Goal: Information Seeking & Learning: Learn about a topic

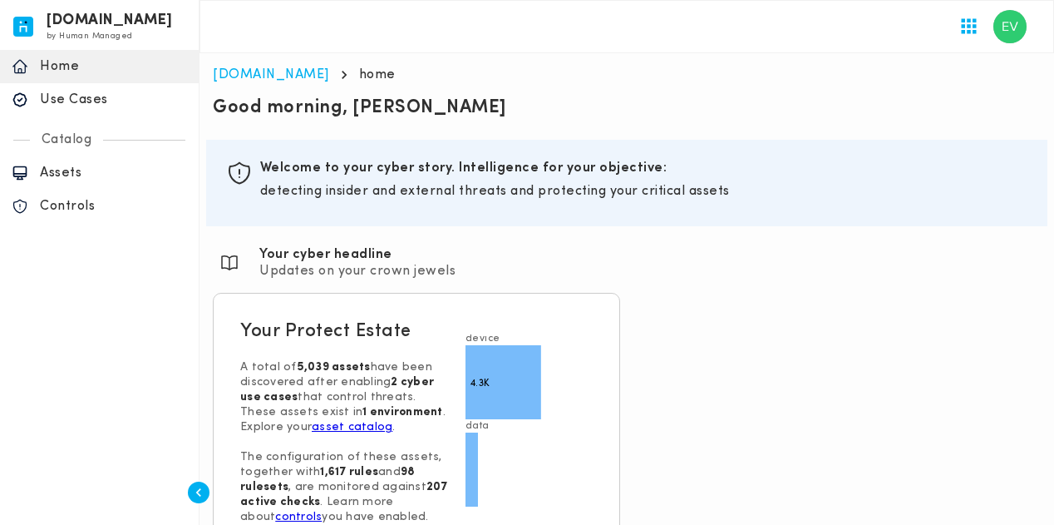
click at [56, 175] on p "Assets" at bounding box center [113, 173] width 147 height 17
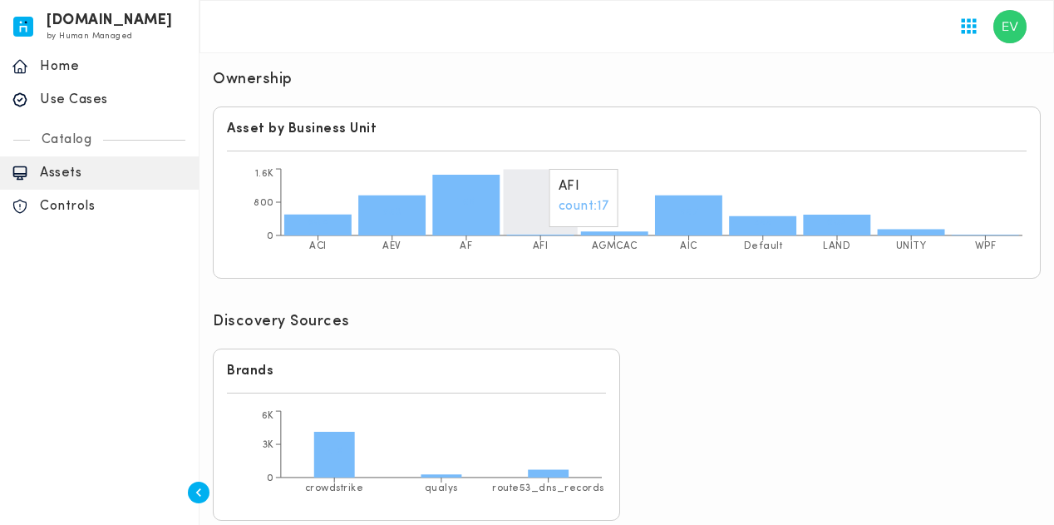
scroll to position [542, 0]
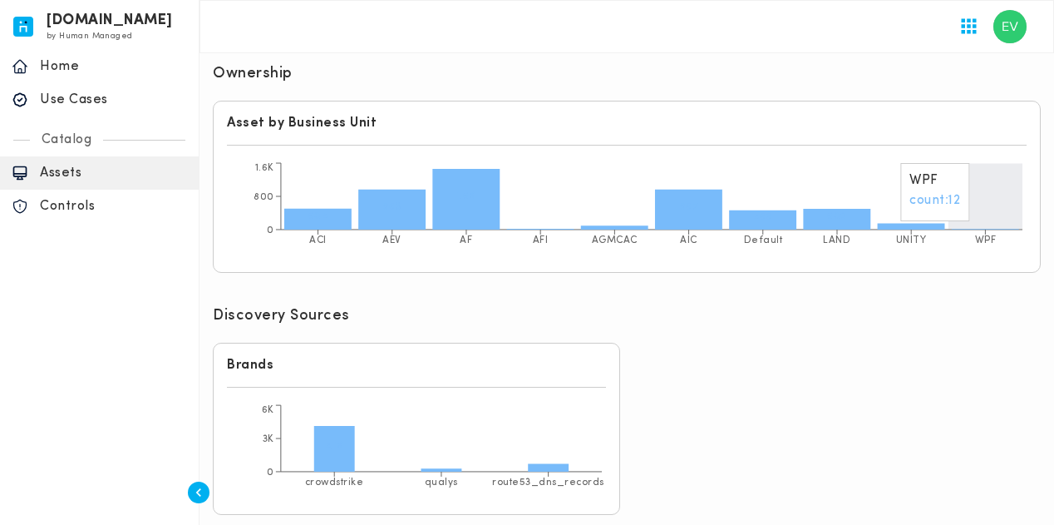
click at [992, 209] on icon "ACI AEV AF AFI AGMCAC AIC Default LAND UNITY WPF 0 800 1.6K 504 963 1.5K 967 46…" at bounding box center [627, 209] width 800 height 100
click at [988, 235] on tspan "WPF" at bounding box center [986, 240] width 22 height 10
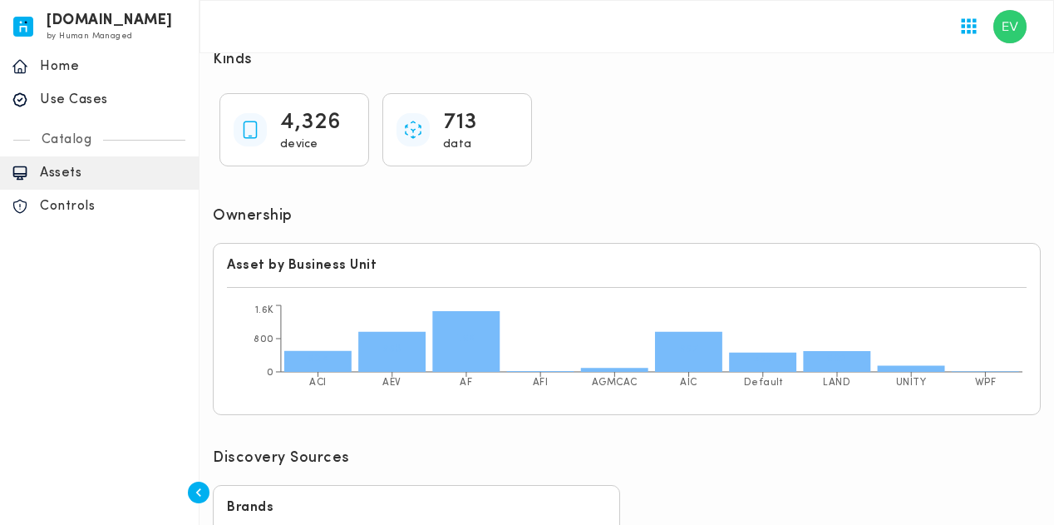
scroll to position [376, 0]
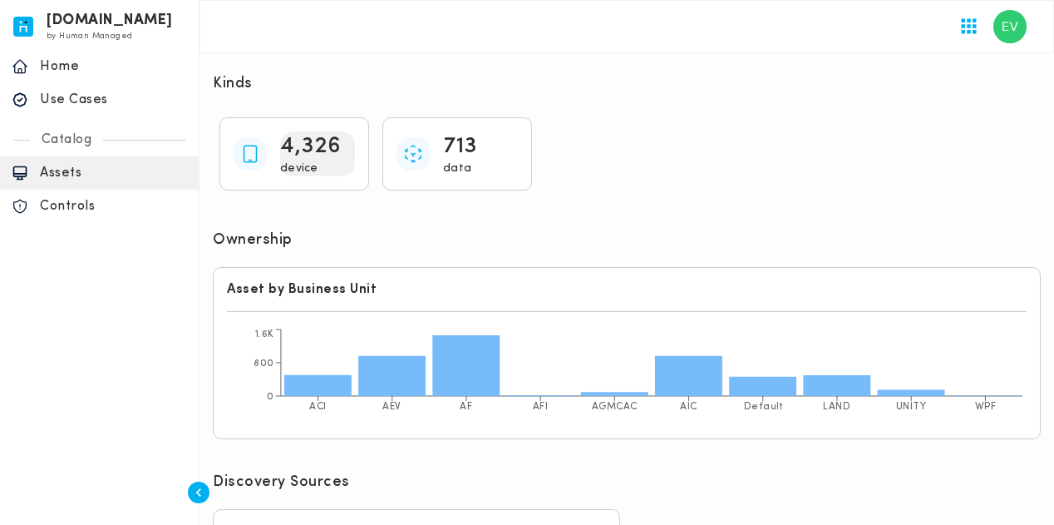
click at [287, 161] on p "device" at bounding box center [317, 168] width 75 height 15
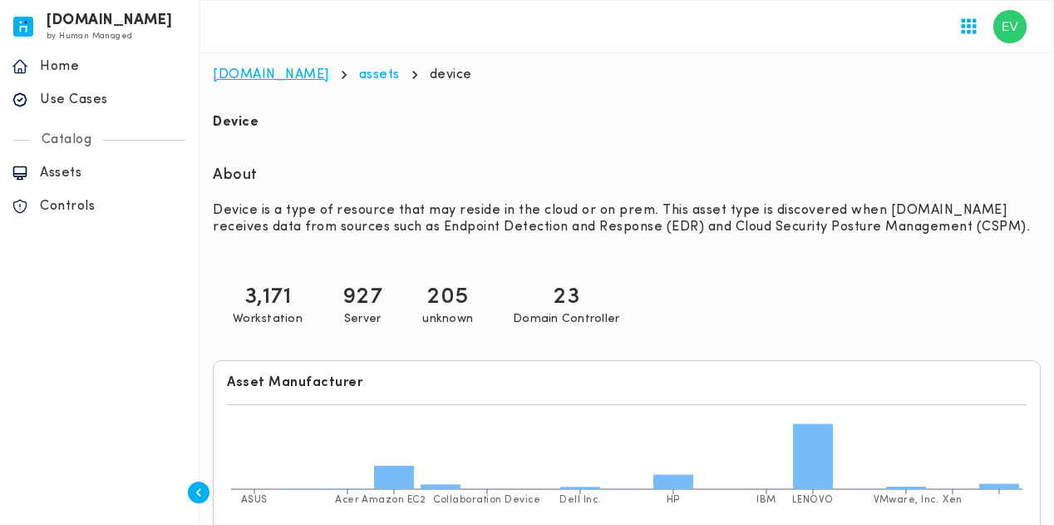
click at [229, 71] on link "[DOMAIN_NAME]" at bounding box center [271, 74] width 116 height 13
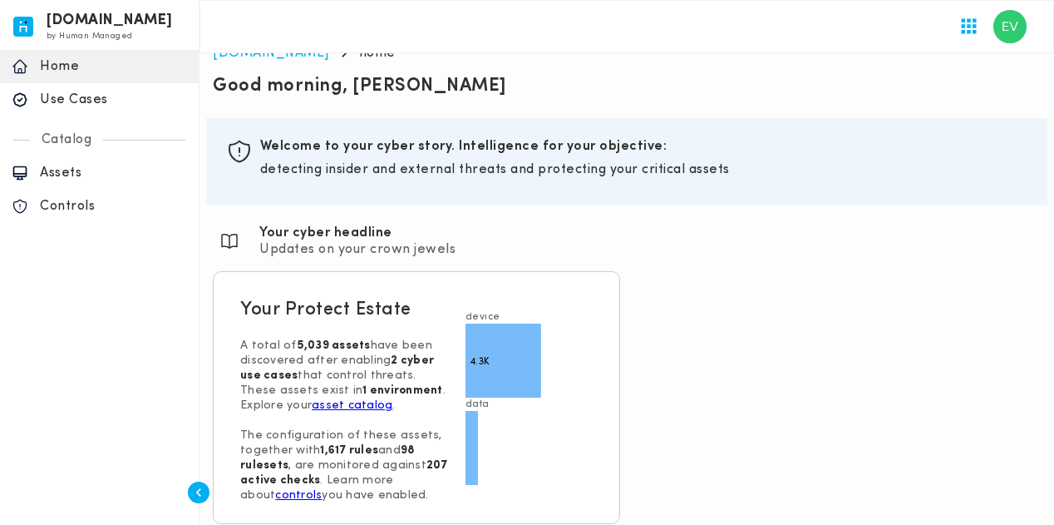
scroll to position [33, 0]
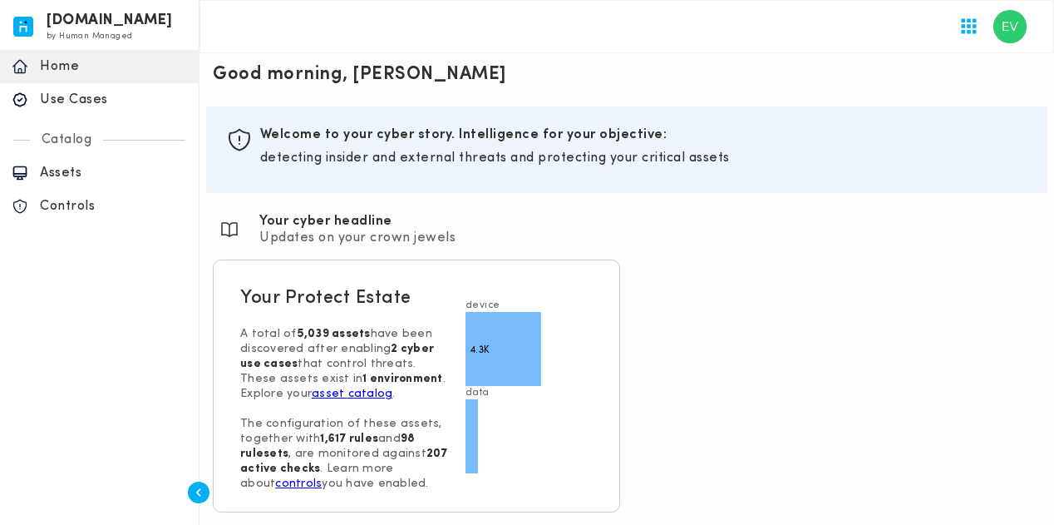
click at [70, 182] on div "Assets" at bounding box center [99, 172] width 199 height 33
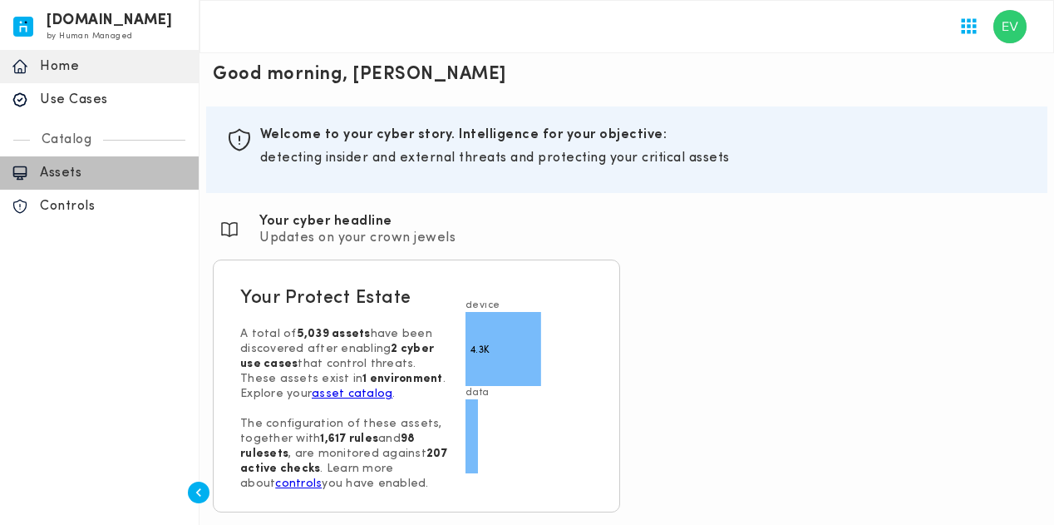
click at [51, 170] on p "Assets" at bounding box center [113, 173] width 147 height 17
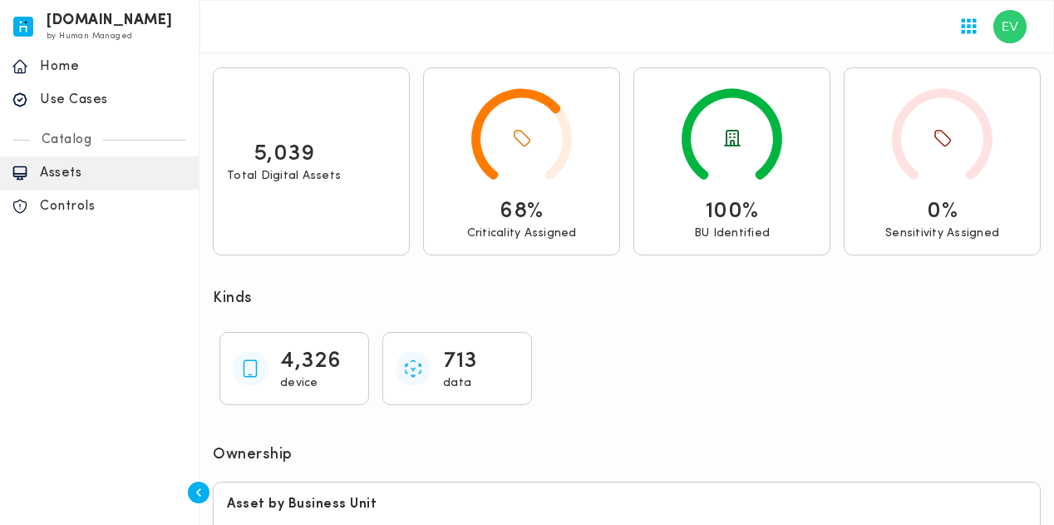
scroll to position [83, 0]
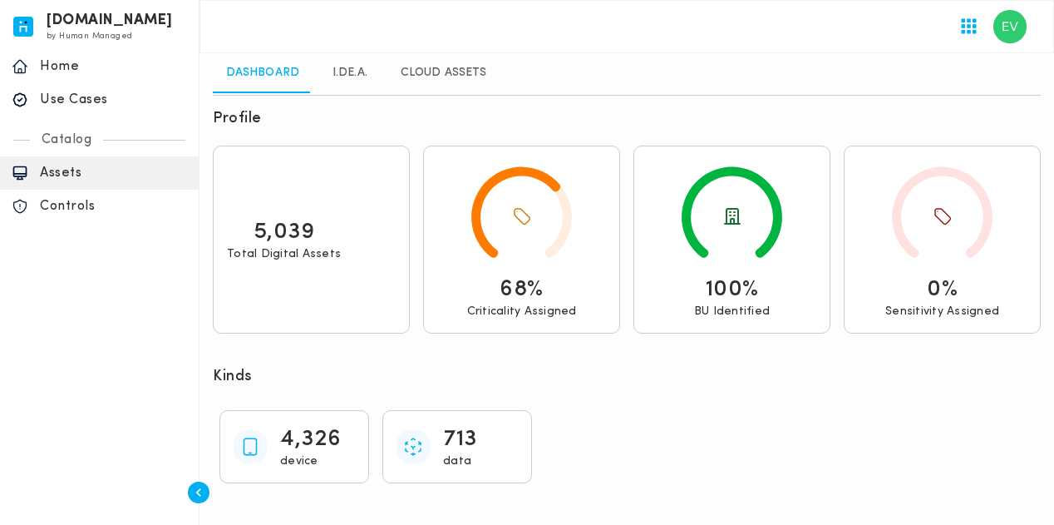
click at [440, 80] on link "Cloud Assets" at bounding box center [443, 73] width 112 height 40
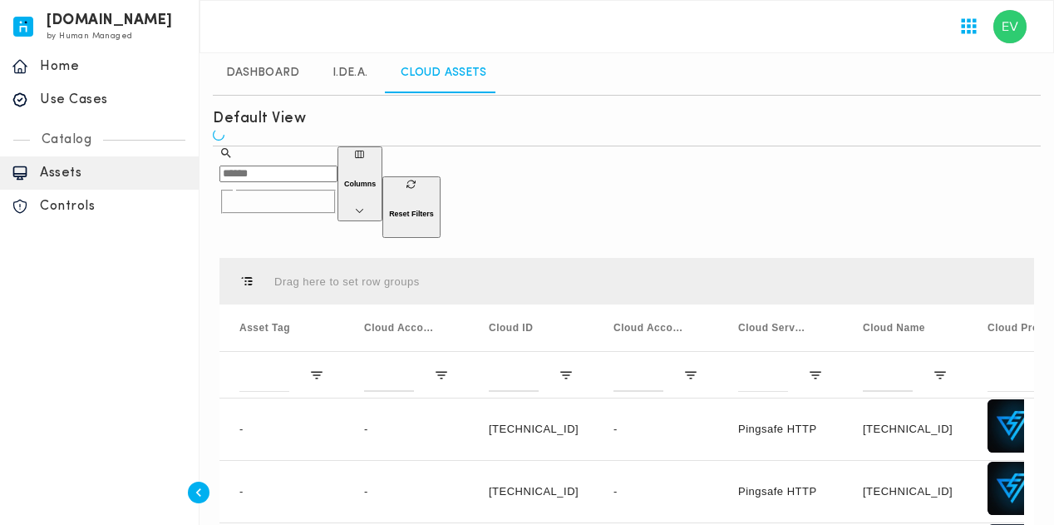
click at [269, 69] on link "Dashboard" at bounding box center [263, 73] width 100 height 40
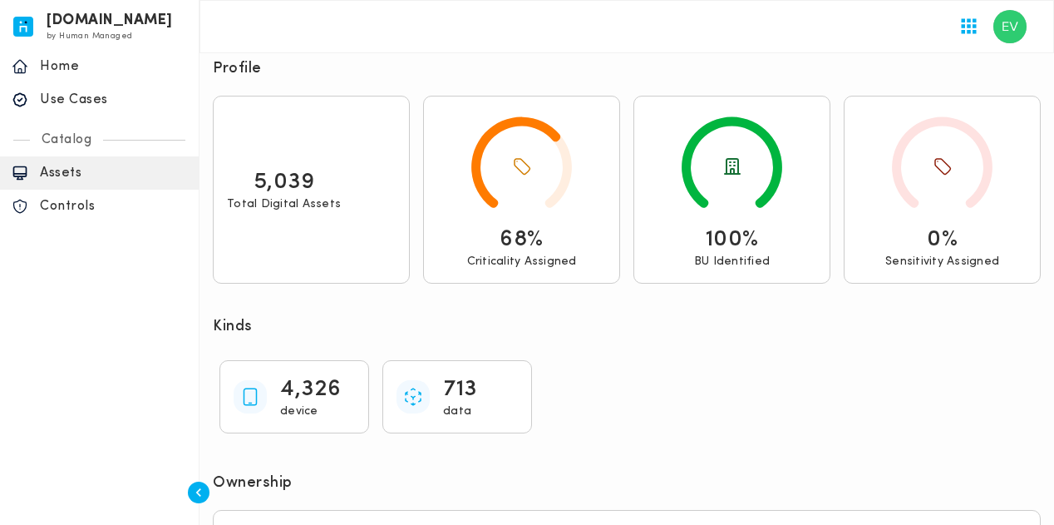
scroll to position [332, 0]
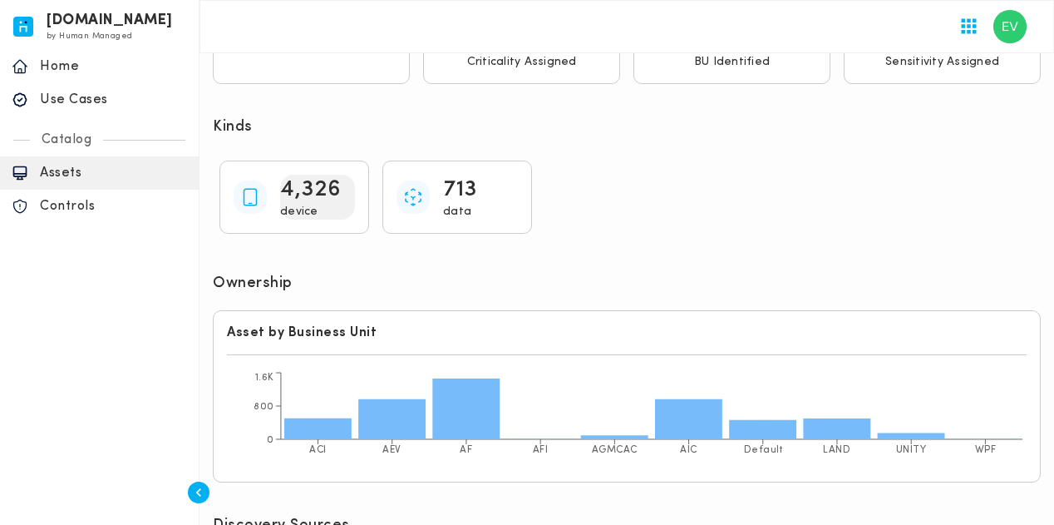
click at [316, 186] on p "4,326" at bounding box center [311, 190] width 62 height 30
click at [289, 199] on p "4,326" at bounding box center [311, 190] width 62 height 30
click at [324, 193] on p "4,326" at bounding box center [311, 190] width 62 height 30
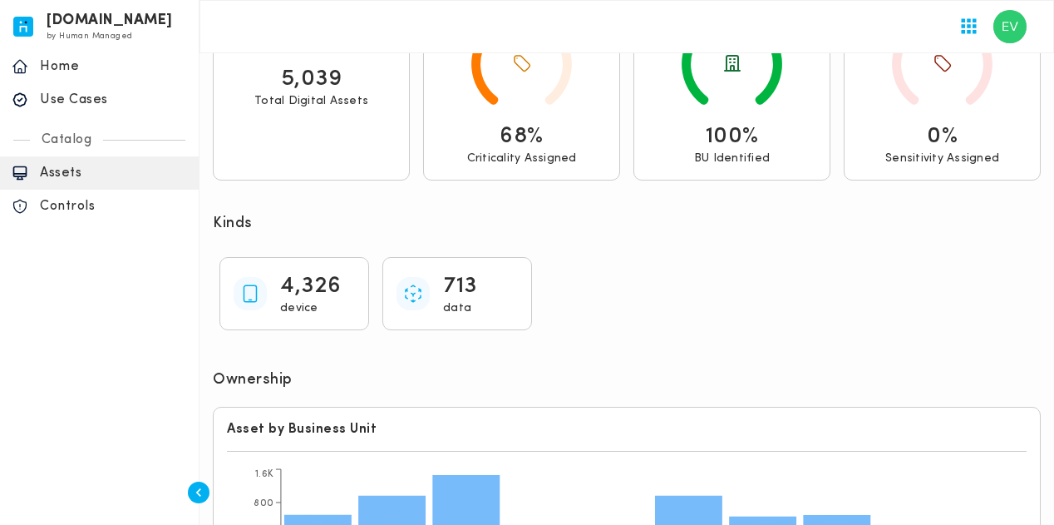
scroll to position [126, 0]
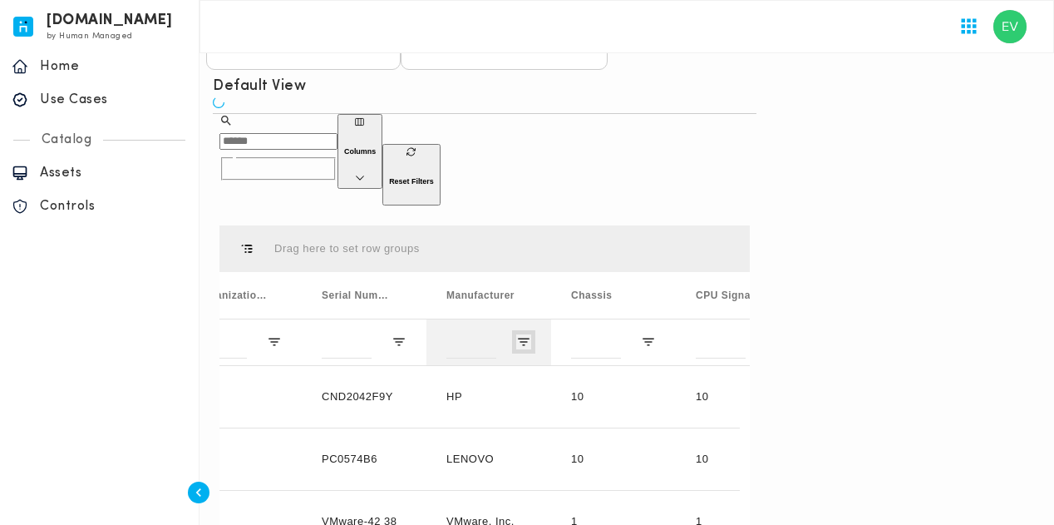
click at [521, 342] on span "Open Filter Menu" at bounding box center [523, 341] width 15 height 15
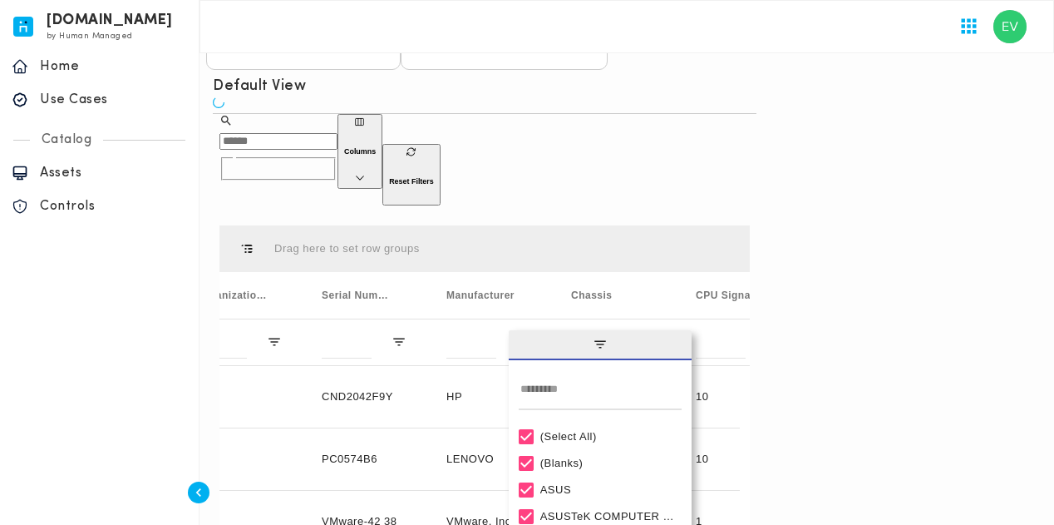
click at [559, 434] on div "(Select All)" at bounding box center [607, 436] width 135 height 12
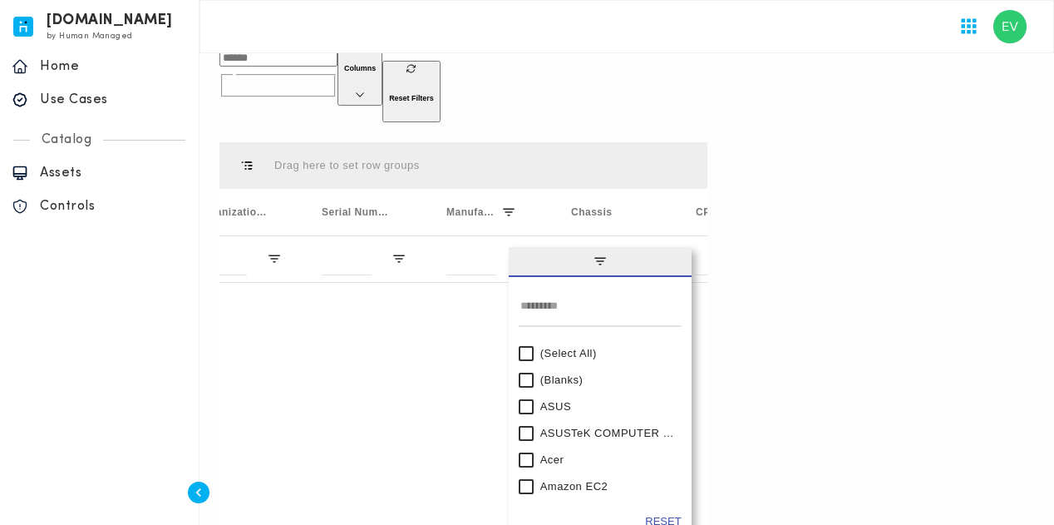
click at [540, 375] on div "(Blanks)" at bounding box center [607, 379] width 135 height 12
click at [337, 111] on div "​ ​" at bounding box center [278, 76] width 118 height 91
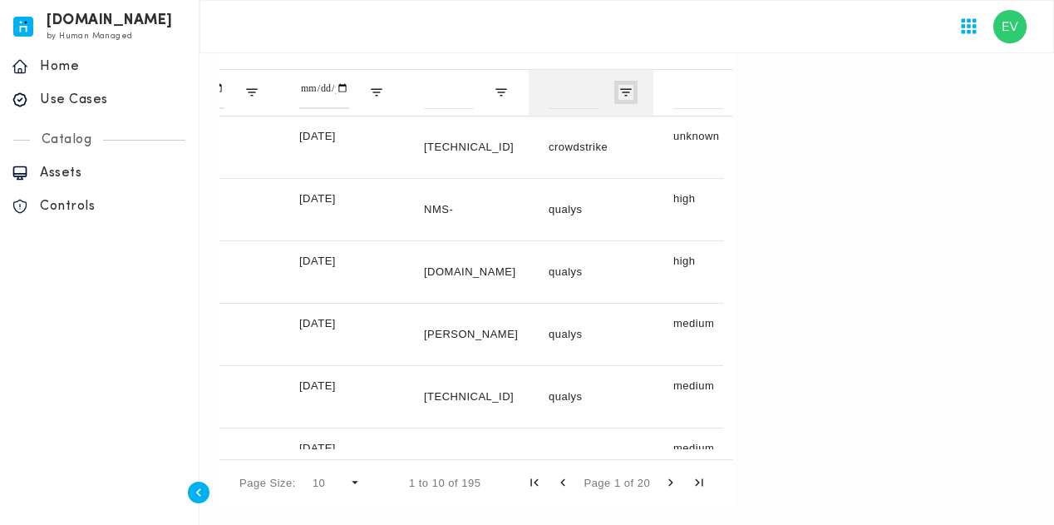
click at [623, 90] on span "Open Filter Menu" at bounding box center [625, 92] width 15 height 15
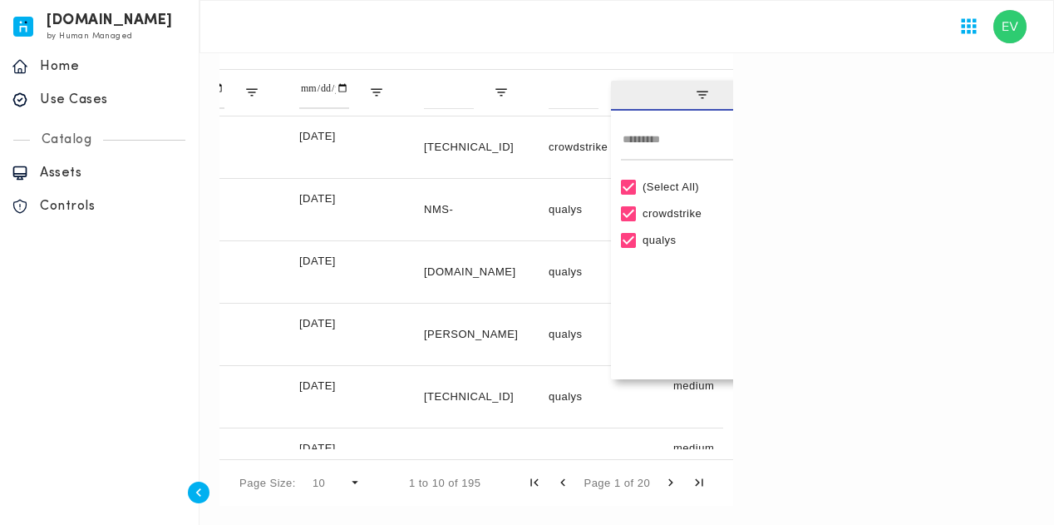
click at [638, 236] on div "qualys" at bounding box center [702, 240] width 163 height 27
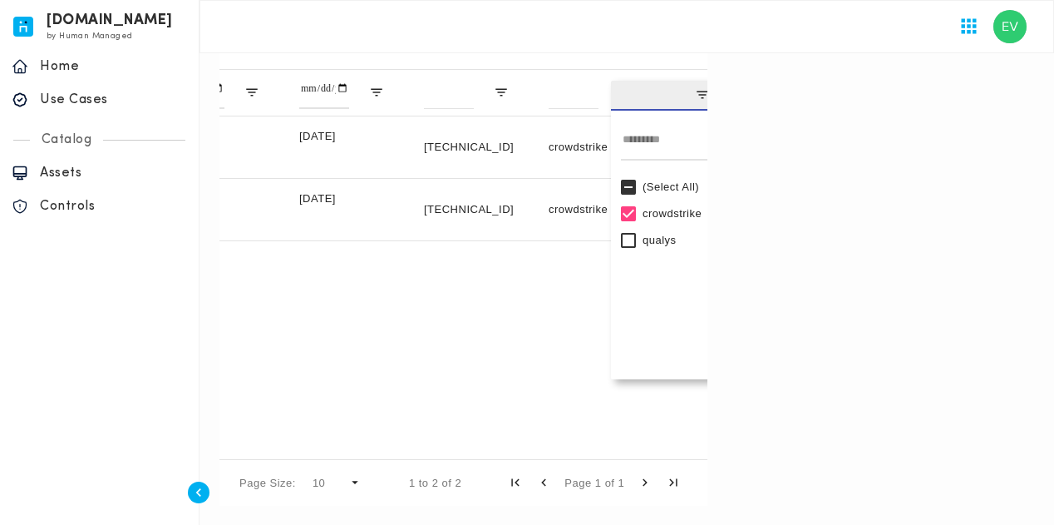
click at [423, 485] on div "Page Size: 10 1 to 2 of 2 Page 1 of 1" at bounding box center [463, 482] width 488 height 47
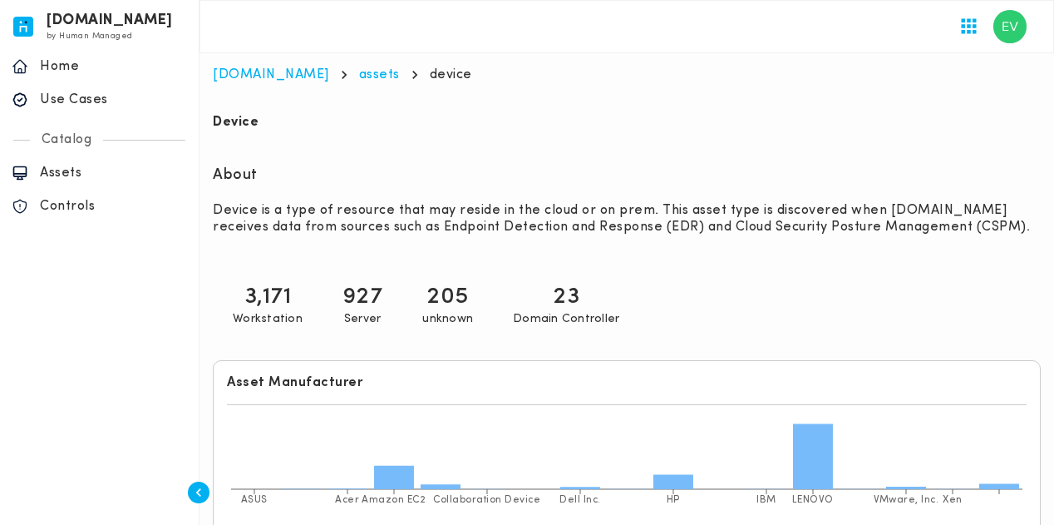
click at [469, 282] on p "205" at bounding box center [447, 297] width 42 height 30
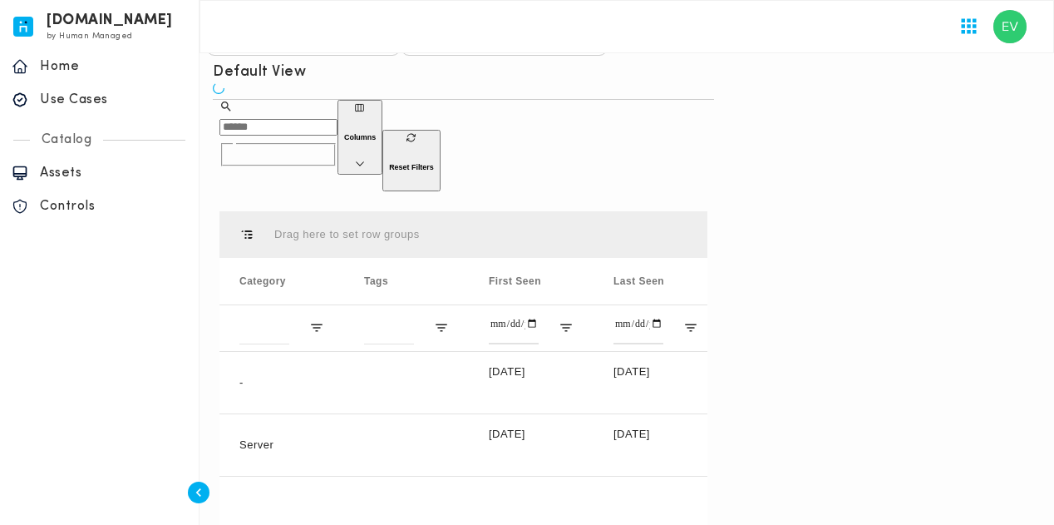
click at [441, 174] on button "Reset Filters" at bounding box center [411, 161] width 58 height 62
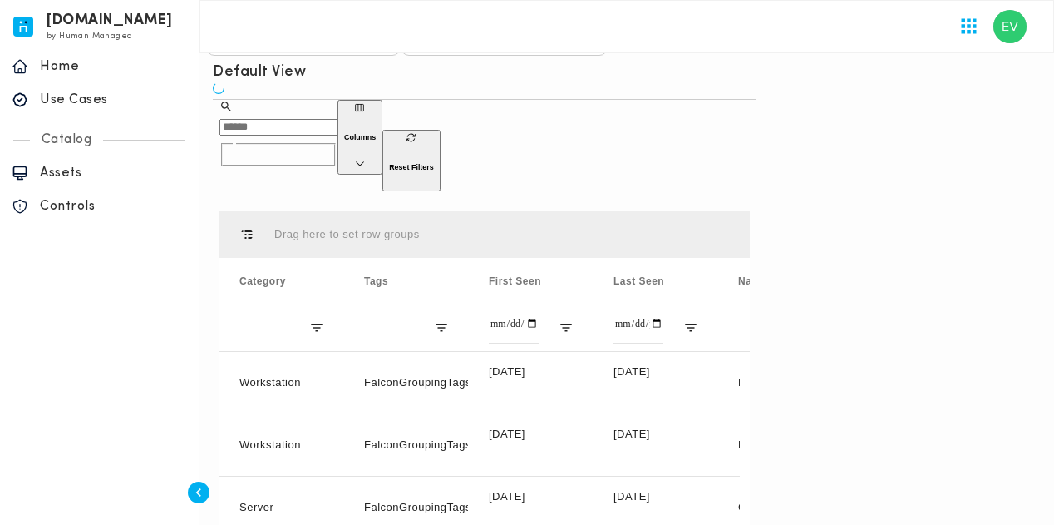
click at [382, 175] on button "Columns" at bounding box center [359, 137] width 45 height 75
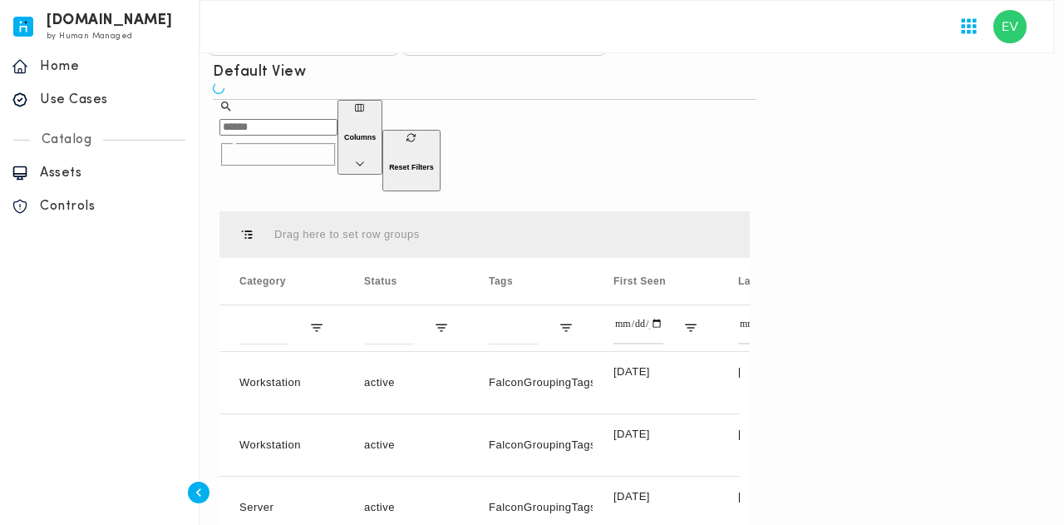
drag, startPoint x: 682, startPoint y: 161, endPoint x: 671, endPoint y: 215, distance: 55.3
click at [682, 160] on div at bounding box center [532, 262] width 1064 height 525
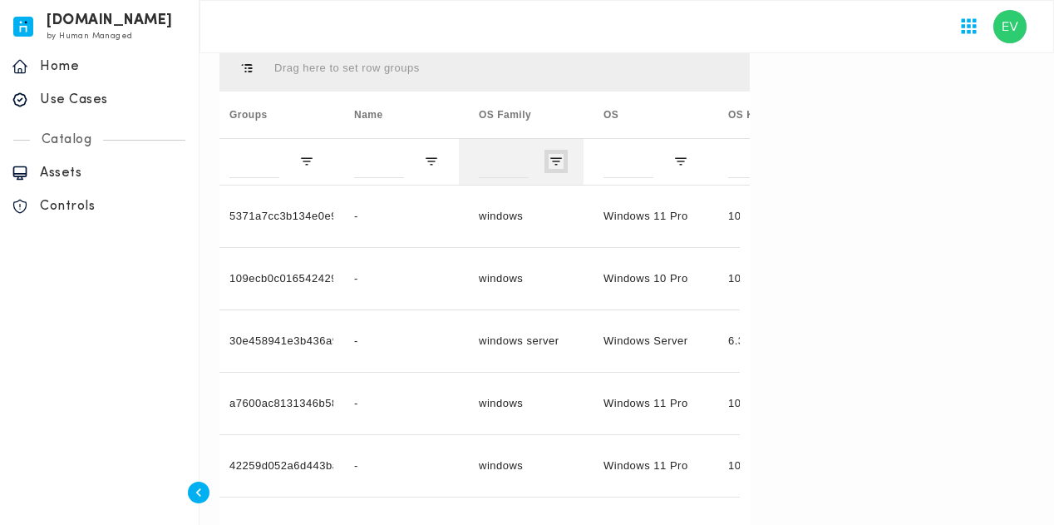
click at [557, 155] on span "Open Filter Menu" at bounding box center [556, 161] width 15 height 15
click at [698, 64] on div "Drag here to set row groups" at bounding box center [484, 68] width 530 height 47
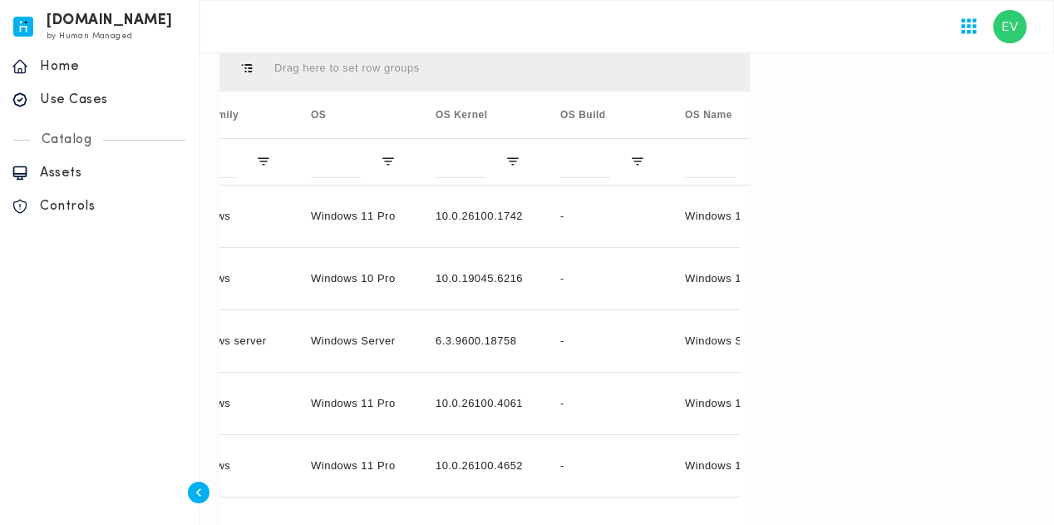
click at [889, 160] on span "Open Filter Menu" at bounding box center [886, 161] width 15 height 15
click at [882, 258] on div "(Select All)" at bounding box center [942, 256] width 163 height 27
click at [750, 73] on div "Drag here to set row groups" at bounding box center [484, 68] width 530 height 47
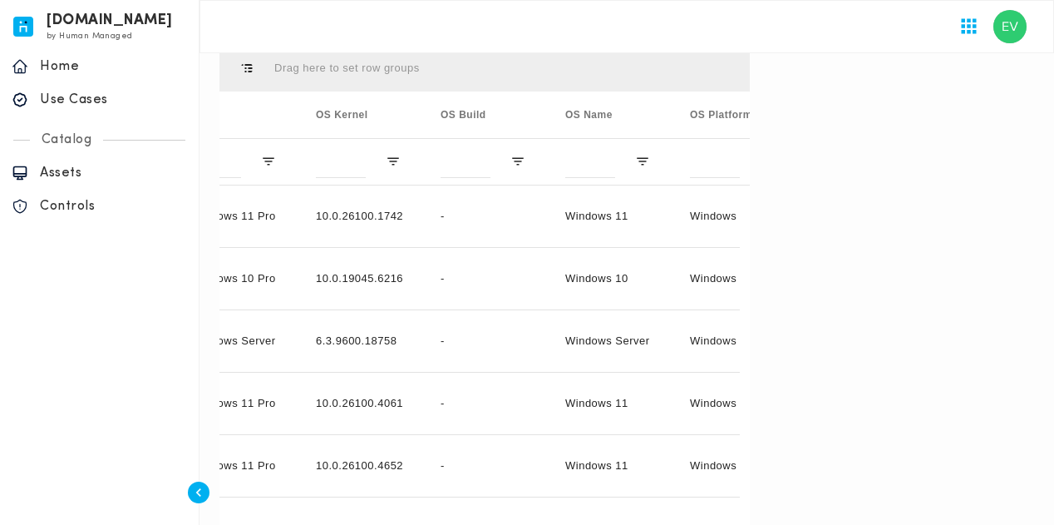
click at [893, 157] on span "Open Filter Menu" at bounding box center [891, 161] width 15 height 15
click at [750, 59] on div "Drag here to set row groups" at bounding box center [484, 68] width 530 height 47
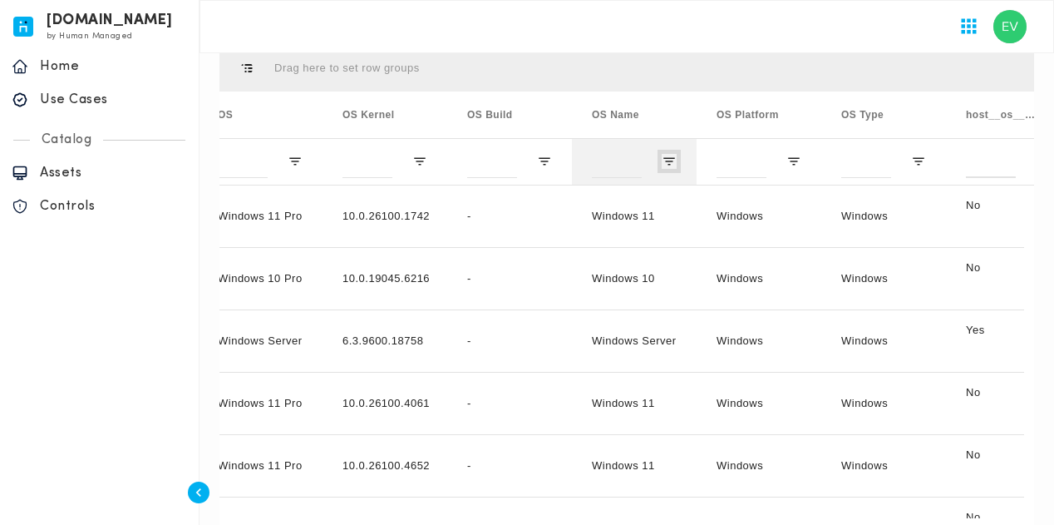
click at [673, 156] on span "Open Filter Menu" at bounding box center [669, 161] width 15 height 15
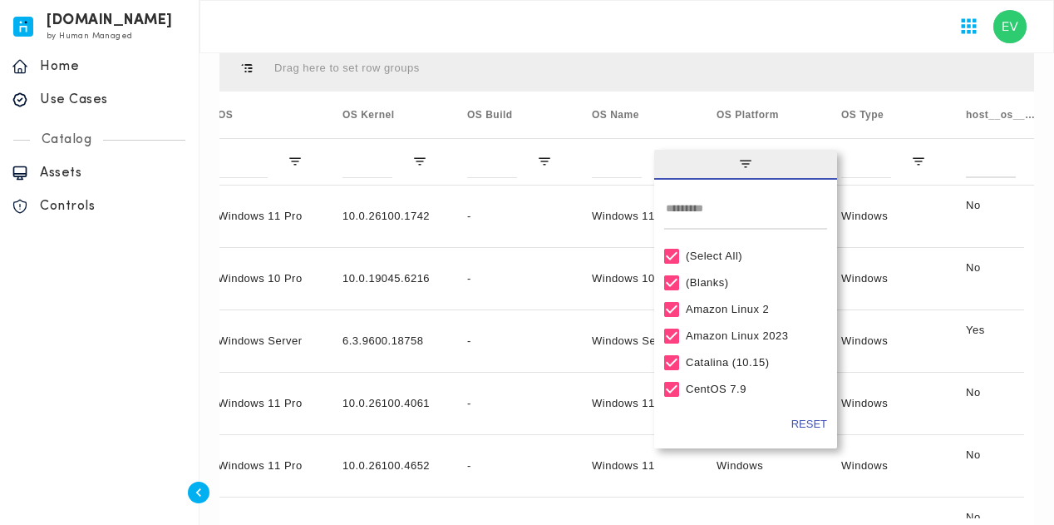
click at [647, 60] on div "Drag here to set row groups" at bounding box center [626, 68] width 815 height 47
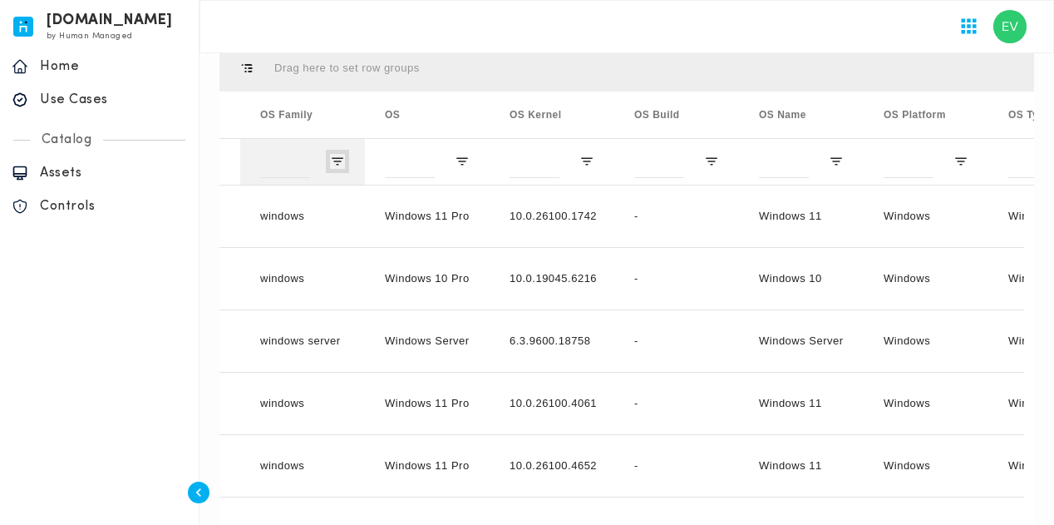
click at [331, 162] on span "Open Filter Menu" at bounding box center [337, 161] width 15 height 15
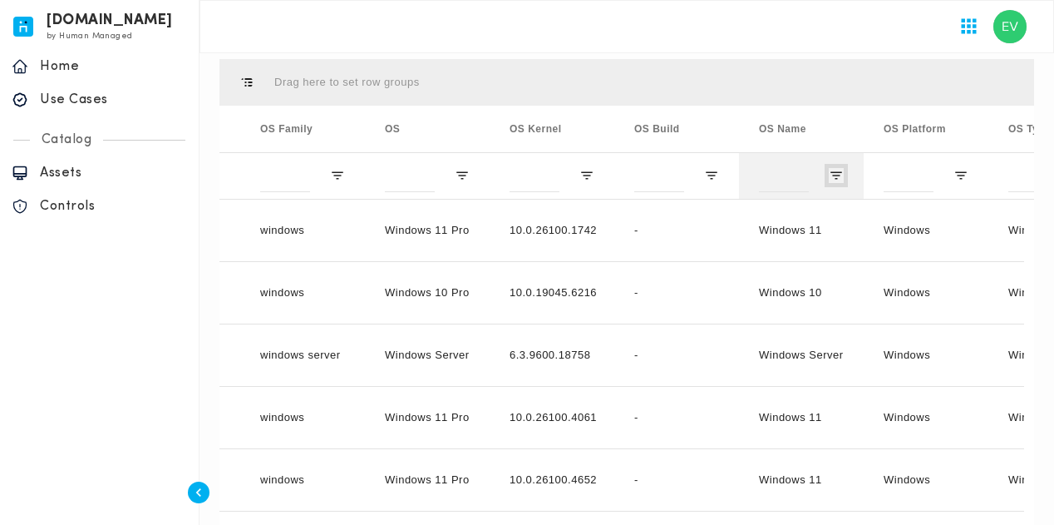
click at [838, 171] on span "Open Filter Menu" at bounding box center [836, 175] width 15 height 15
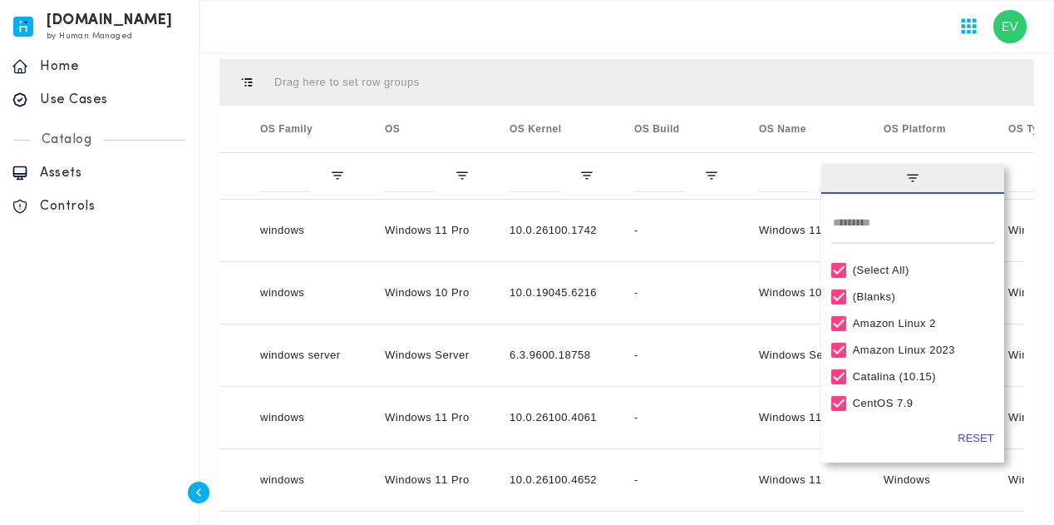
click at [885, 85] on div "Drag here to set row groups" at bounding box center [626, 82] width 815 height 47
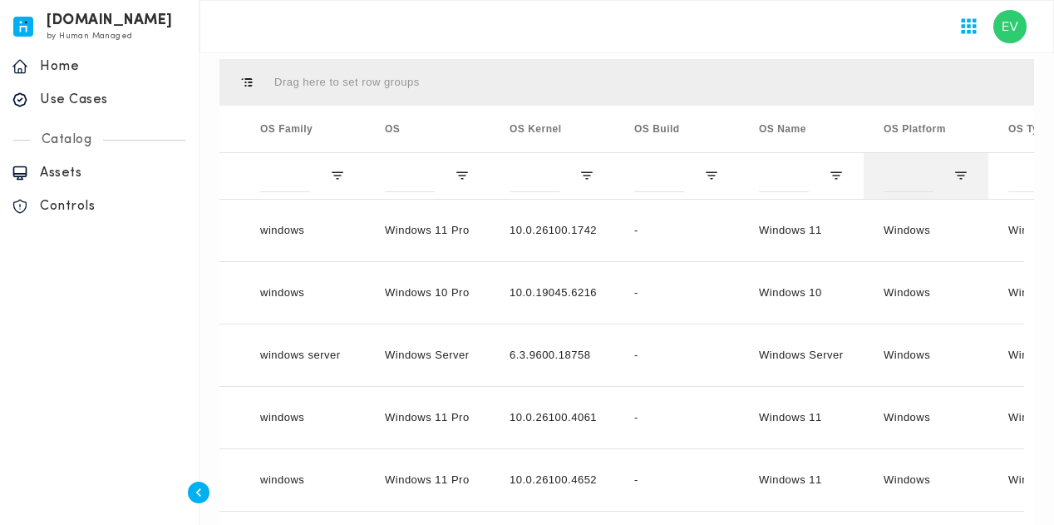
click at [973, 180] on div at bounding box center [926, 175] width 125 height 47
click at [963, 173] on span "Open Filter Menu" at bounding box center [960, 175] width 15 height 15
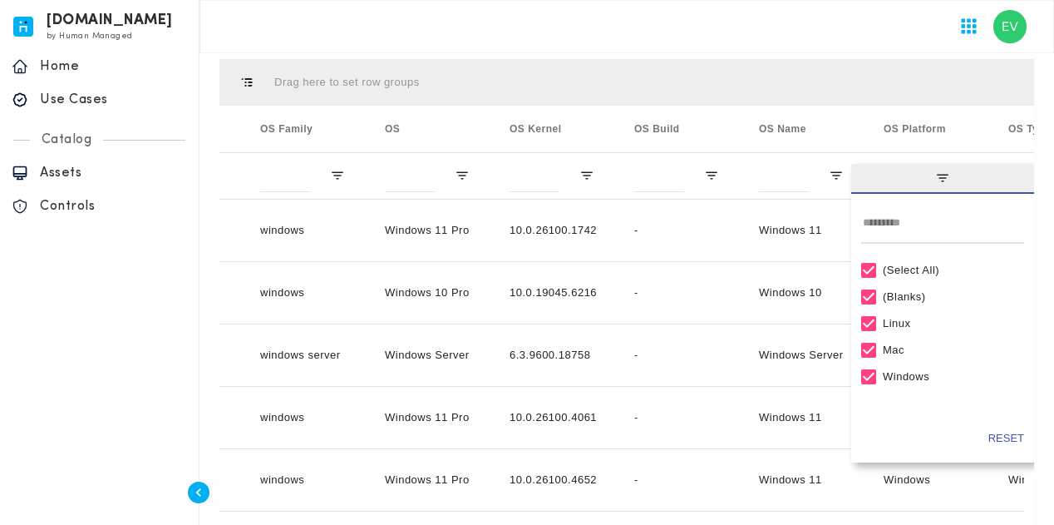
click at [889, 262] on div "(Select All)" at bounding box center [942, 270] width 163 height 27
click at [881, 269] on div "(Select All)" at bounding box center [942, 270] width 163 height 27
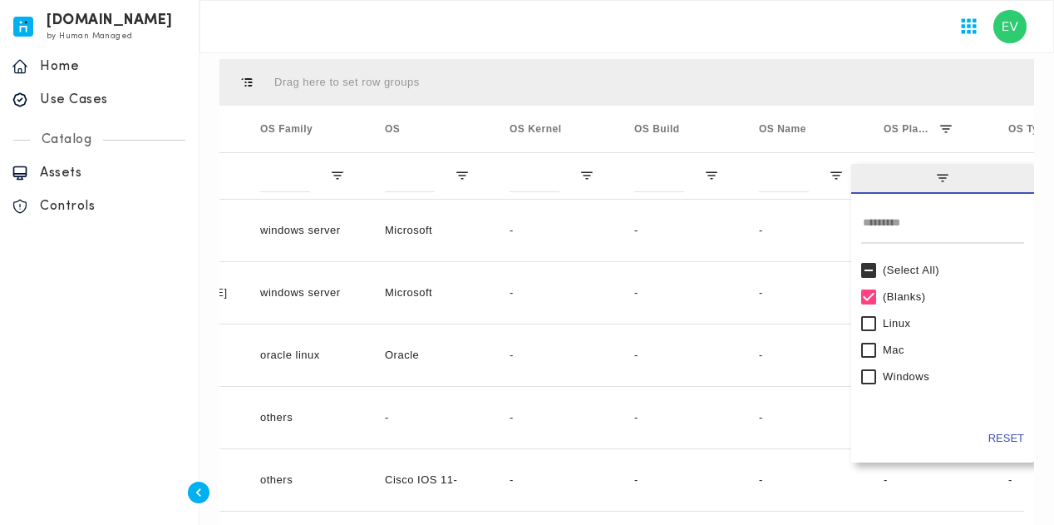
click at [751, 67] on div "Drag here to set row groups" at bounding box center [626, 82] width 815 height 47
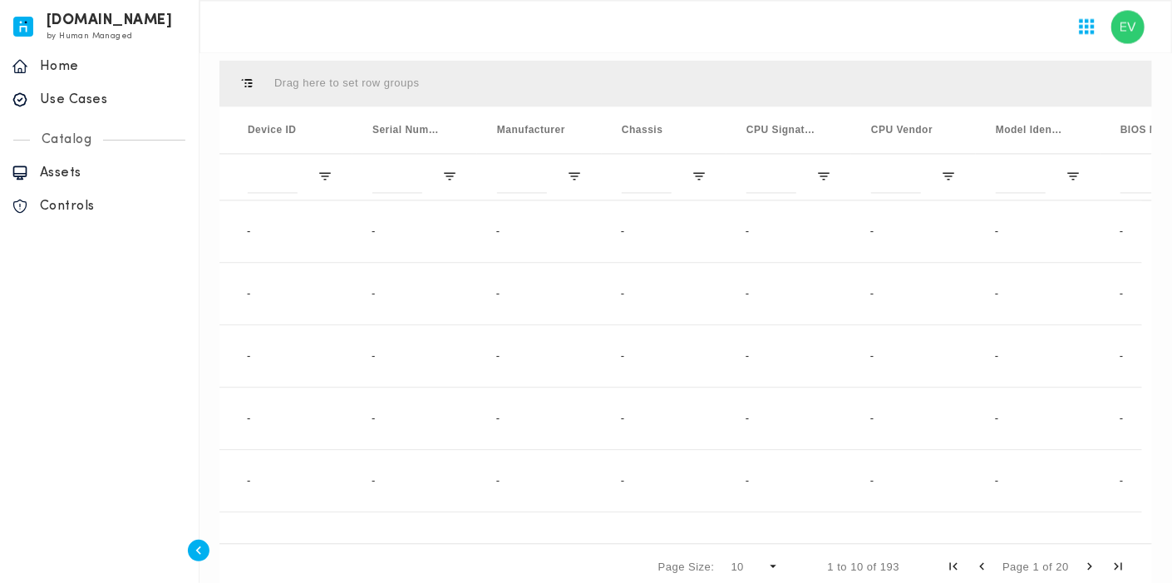
click at [199, 524] on icon "button" at bounding box center [198, 550] width 17 height 17
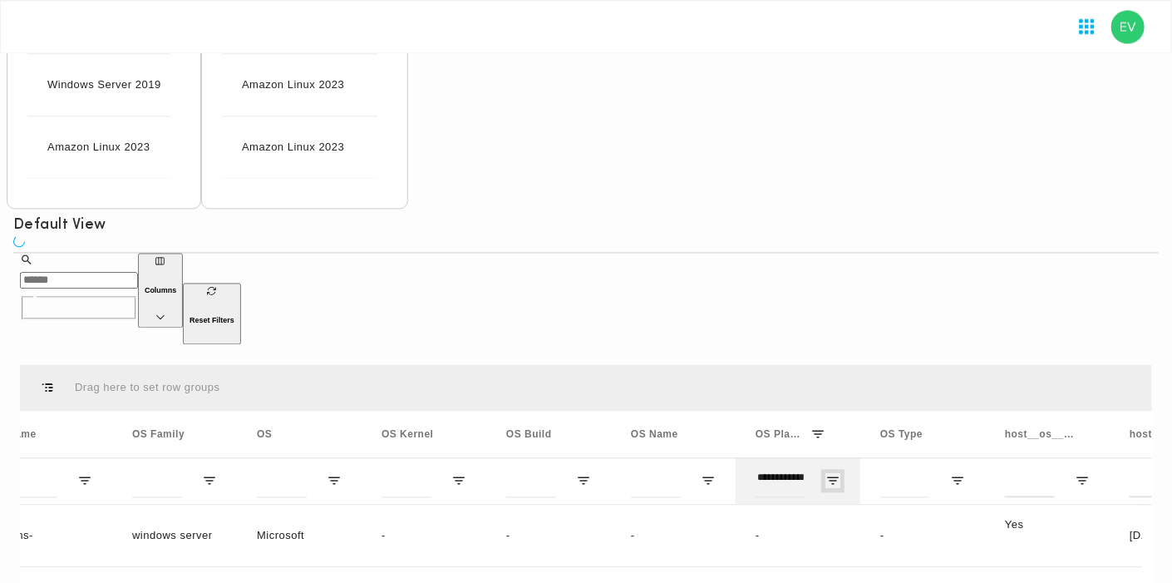
click at [840, 473] on span "Open Filter Menu" at bounding box center [832, 480] width 15 height 15
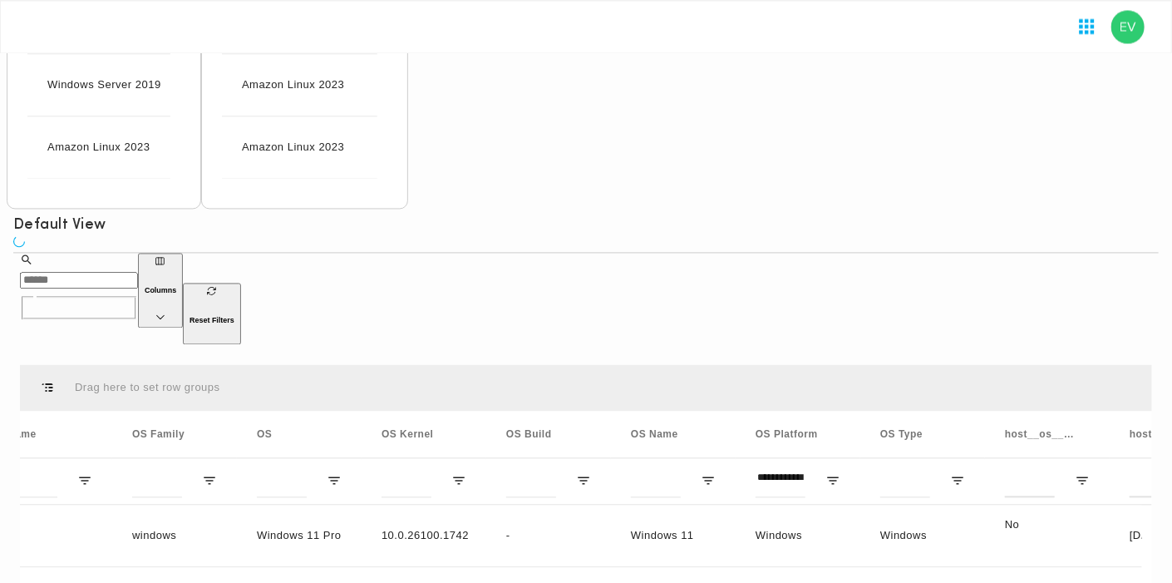
drag, startPoint x: 928, startPoint y: 51, endPoint x: 942, endPoint y: 68, distance: 22.5
click at [928, 51] on div at bounding box center [586, 26] width 1172 height 53
click at [965, 473] on span "Open Filter Menu" at bounding box center [957, 480] width 15 height 15
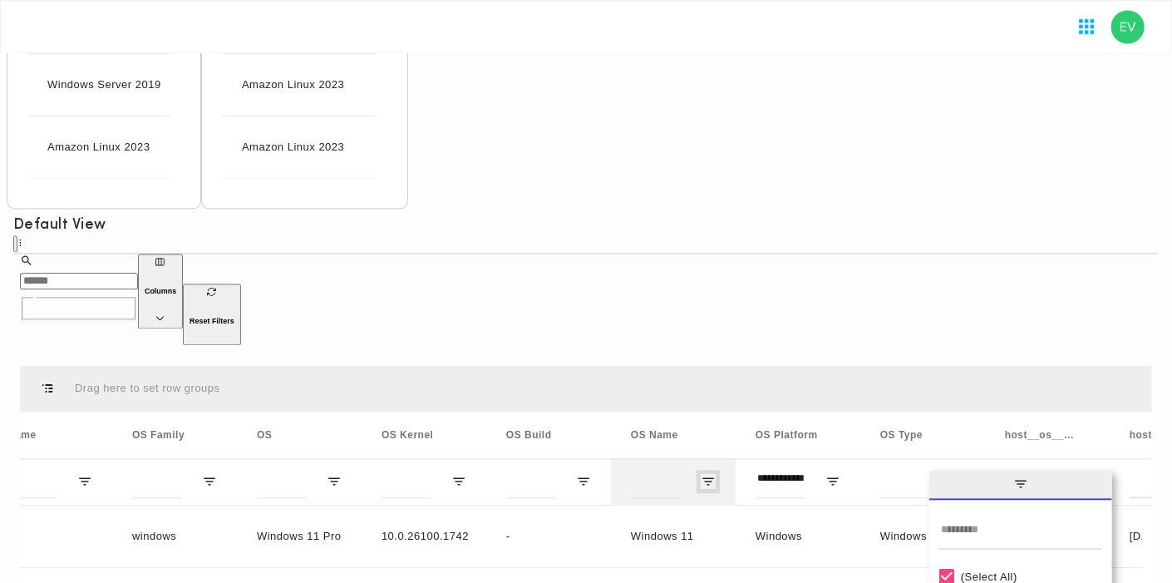
click at [716, 474] on span "Open Filter Menu" at bounding box center [708, 481] width 15 height 15
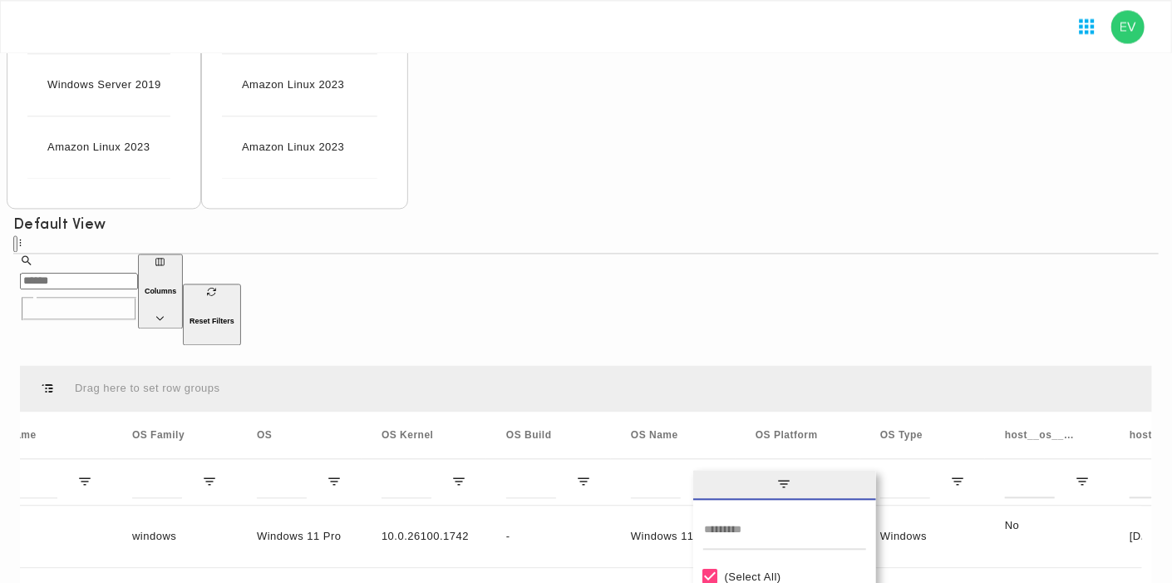
click at [770, 524] on div "(Select All)" at bounding box center [792, 576] width 135 height 12
click at [825, 47] on div at bounding box center [586, 26] width 1172 height 53
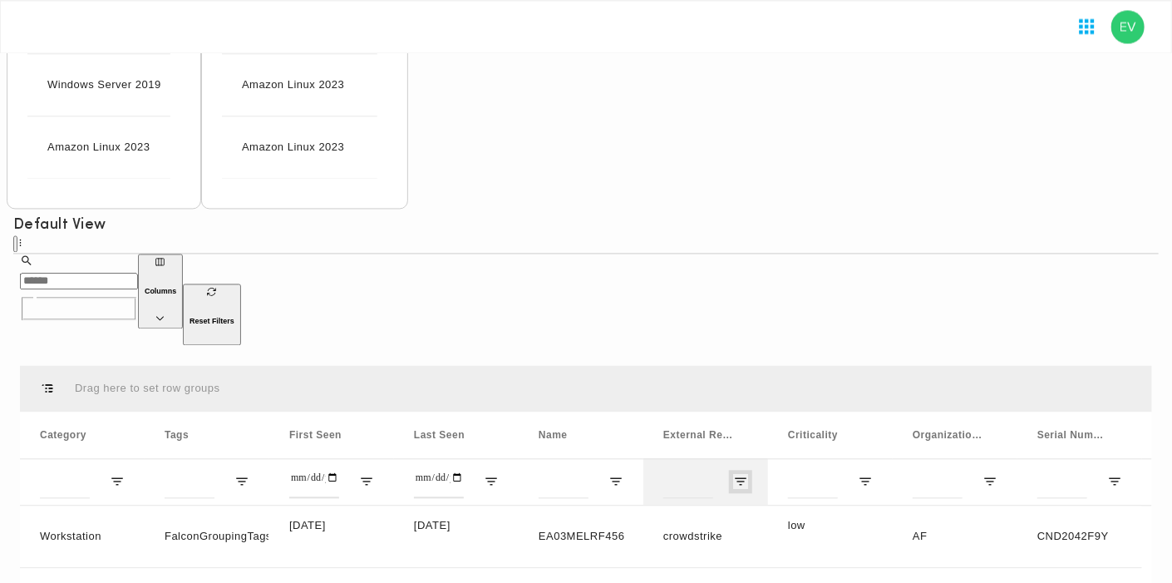
click at [748, 474] on span "Open Filter Menu" at bounding box center [740, 481] width 15 height 15
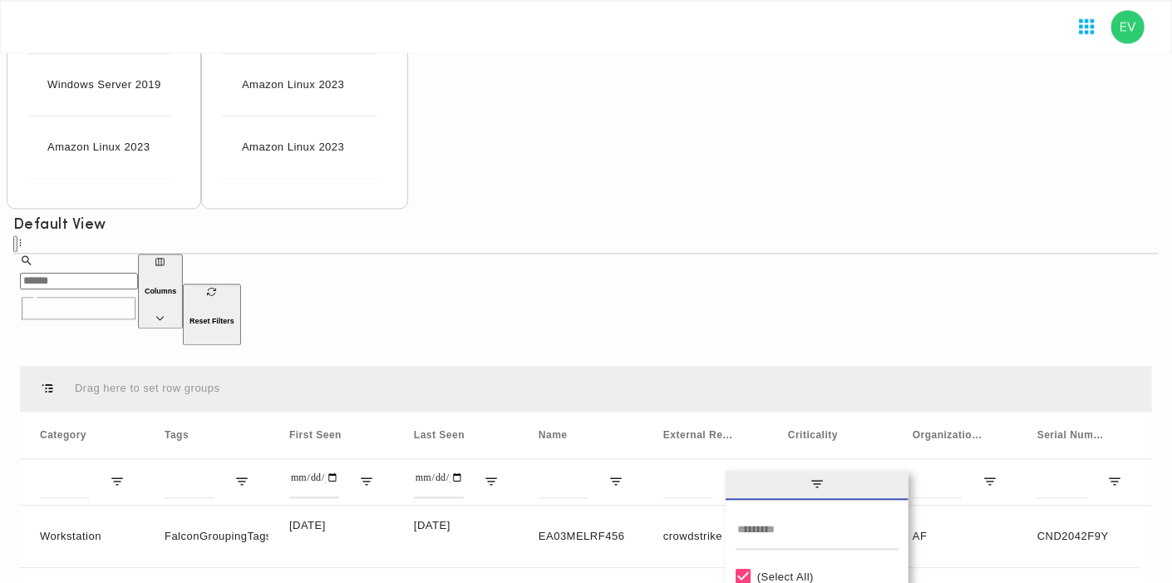
click at [674, 34] on div at bounding box center [586, 26] width 1172 height 53
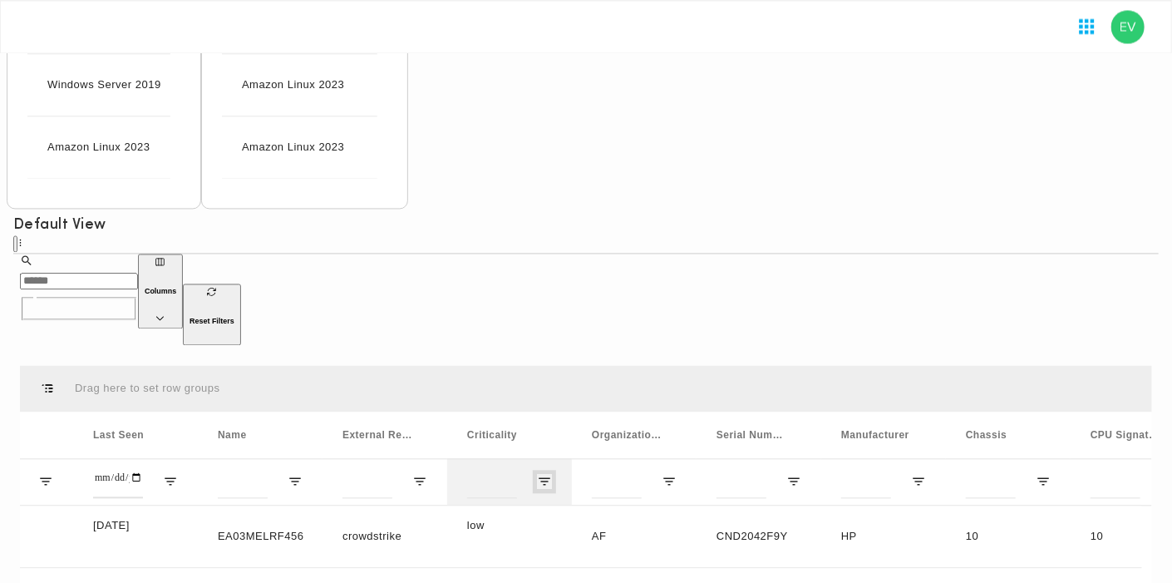
click at [552, 474] on span "Open Filter Menu" at bounding box center [544, 481] width 15 height 15
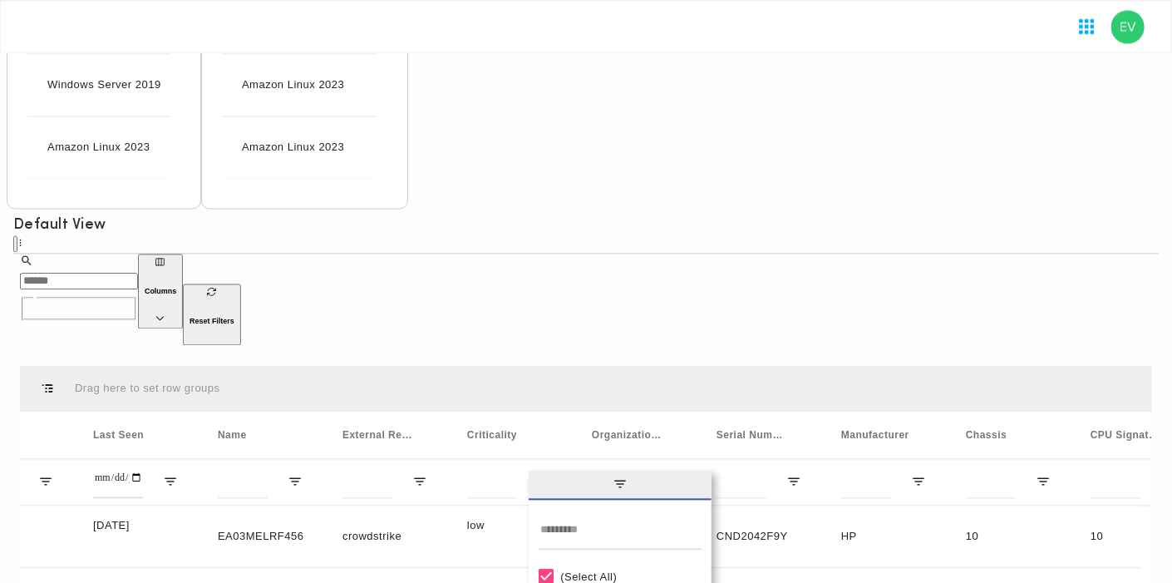
click at [707, 42] on div at bounding box center [586, 26] width 1172 height 53
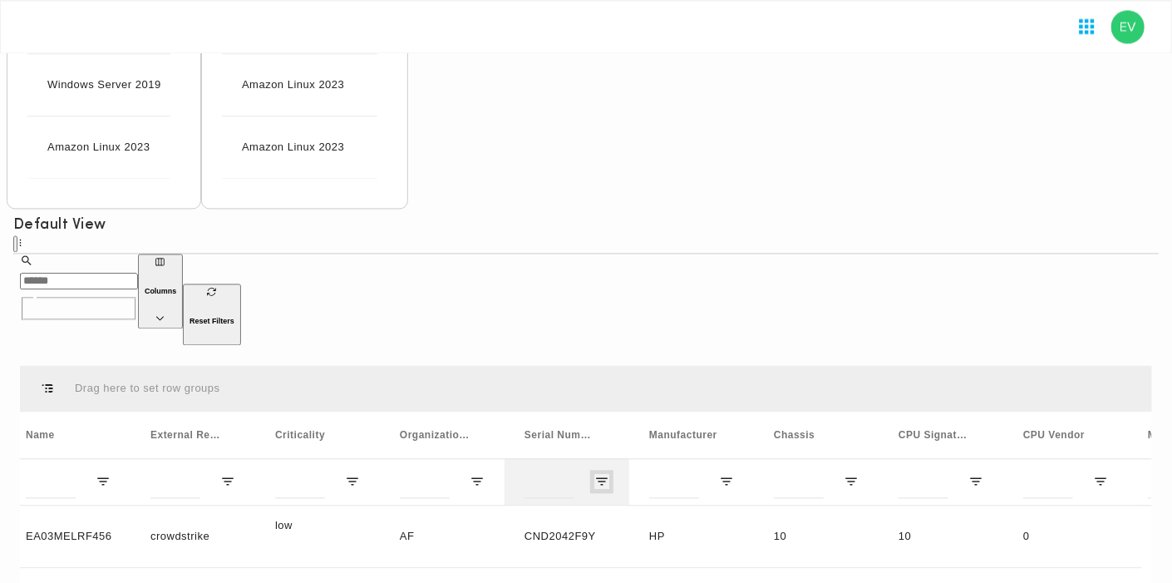
click at [609, 474] on span "Open Filter Menu" at bounding box center [601, 481] width 15 height 15
click at [640, 365] on div "Drag here to set row groups" at bounding box center [586, 388] width 1132 height 47
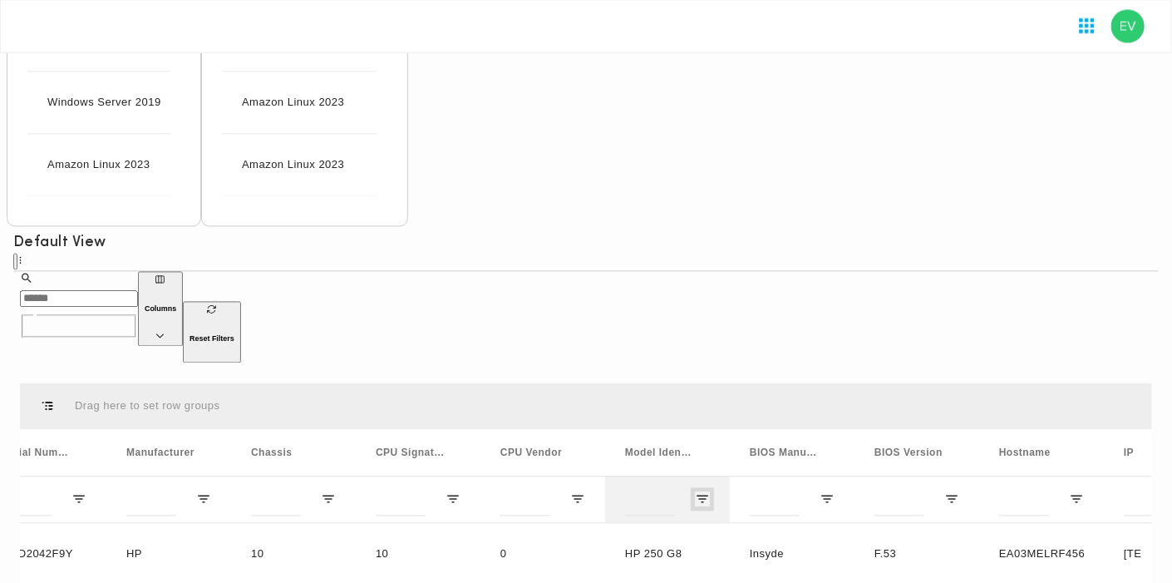
click at [710, 492] on span "Open Filter Menu" at bounding box center [702, 499] width 15 height 15
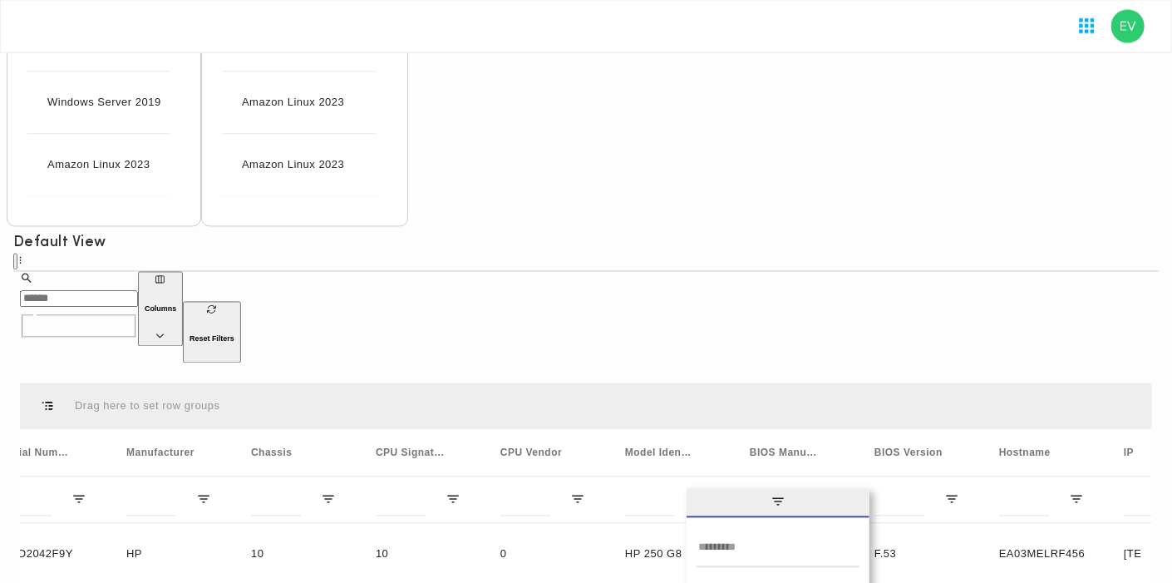
click at [737, 52] on div at bounding box center [586, 26] width 1172 height 53
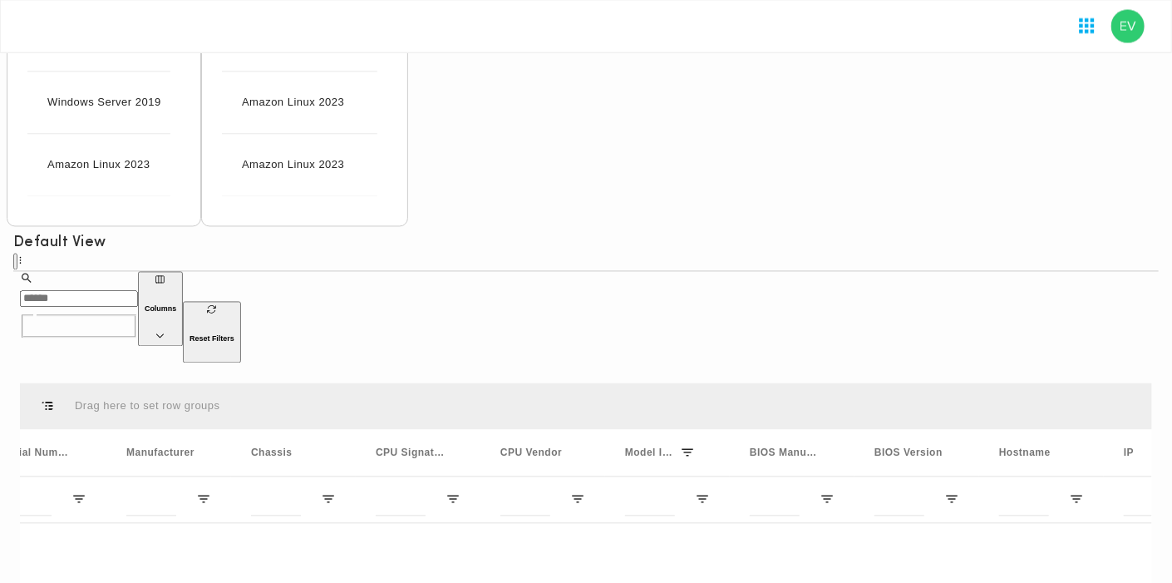
click at [855, 476] on div at bounding box center [792, 499] width 125 height 47
click at [835, 492] on span "Open Filter Menu" at bounding box center [827, 499] width 15 height 15
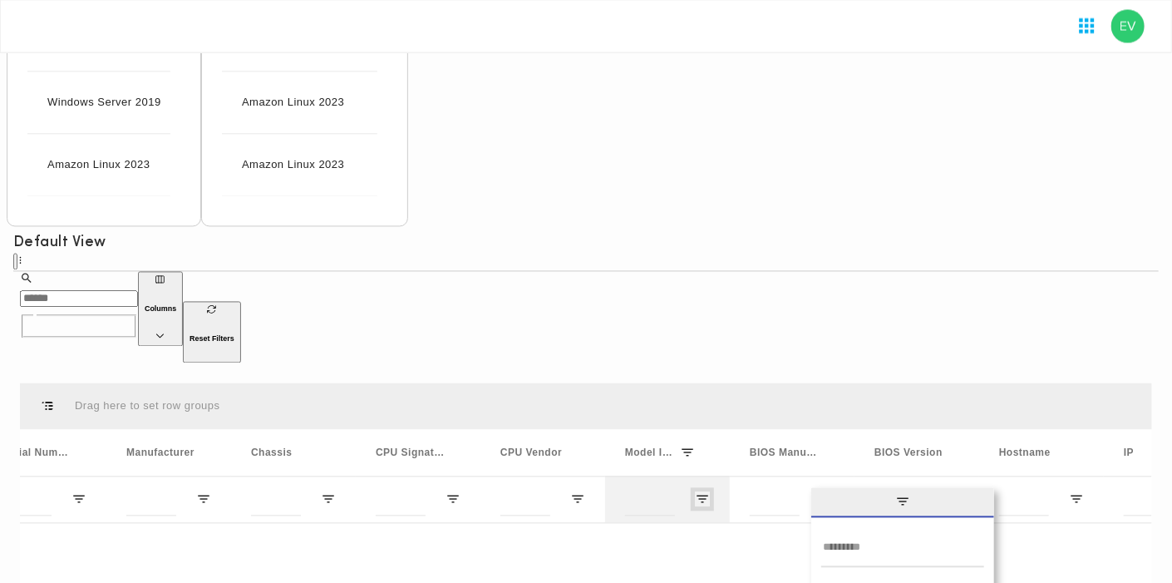
click at [710, 492] on span "Open Filter Menu" at bounding box center [702, 499] width 15 height 15
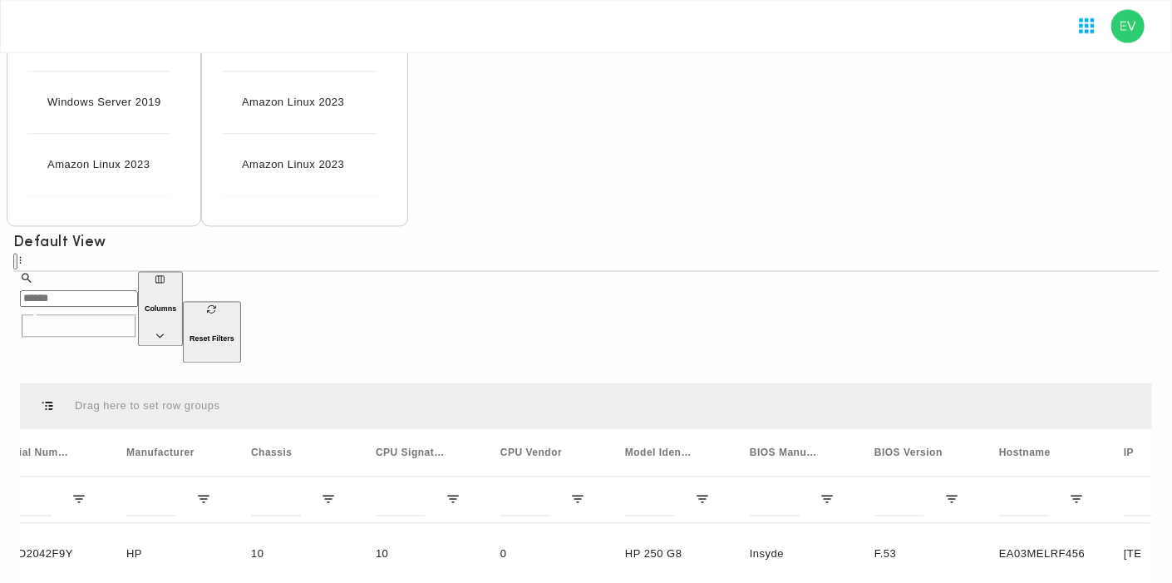
click at [807, 383] on div "Drag here to set row groups" at bounding box center [586, 406] width 1132 height 47
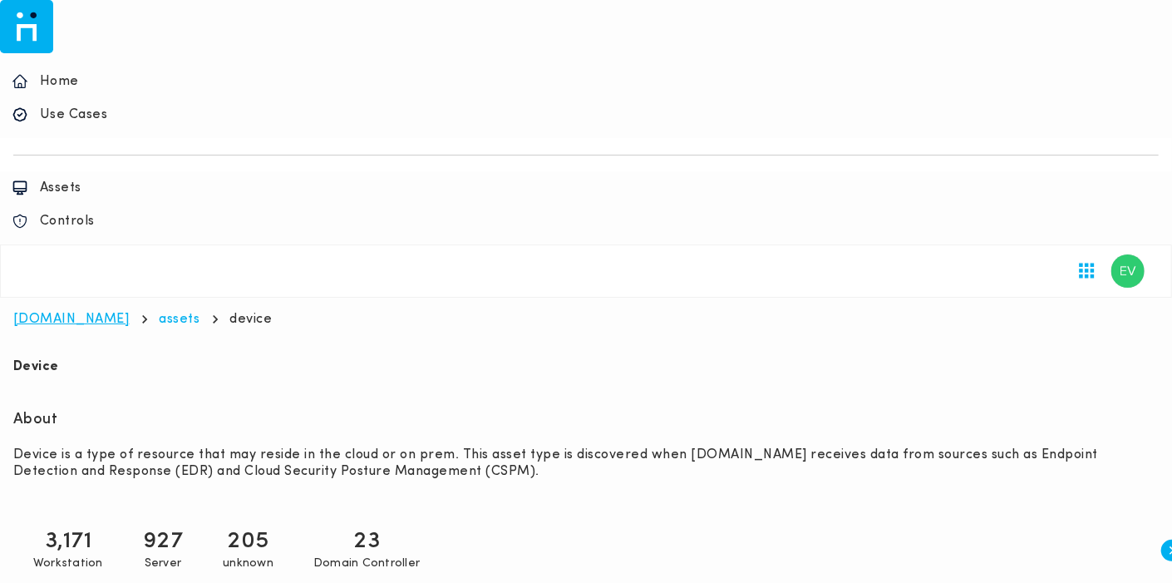
click at [81, 313] on link "[DOMAIN_NAME]" at bounding box center [71, 319] width 116 height 13
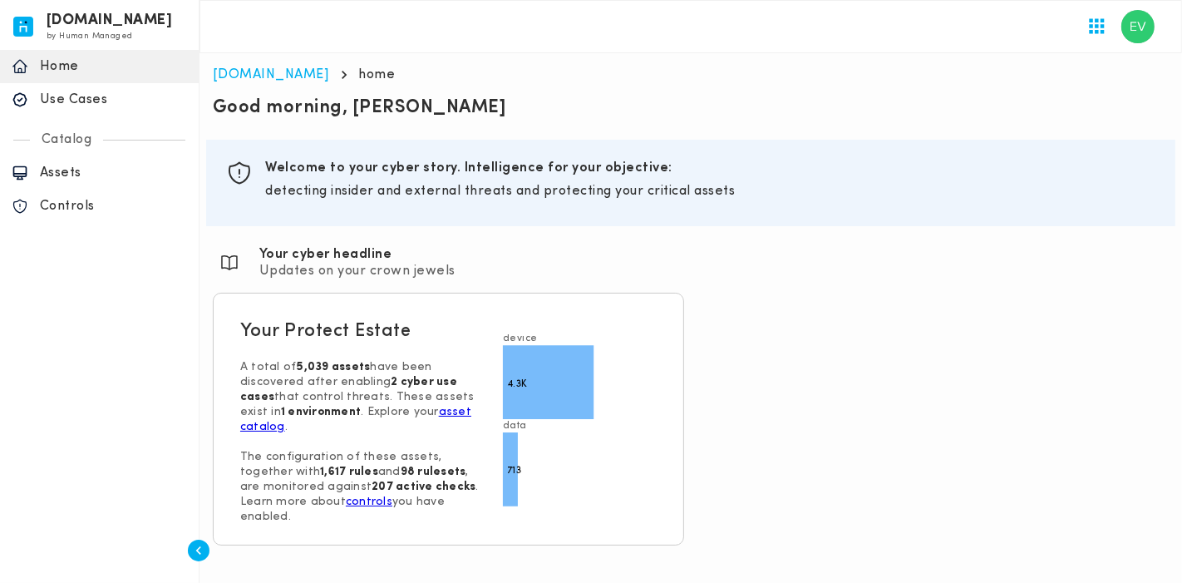
click at [57, 177] on p "Assets" at bounding box center [113, 173] width 147 height 17
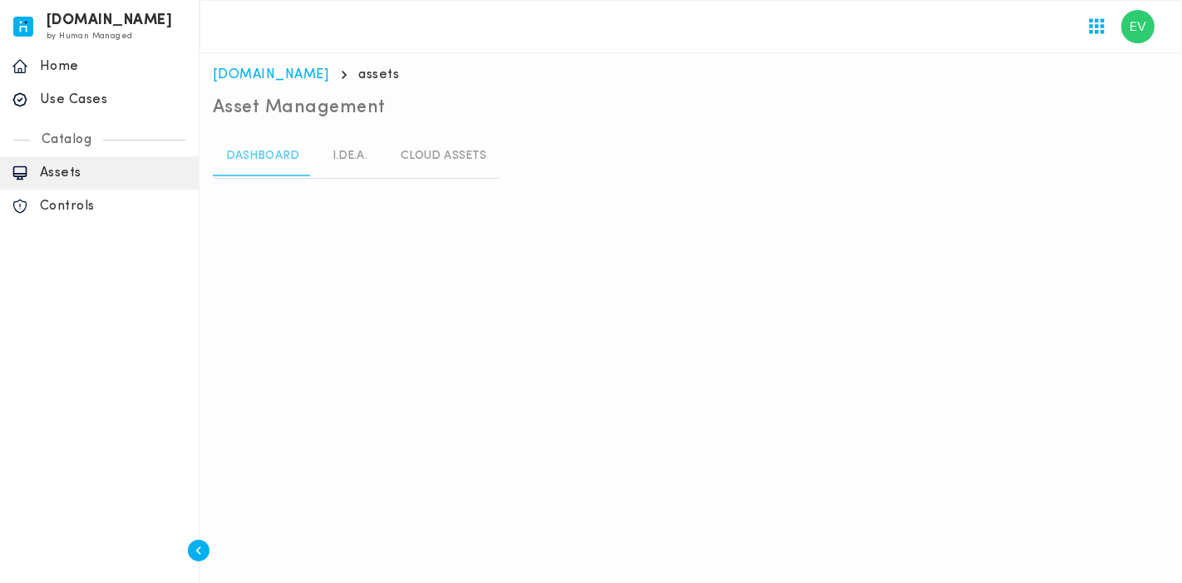
click at [347, 154] on link "I.DE.A." at bounding box center [350, 156] width 75 height 40
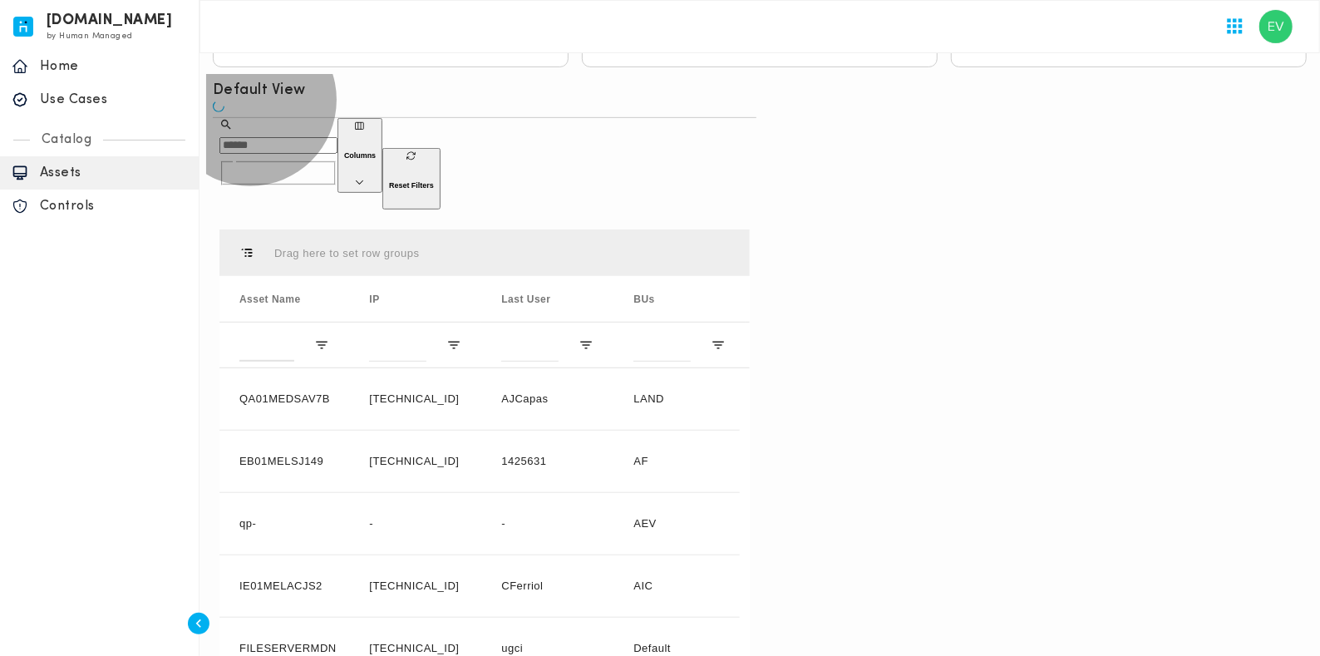
click at [382, 161] on button "Columns" at bounding box center [359, 155] width 45 height 75
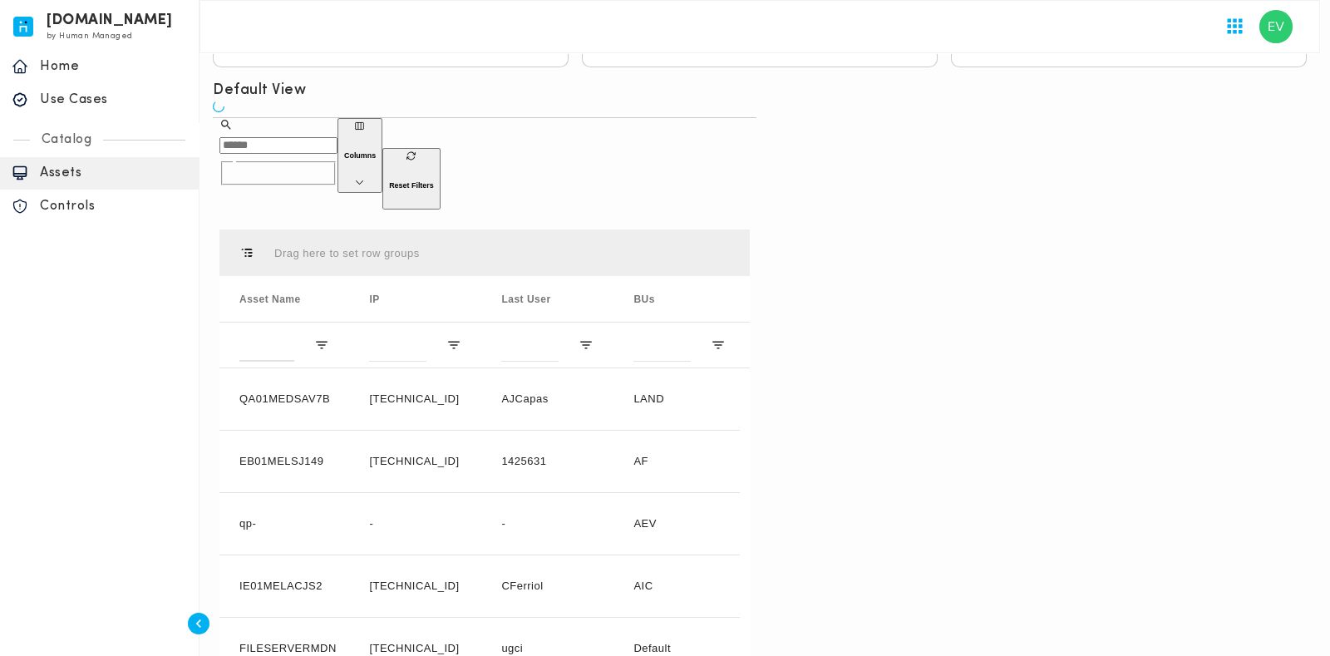
click at [839, 137] on div at bounding box center [665, 328] width 1330 height 656
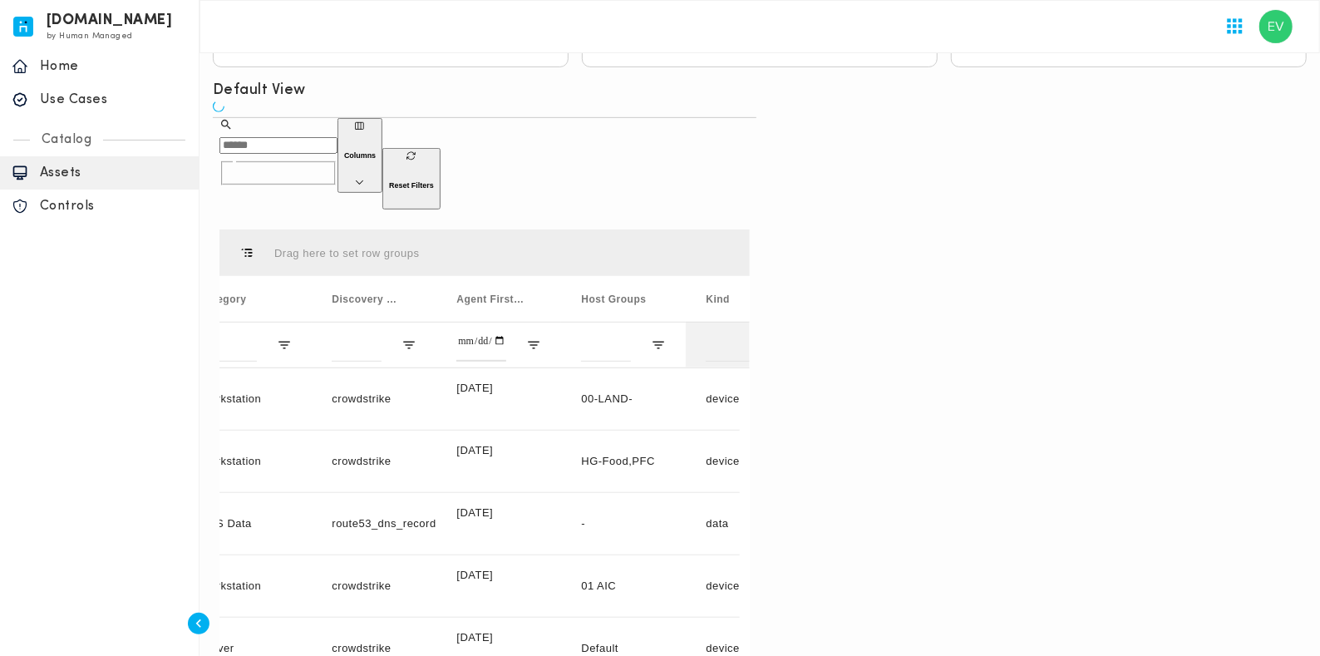
click at [788, 337] on span "Open Filter Menu" at bounding box center [783, 344] width 15 height 15
click at [756, 168] on div "Default View ​ ​ Columns Reset Filters Drag here to set row groups Drag here to…" at bounding box center [485, 423] width 544 height 685
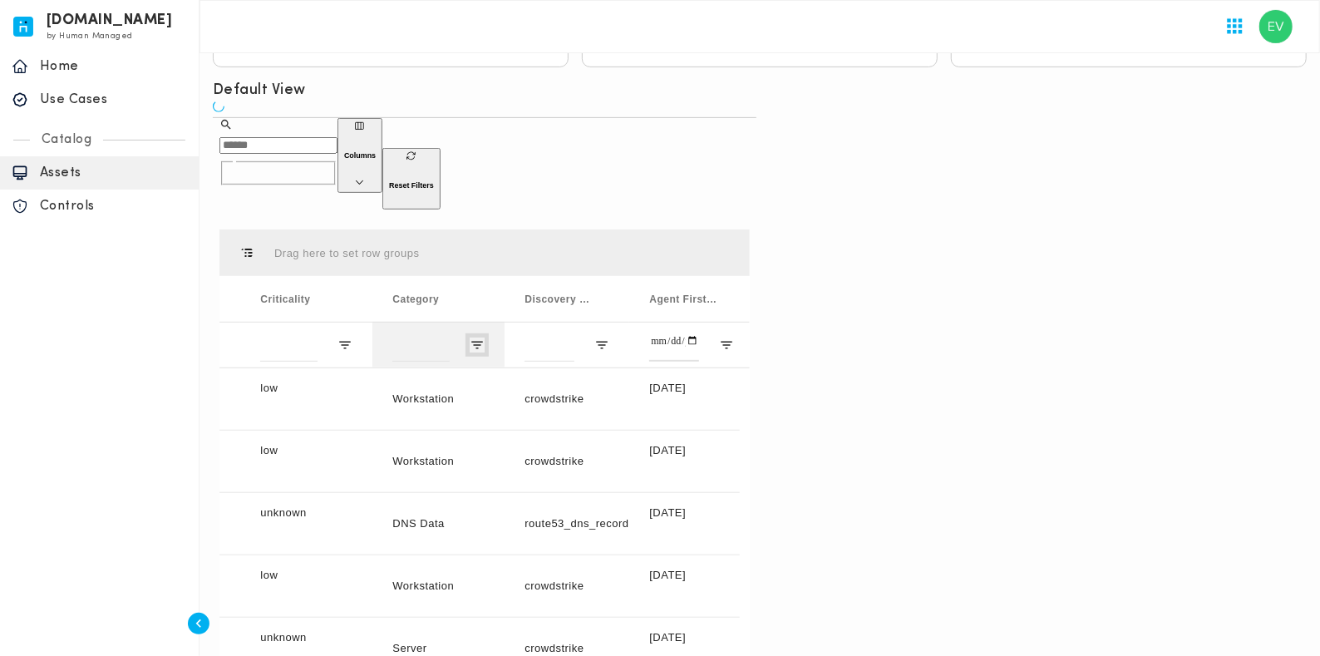
click at [475, 337] on span "Open Filter Menu" at bounding box center [477, 344] width 15 height 15
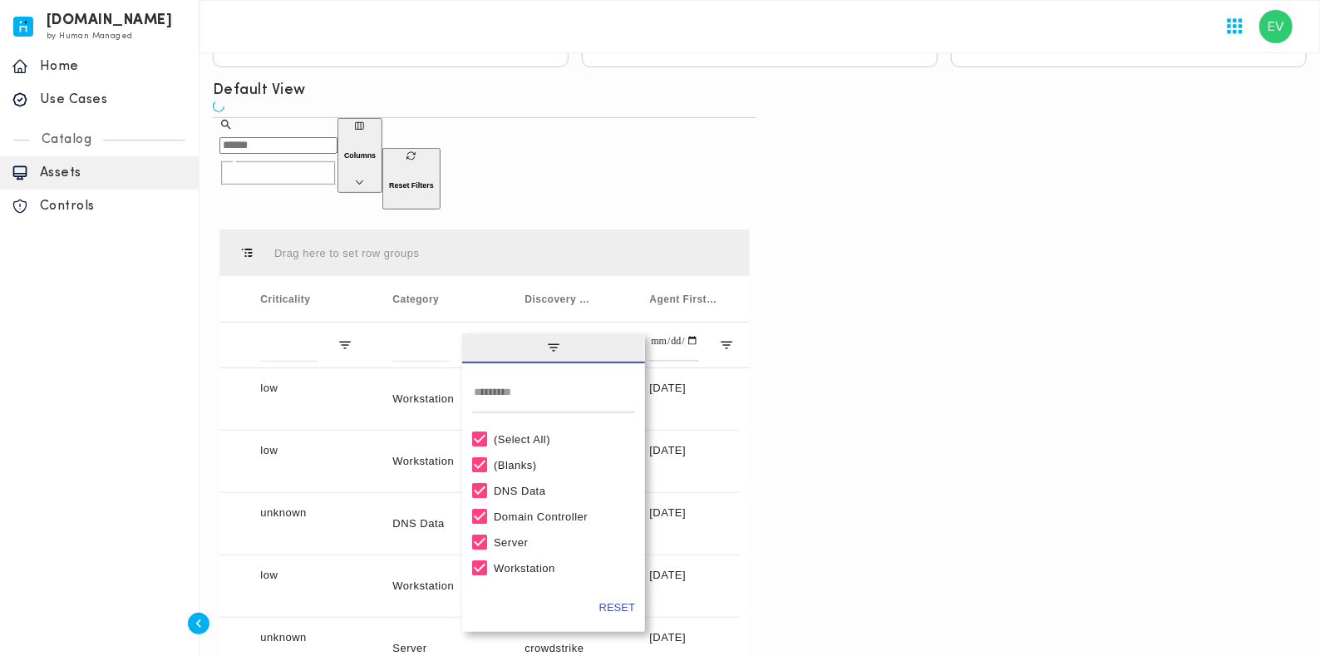
click at [490, 426] on div "(Select All)" at bounding box center [553, 439] width 163 height 26
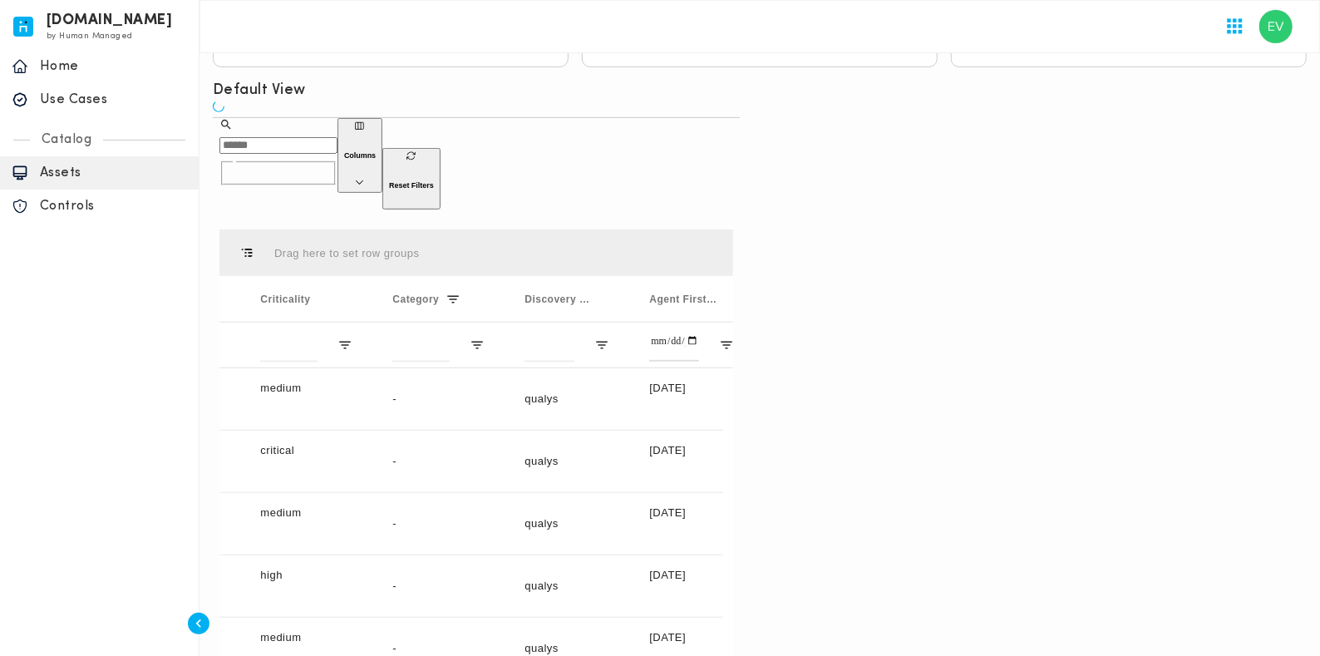
click at [616, 229] on div "Drag here to set row groups" at bounding box center [476, 252] width 514 height 47
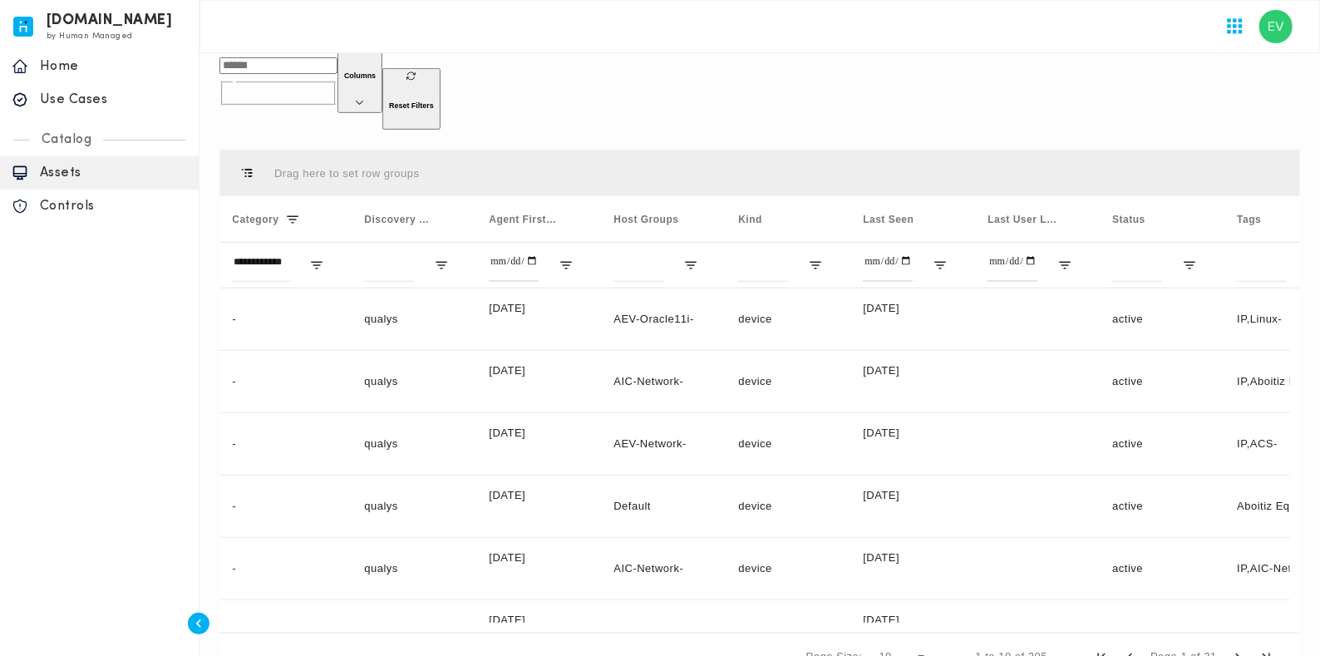
click at [889, 150] on div "Drag here to set row groups" at bounding box center [759, 173] width 1081 height 47
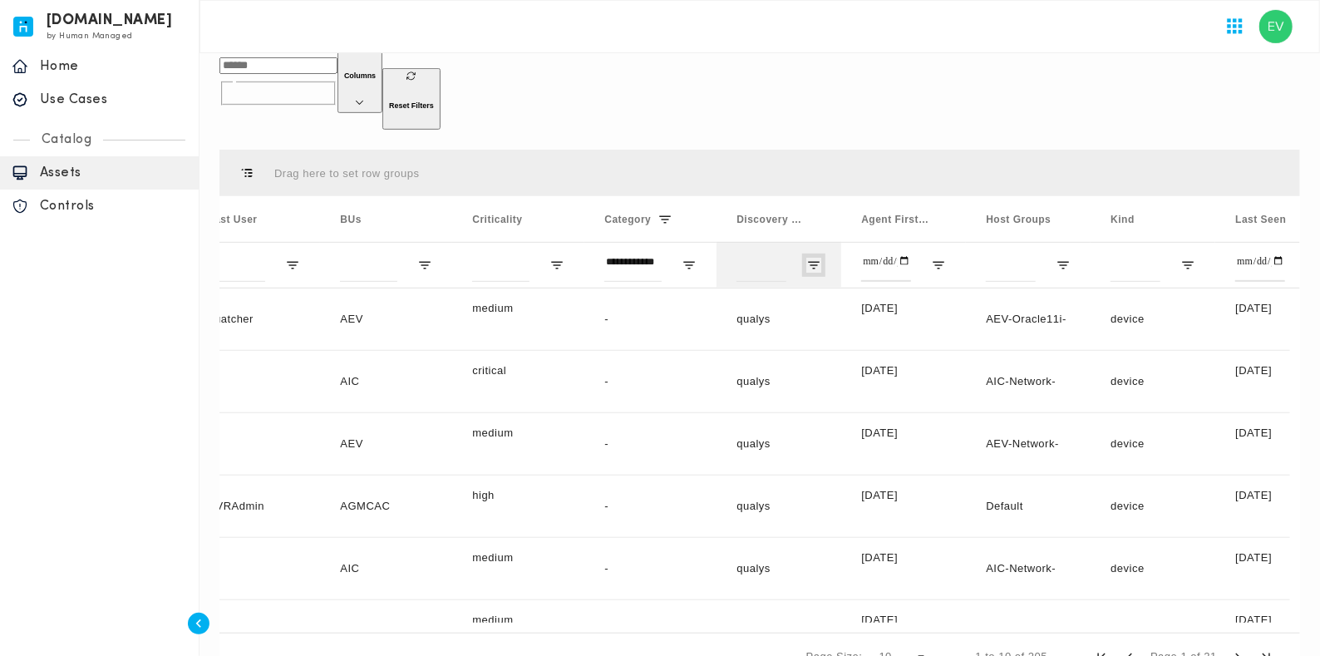
click at [812, 258] on span "Open Filter Menu" at bounding box center [813, 265] width 15 height 15
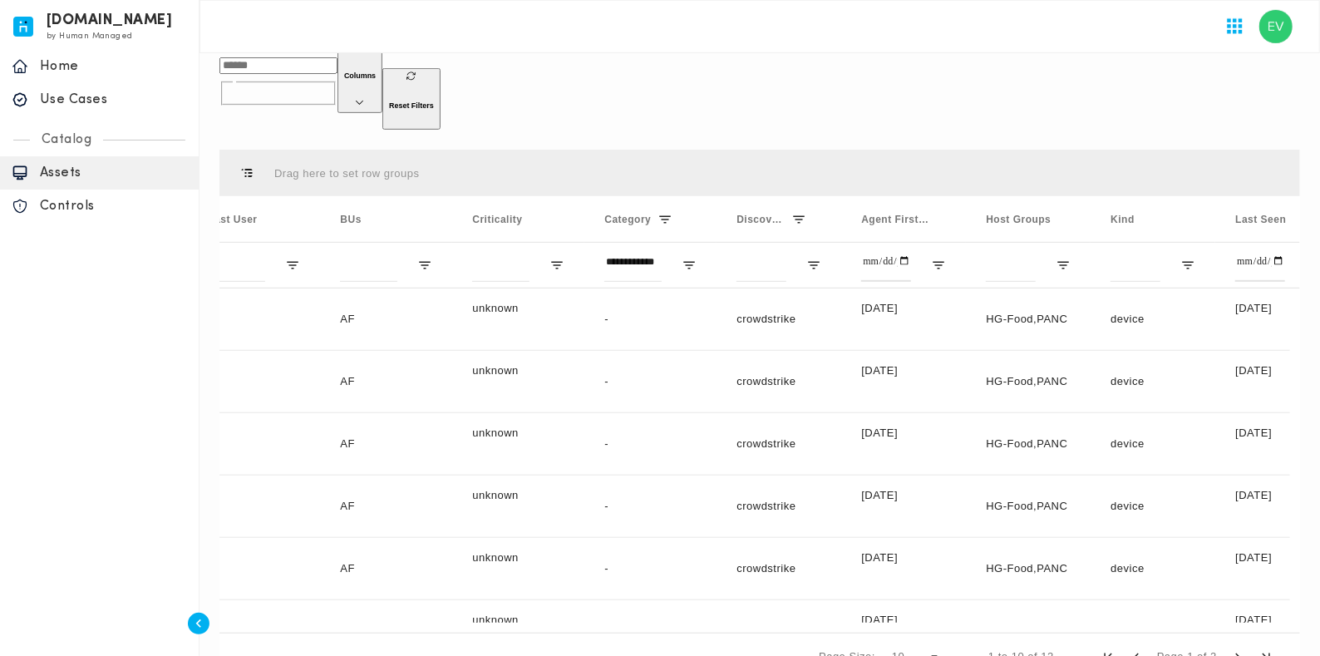
click at [795, 92] on div "Default View ​ ​ Columns Reset Filters Drag here to set row groups Drag here to…" at bounding box center [760, 343] width 1094 height 685
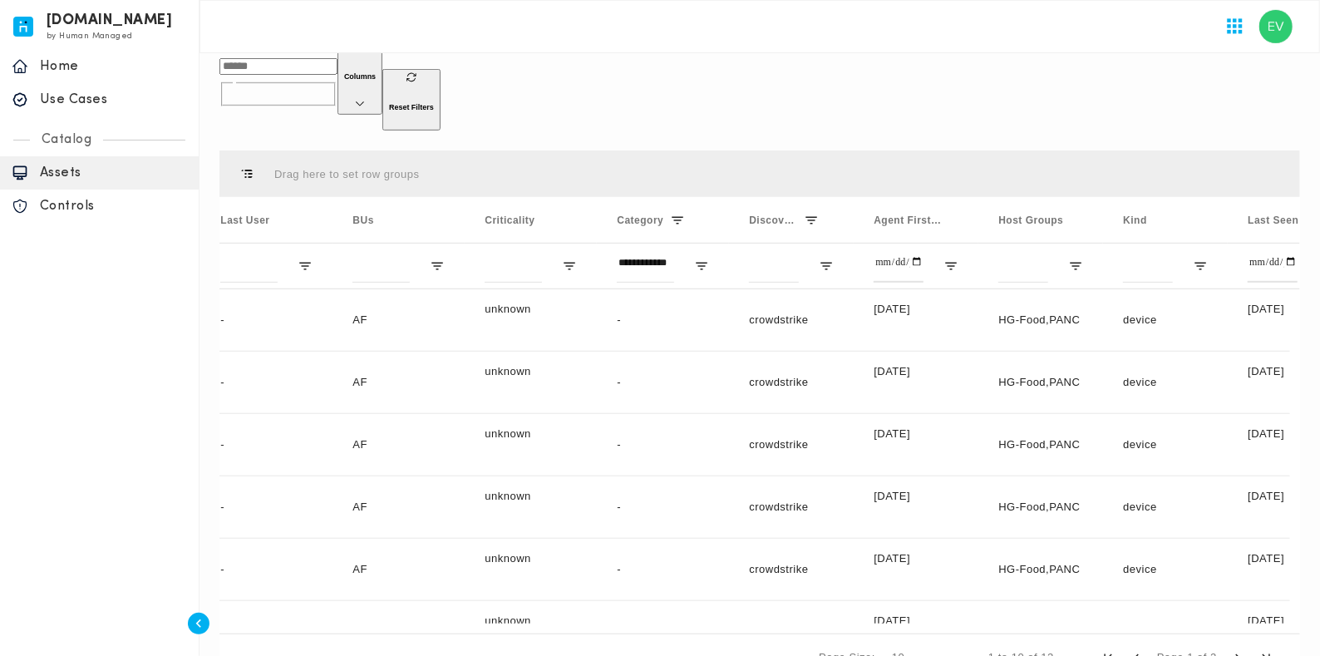
click at [636, 38] on div at bounding box center [759, 26] width 1121 height 53
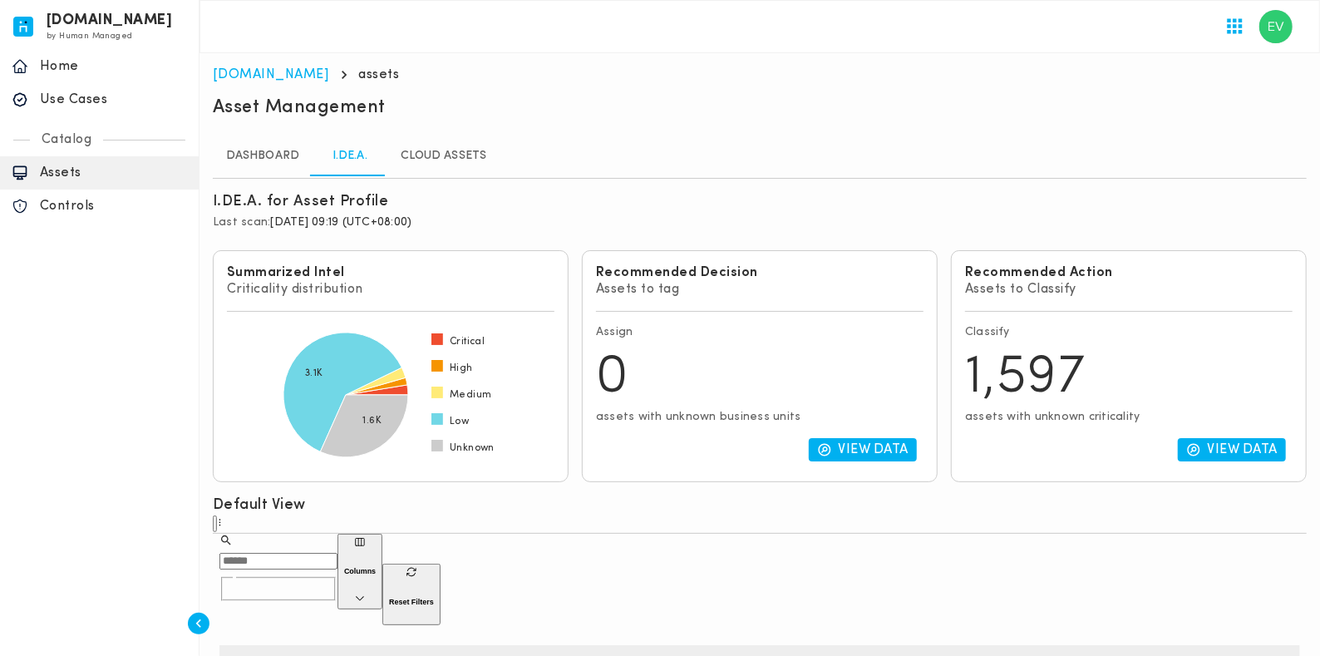
click at [685, 100] on div "Asset Management" at bounding box center [760, 109] width 1094 height 27
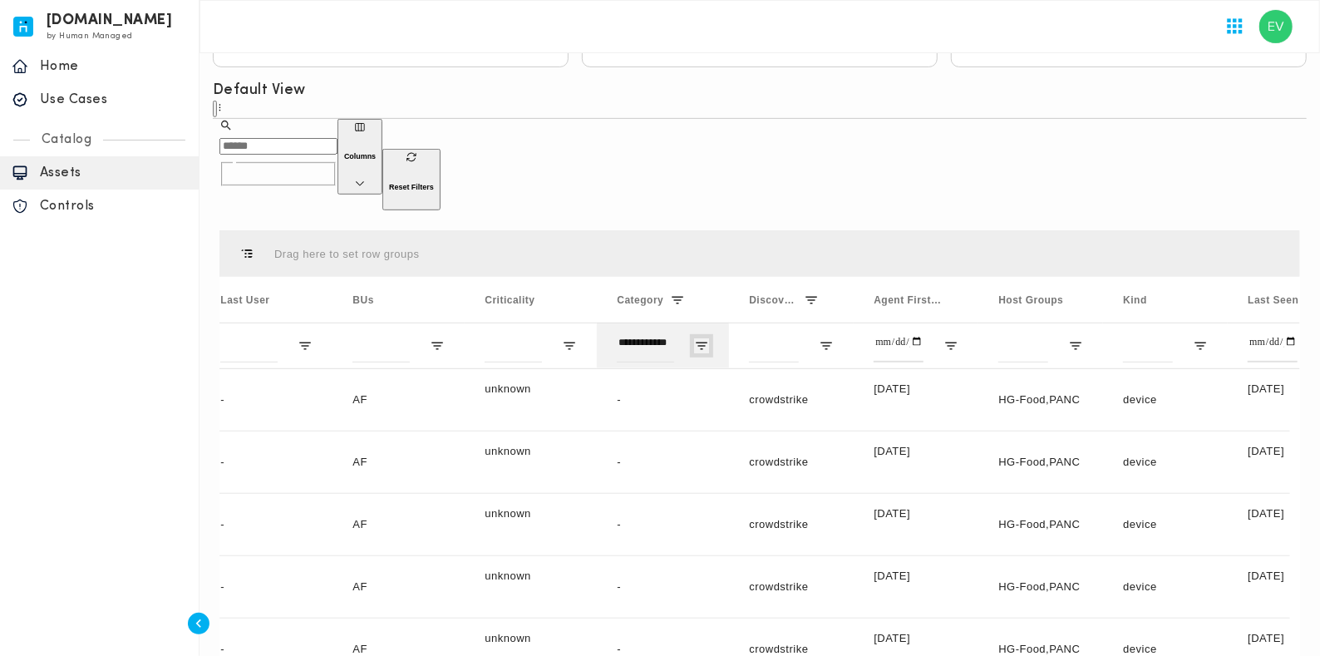
click at [700, 338] on span "Open Filter Menu" at bounding box center [701, 345] width 15 height 15
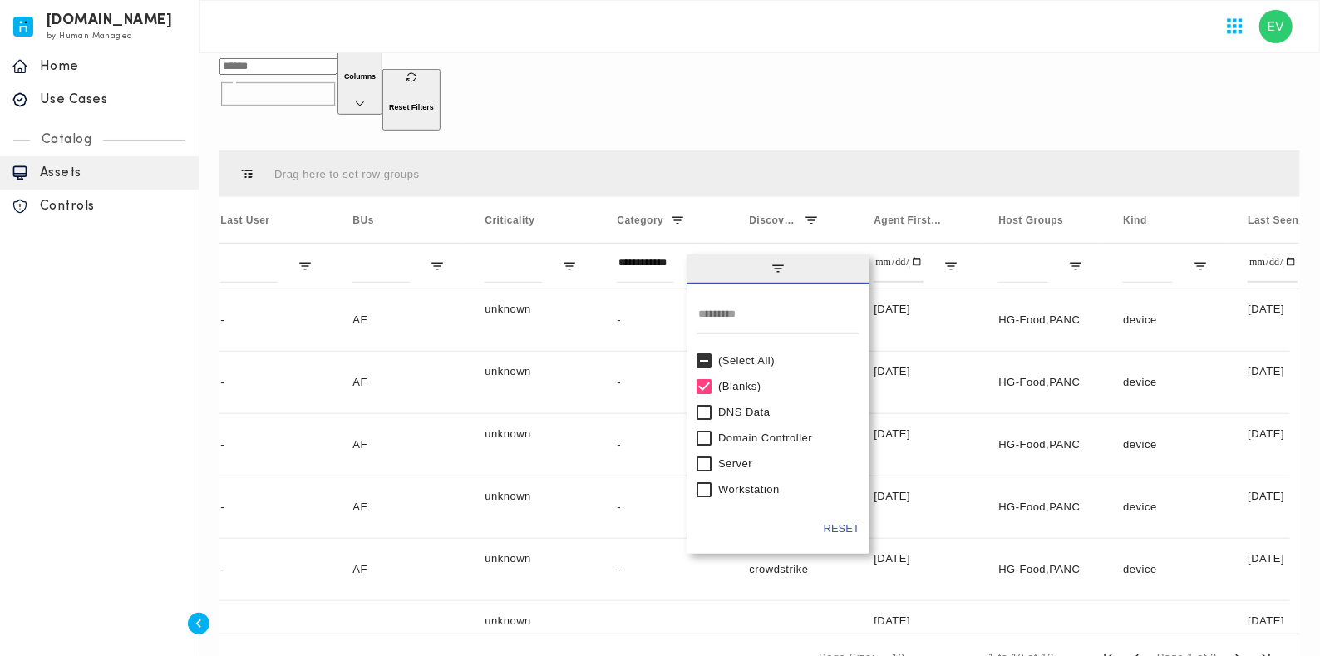
click at [748, 144] on div "Drag here to set row groups Drag here to set column labels IP Last User BUs -" at bounding box center [760, 415] width 1094 height 543
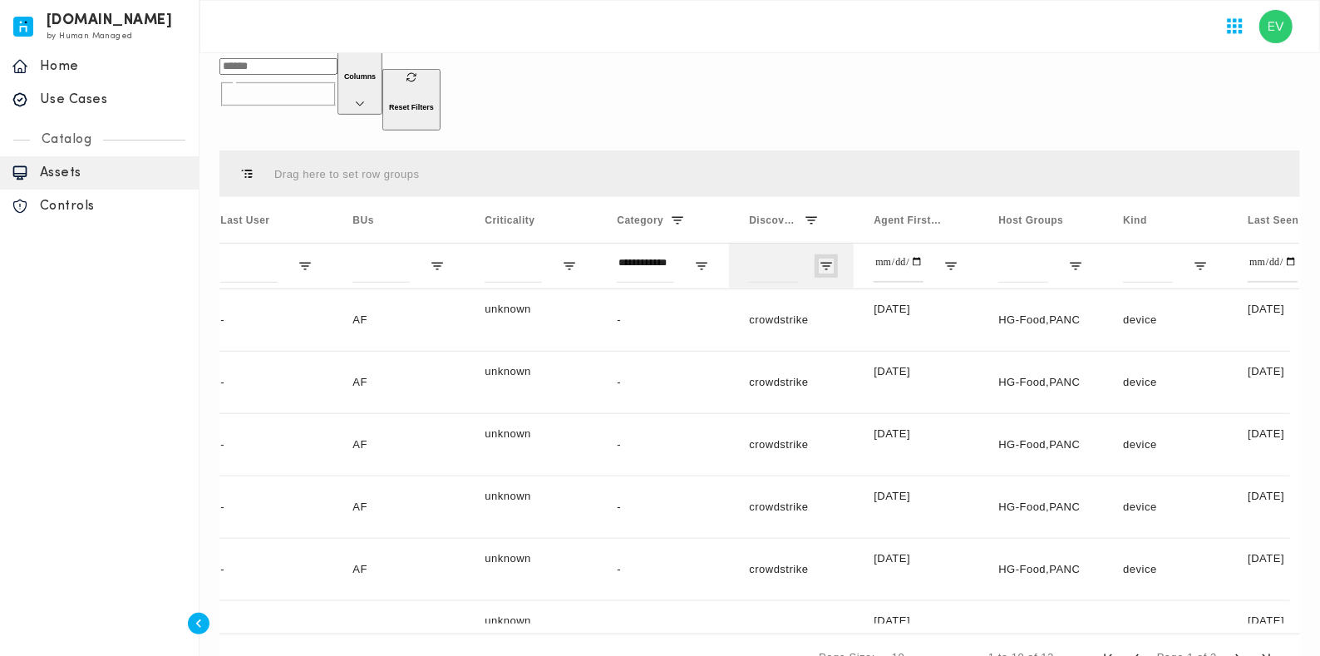
click at [823, 259] on span "Open Filter Menu" at bounding box center [826, 266] width 15 height 15
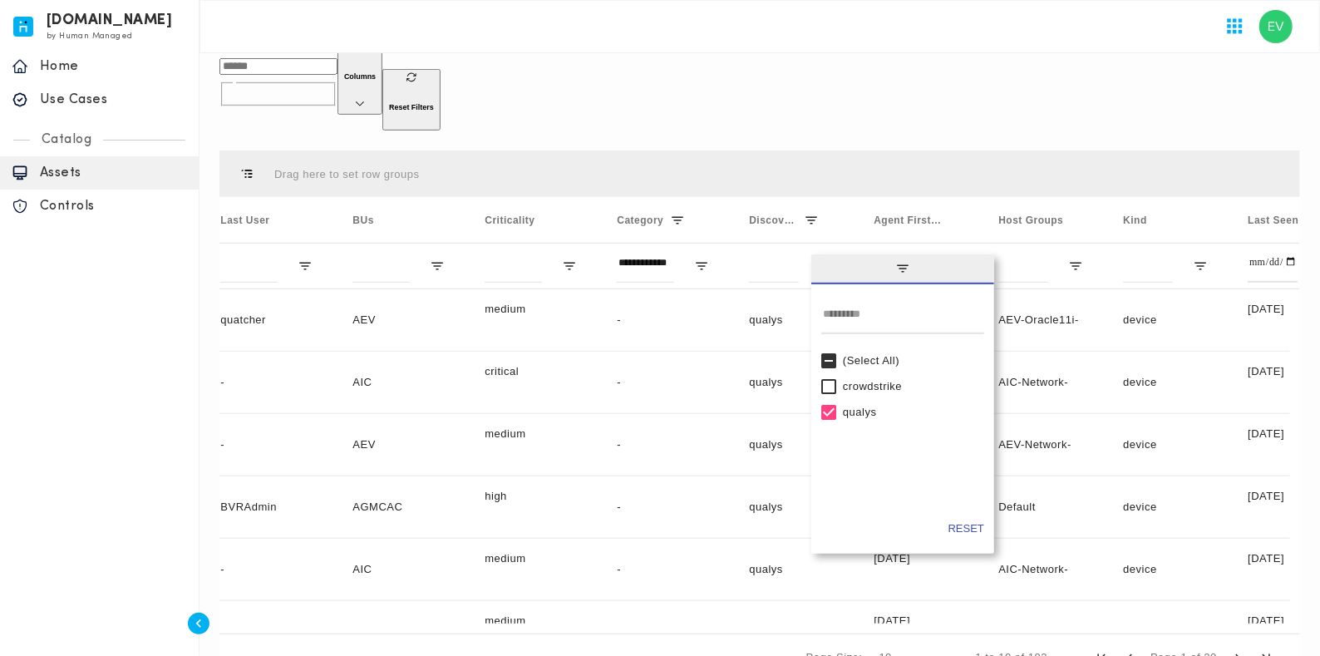
click at [337, 81] on div "​ ​" at bounding box center [278, 84] width 118 height 91
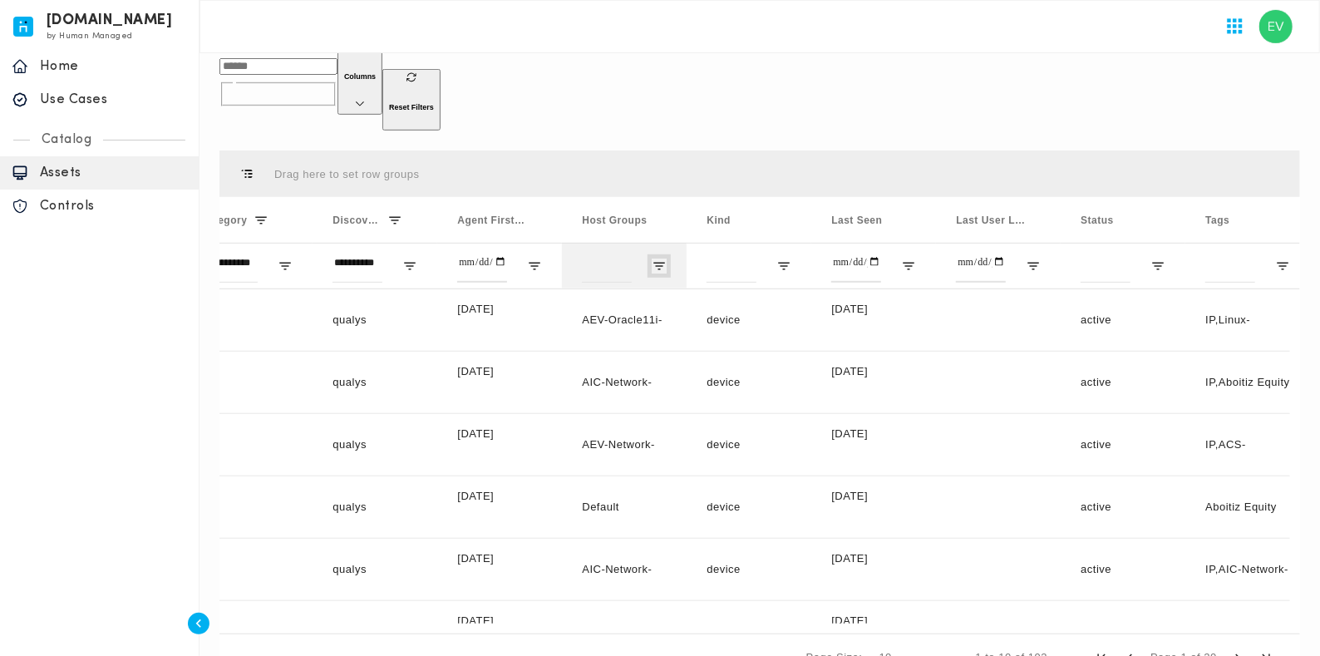
click at [652, 259] on span "Open Filter Menu" at bounding box center [659, 266] width 15 height 15
click at [337, 79] on div "​ ​" at bounding box center [278, 84] width 118 height 91
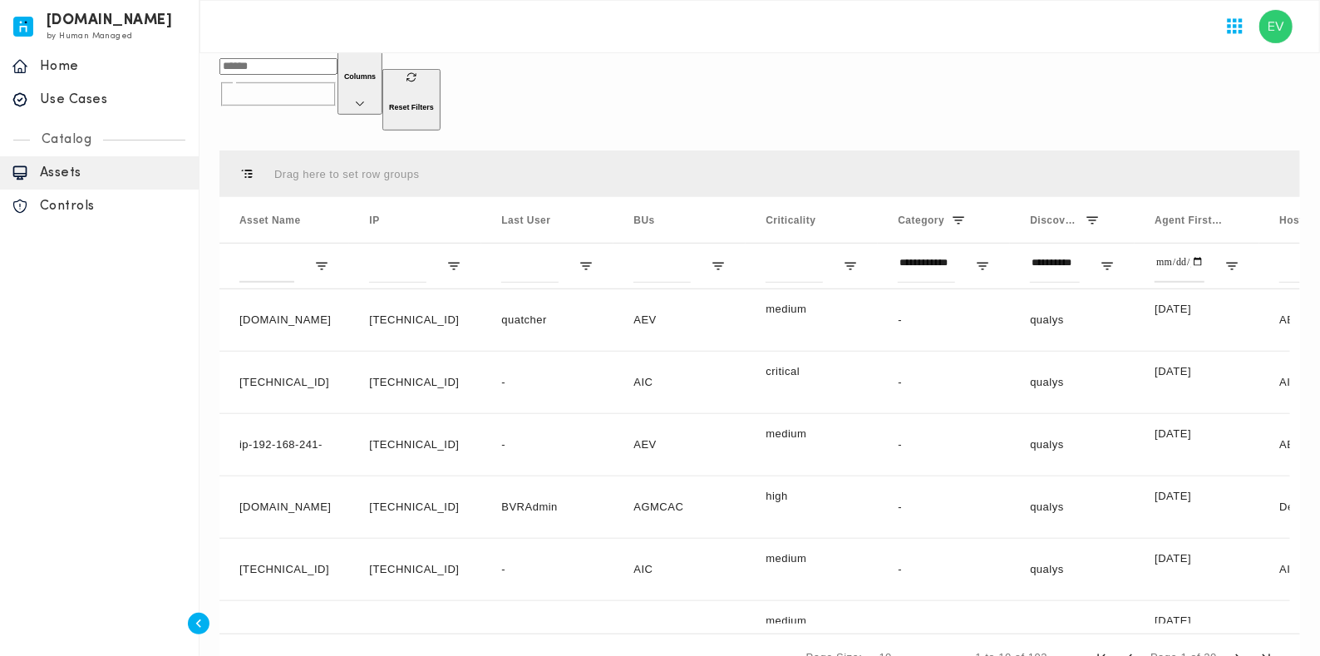
click at [694, 52] on div at bounding box center [759, 26] width 1121 height 53
drag, startPoint x: 1102, startPoint y: 212, endPoint x: 1110, endPoint y: 229, distance: 19.0
click at [1063, 243] on div "**********" at bounding box center [1072, 266] width 125 height 46
click at [1063, 259] on span "Open Filter Menu" at bounding box center [1107, 266] width 15 height 15
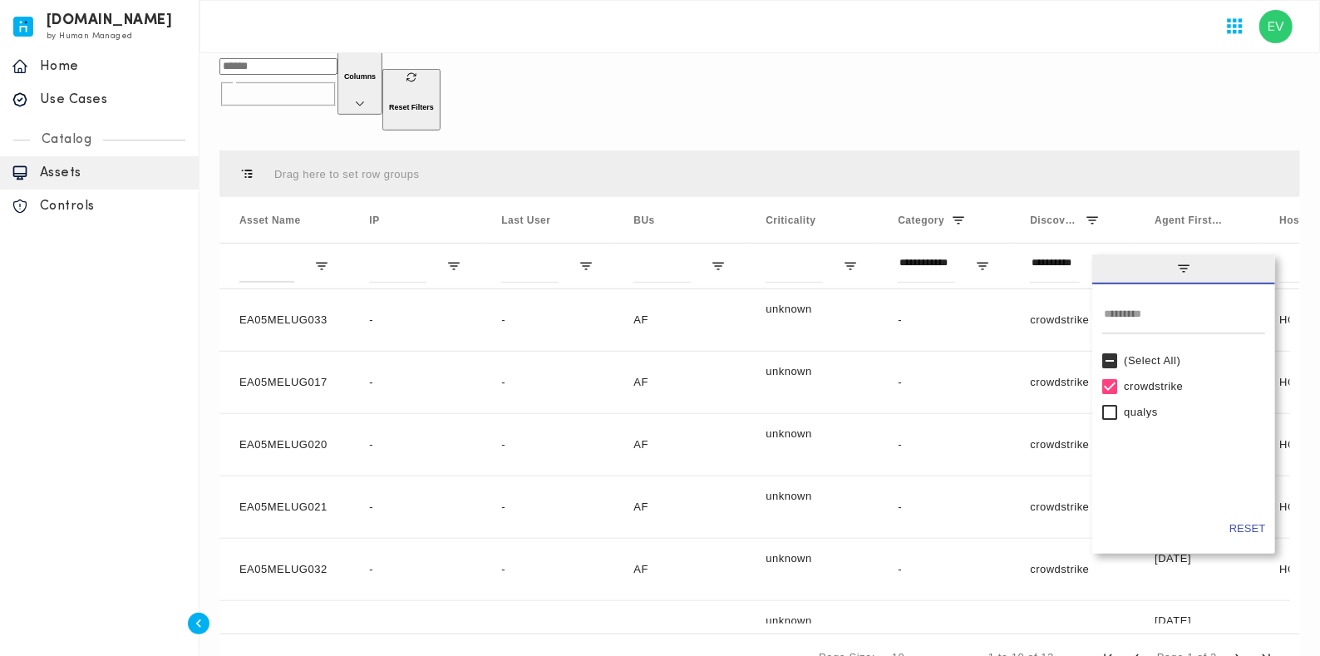
click at [721, 524] on div "Page Size: 10 1 to 10 of 12 Page 1 of 2" at bounding box center [759, 656] width 1081 height 47
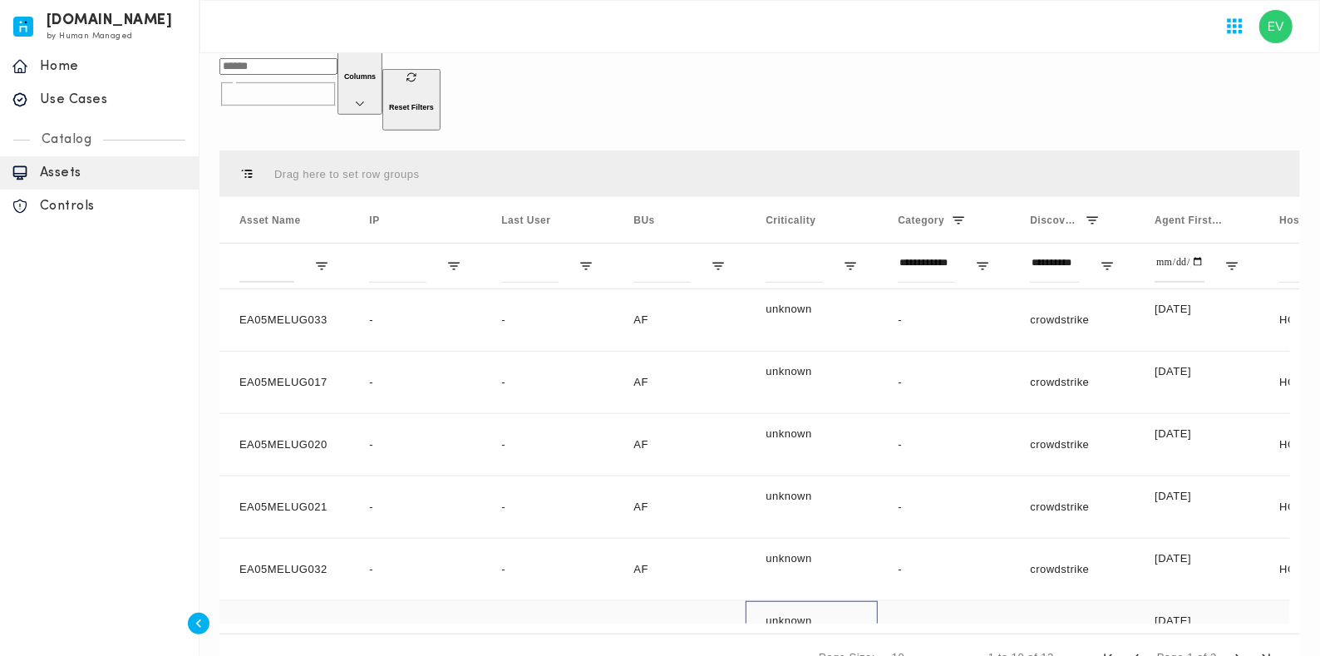
drag, startPoint x: 755, startPoint y: 578, endPoint x: 474, endPoint y: 467, distance: 301.9
click at [532, 524] on div "EA05MELUG033 - - AF unknown - crowdstrike [DATE] HG-Food,PANC Assets new naming…" at bounding box center [1179, 600] width 1920 height 623
click at [293, 301] on p "EA05MELUG033" at bounding box center [284, 319] width 90 height 37
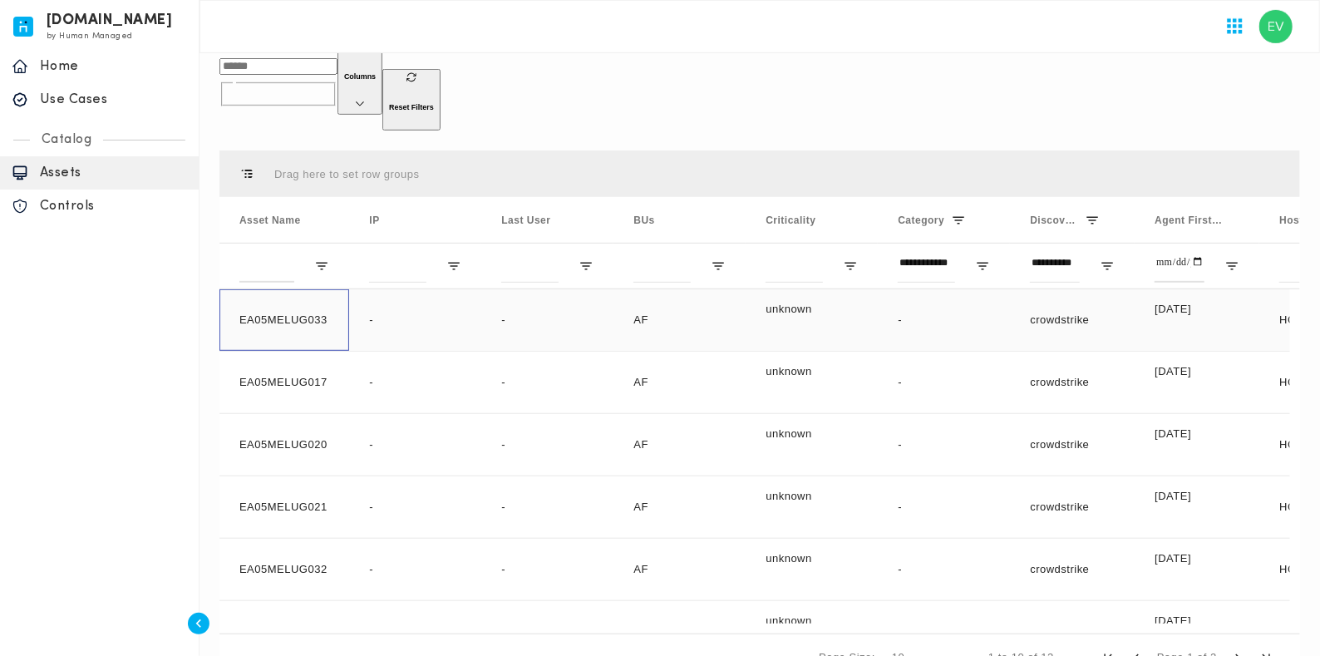
click at [273, 301] on p "EA05MELUG033" at bounding box center [284, 319] width 90 height 37
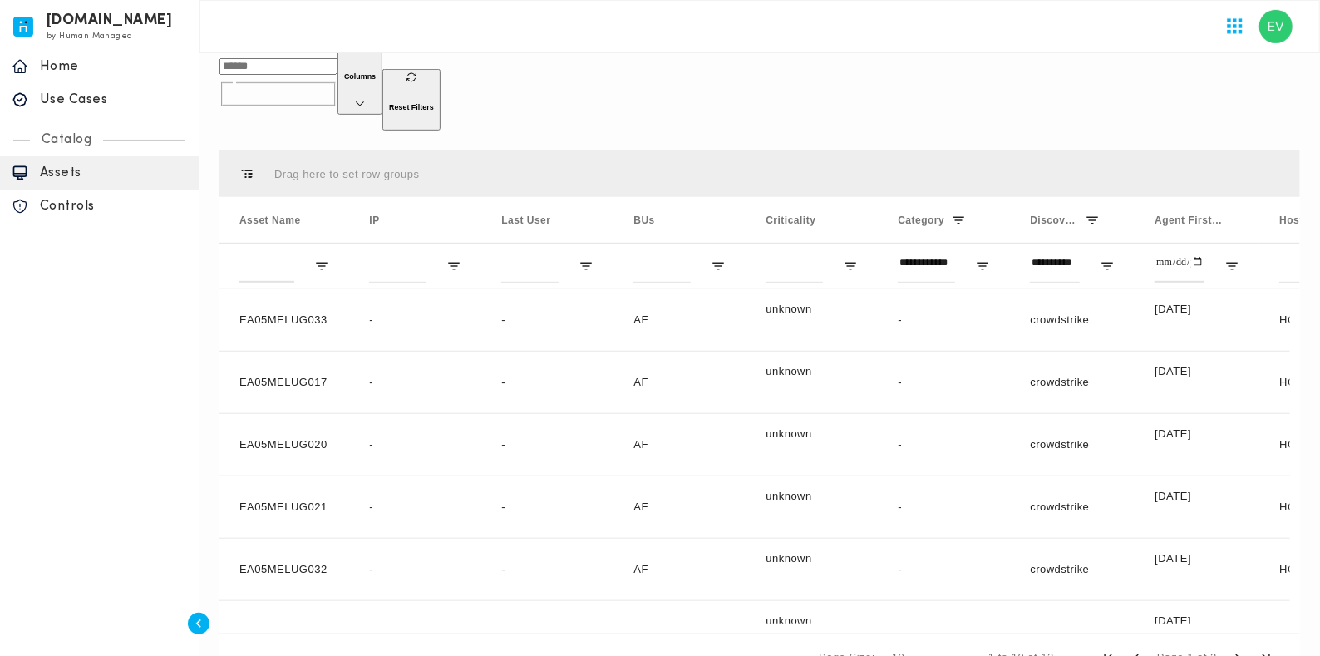
click at [765, 45] on div at bounding box center [759, 26] width 1121 height 53
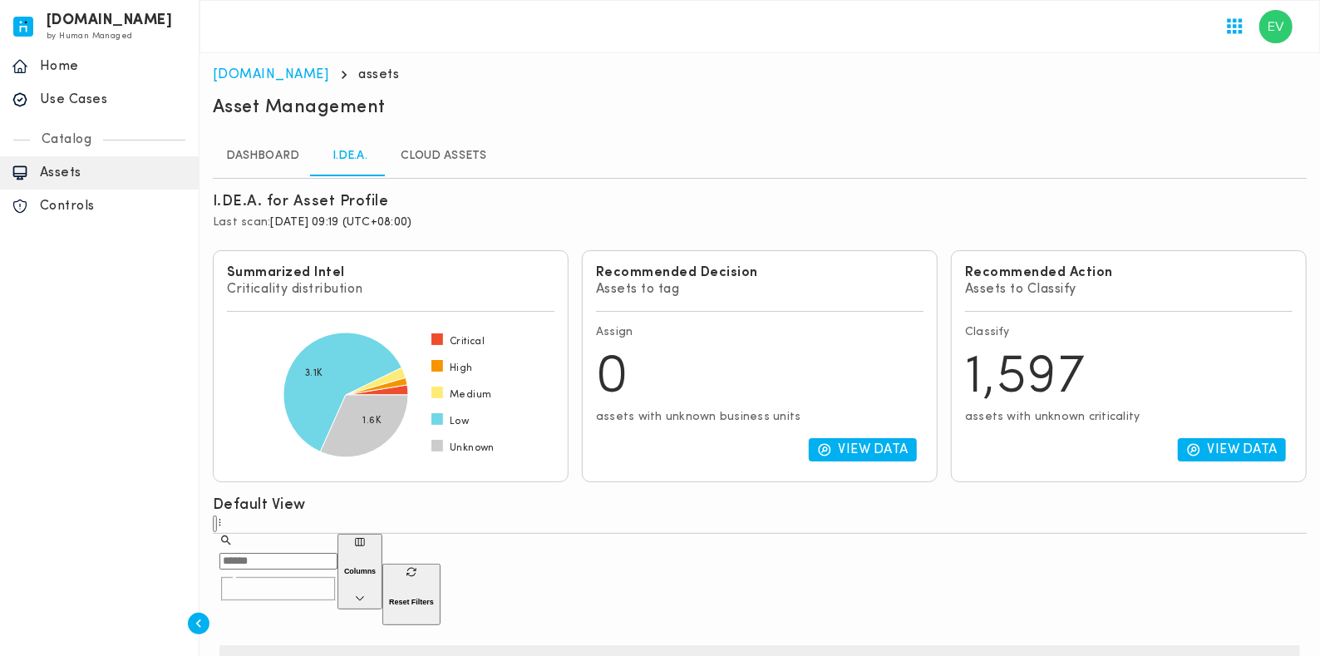
click at [439, 149] on link "Cloud Assets" at bounding box center [443, 156] width 112 height 40
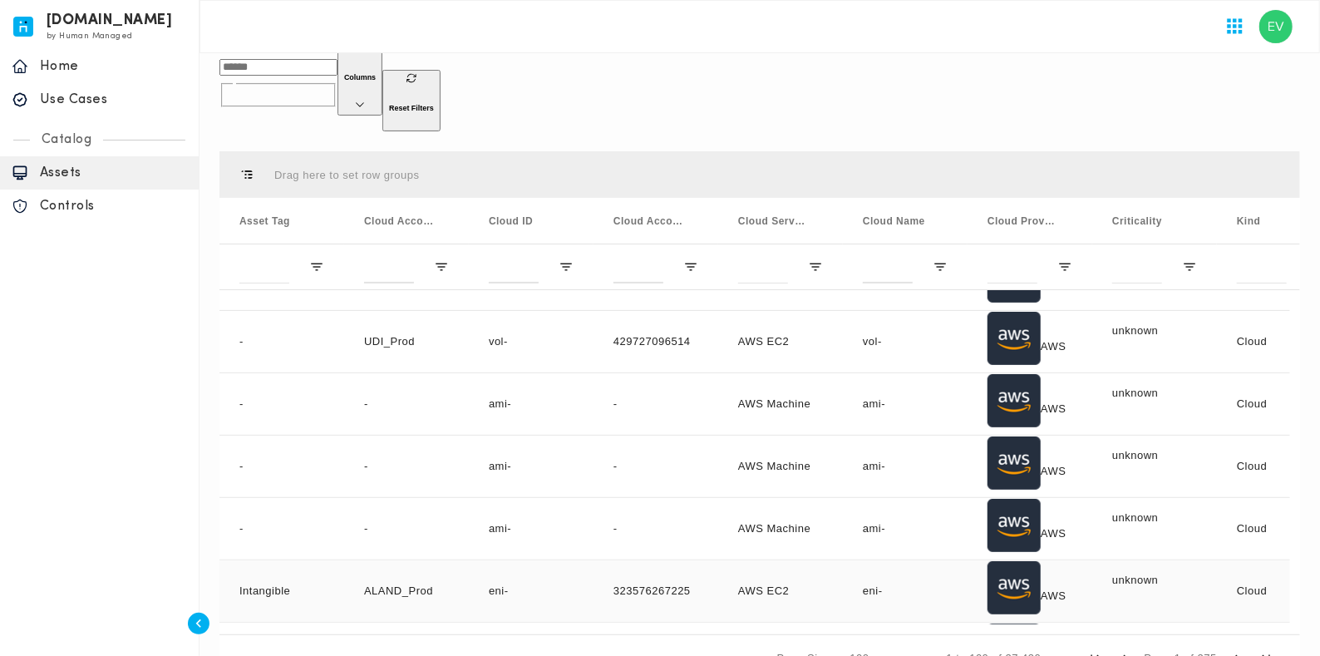
scroll to position [4362, 0]
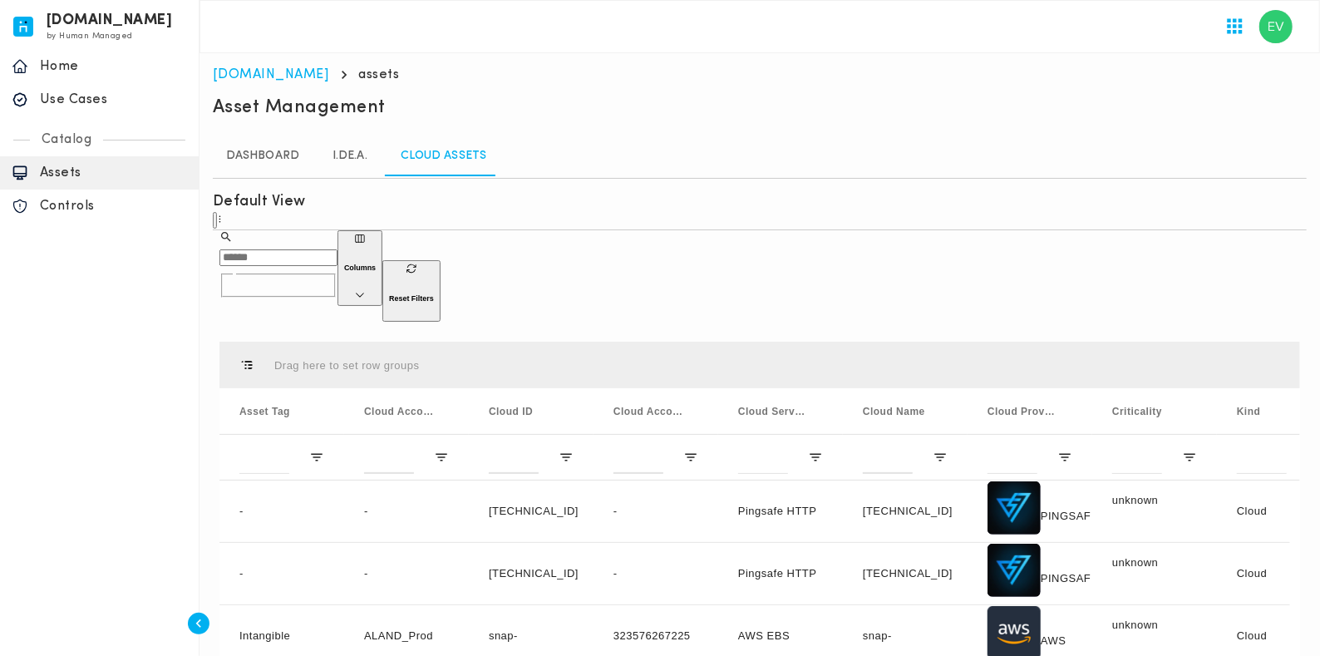
click at [628, 195] on div "Default View" at bounding box center [760, 211] width 1094 height 38
click at [64, 95] on p "Use Cases" at bounding box center [113, 99] width 147 height 17
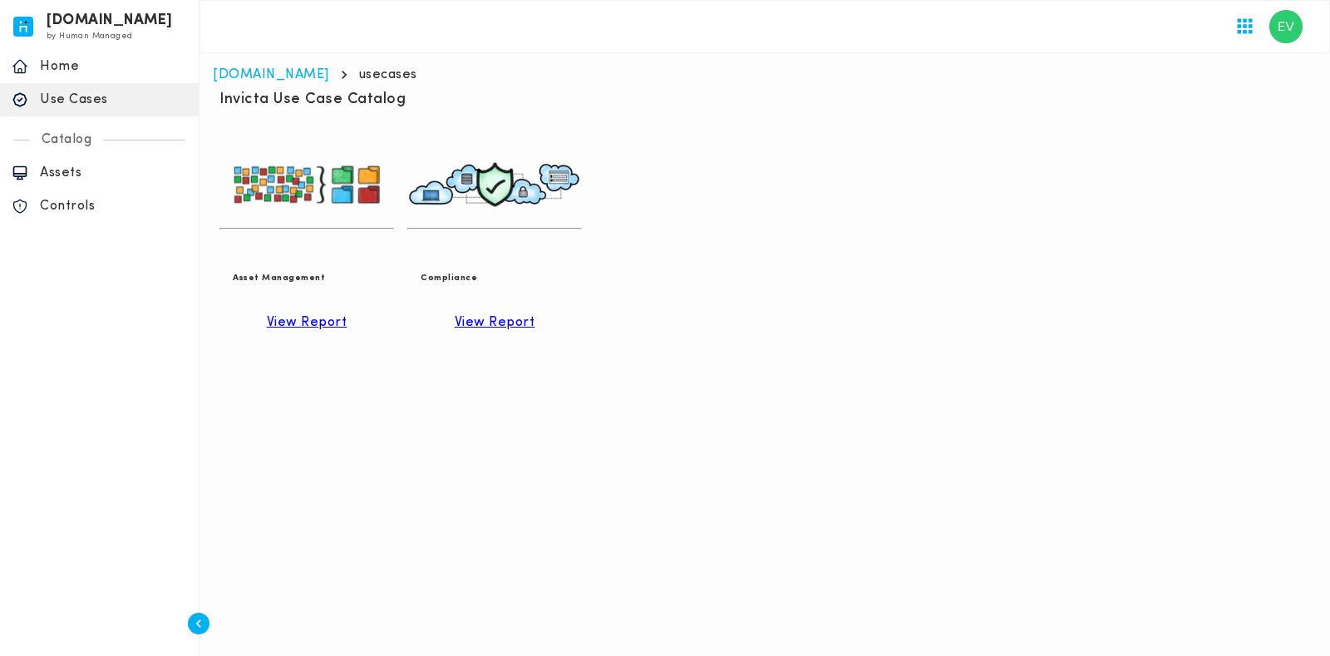
click at [347, 314] on p "View Report" at bounding box center [307, 322] width 81 height 17
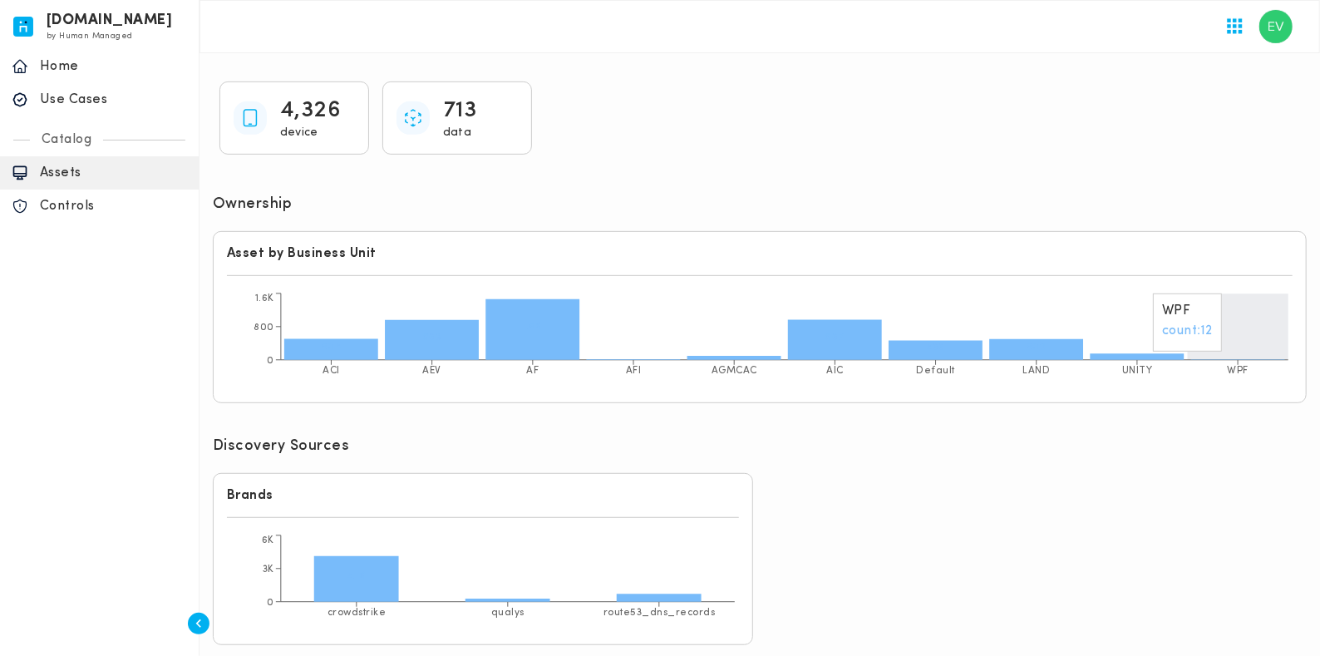
click at [1063, 332] on icon "ACI AEV AF AFI AGMCAC AIC Default LAND UNITY WPF 0 800 1.6K 504 963 1.5K 967 46…" at bounding box center [760, 339] width 1066 height 100
click at [1063, 322] on icon "ACI AEV AF AFI AGMCAC AIC Default LAND UNITY WPF 0 800 1.6K 504 963 1.5K 967 46…" at bounding box center [760, 339] width 1066 height 100
click at [1063, 452] on div "Discovery Sources" at bounding box center [760, 447] width 1094 height 23
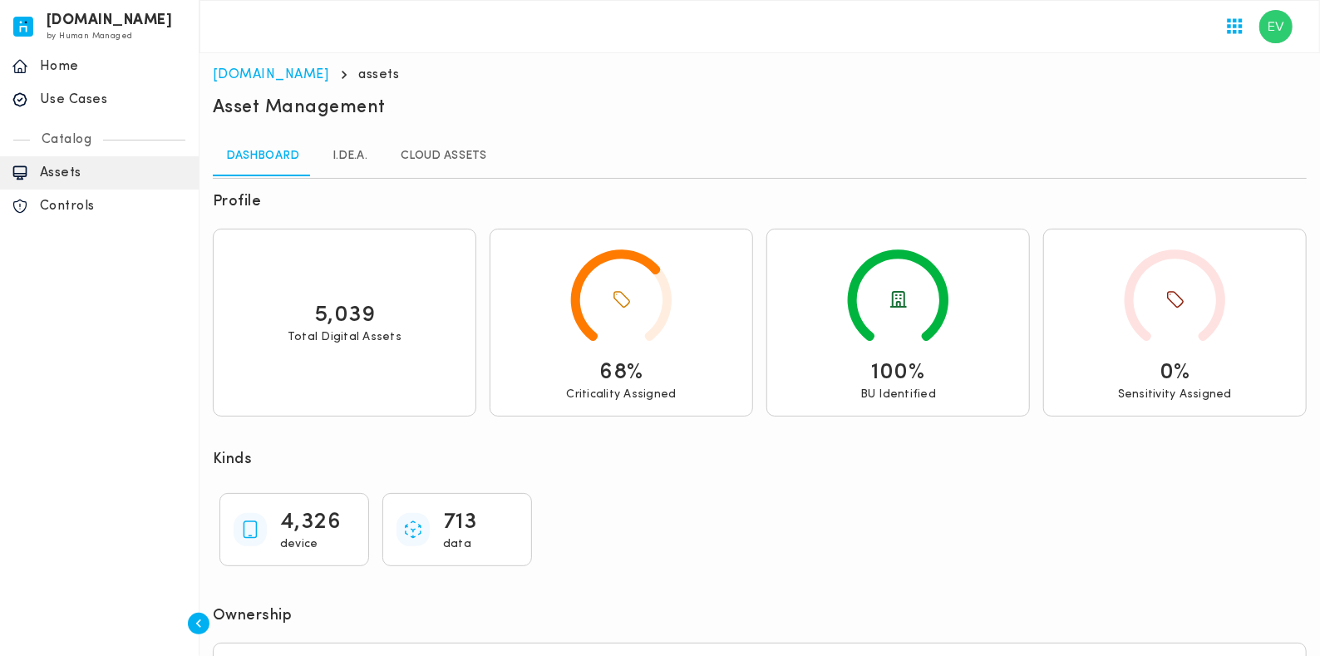
click at [848, 482] on div "4,326 device 713 data" at bounding box center [759, 530] width 1107 height 100
click at [344, 155] on link "I.DE.A." at bounding box center [350, 156] width 75 height 40
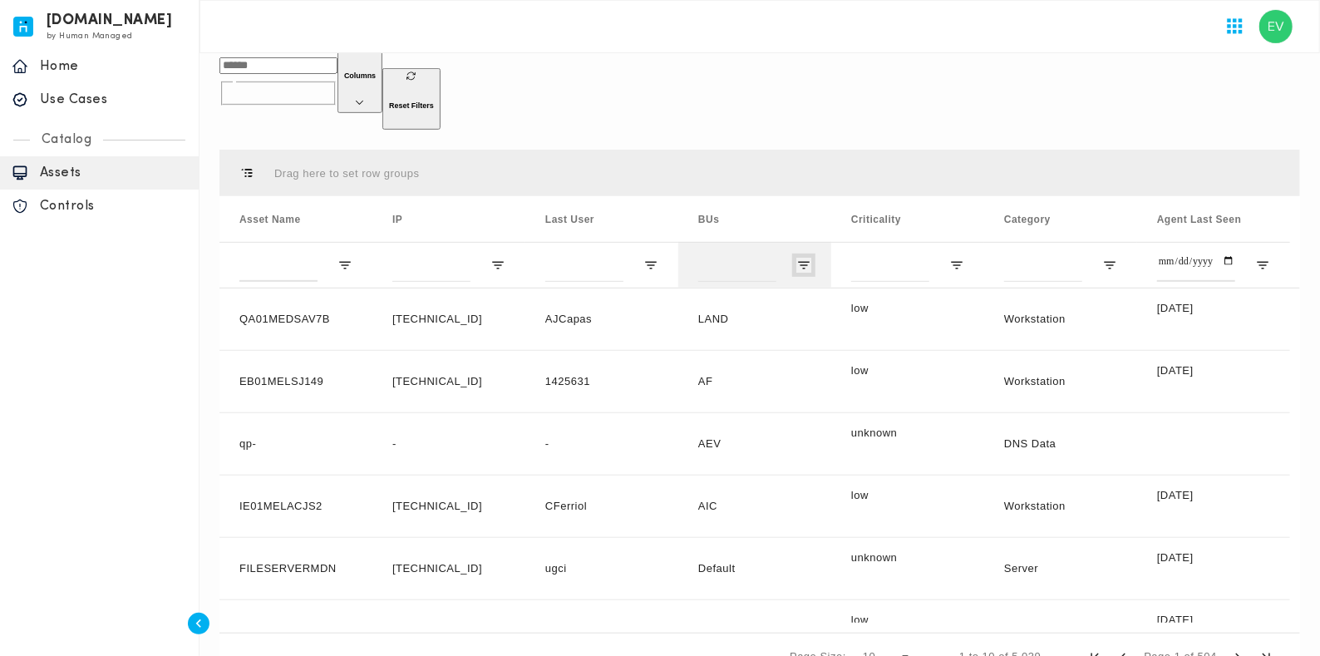
click at [802, 258] on span "Open Filter Menu" at bounding box center [803, 265] width 15 height 15
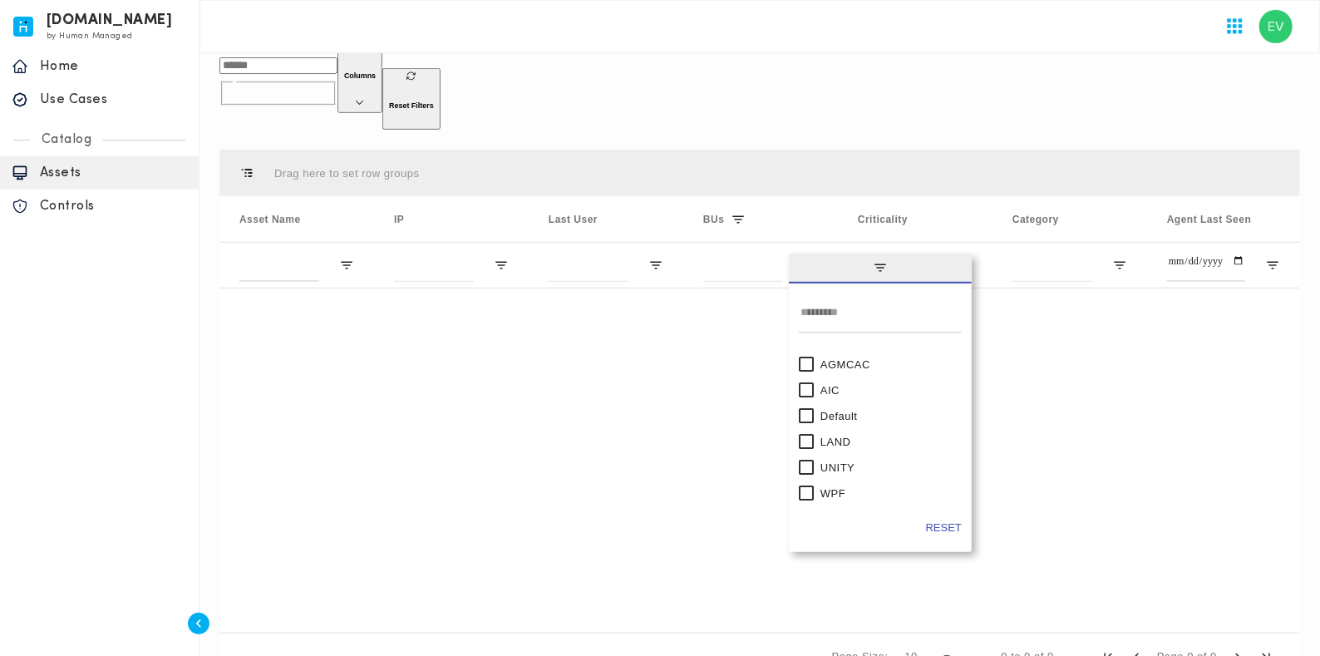
click at [814, 480] on div "WPF" at bounding box center [880, 493] width 163 height 26
click at [820, 480] on div "WPF" at bounding box center [880, 493] width 163 height 26
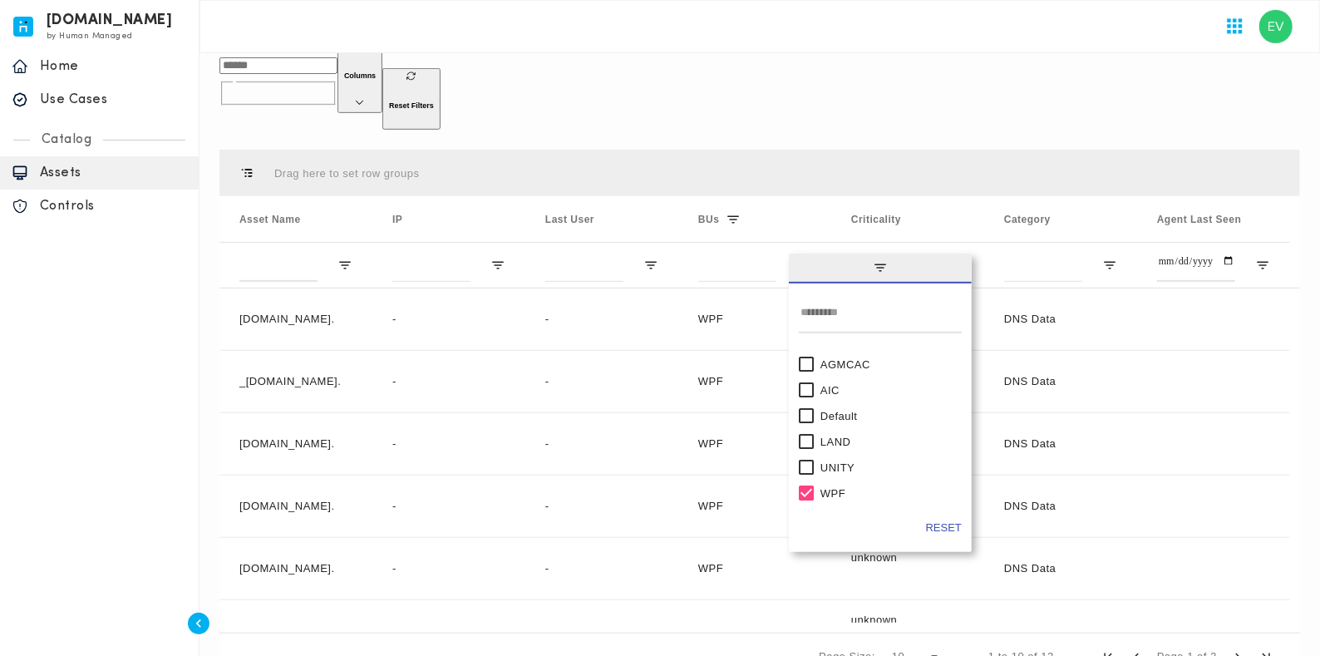
click at [337, 78] on div "​ ​" at bounding box center [278, 83] width 118 height 91
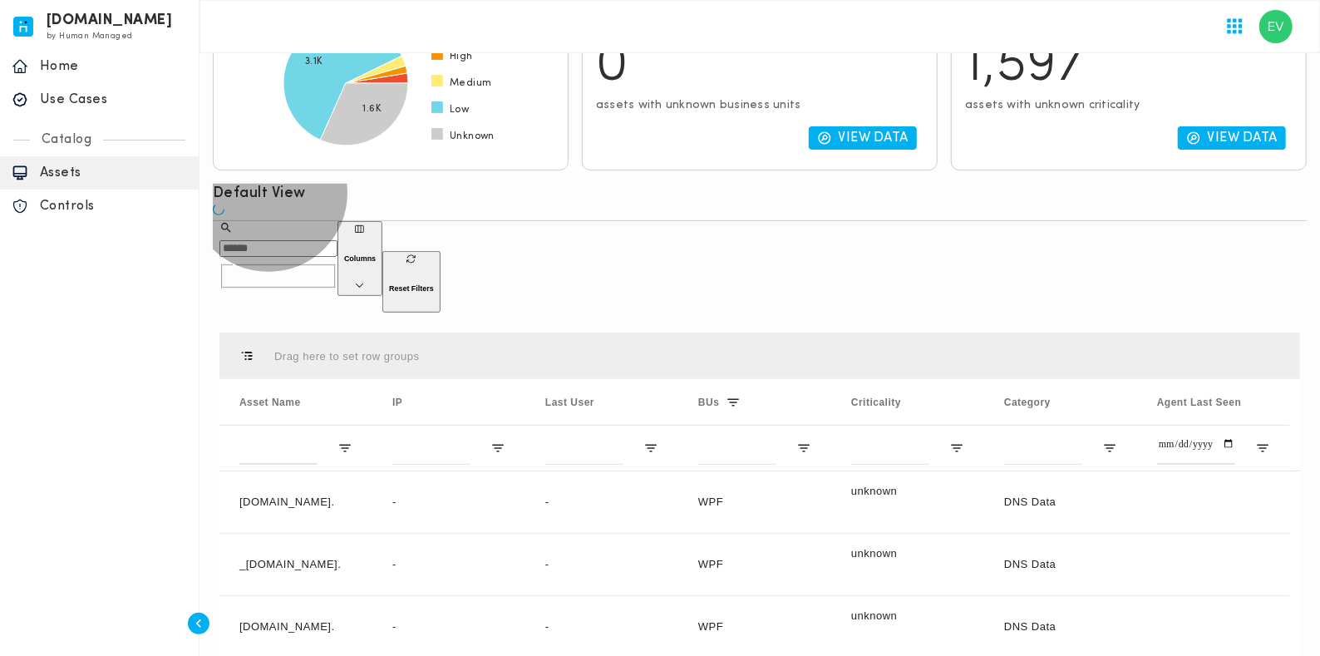
click at [434, 284] on h6 "Reset Filters" at bounding box center [411, 288] width 45 height 8
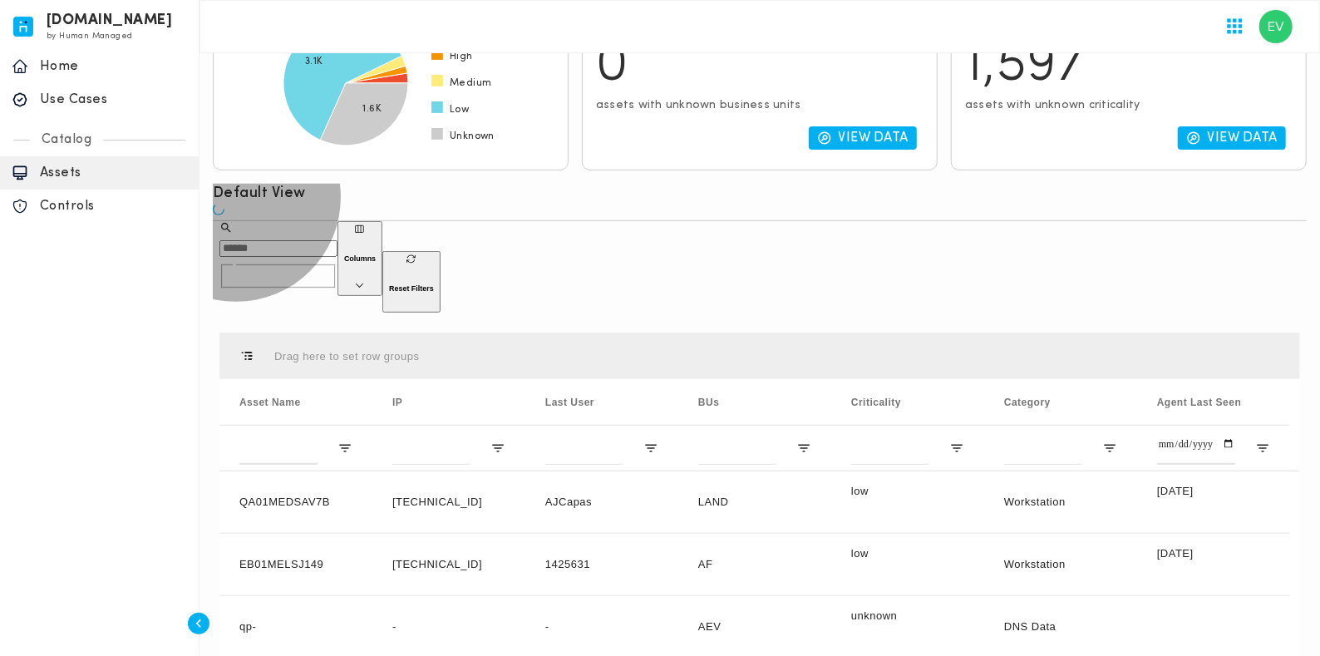
click at [365, 234] on icon "button" at bounding box center [359, 229] width 11 height 11
click at [382, 265] on button "Columns" at bounding box center [359, 259] width 45 height 75
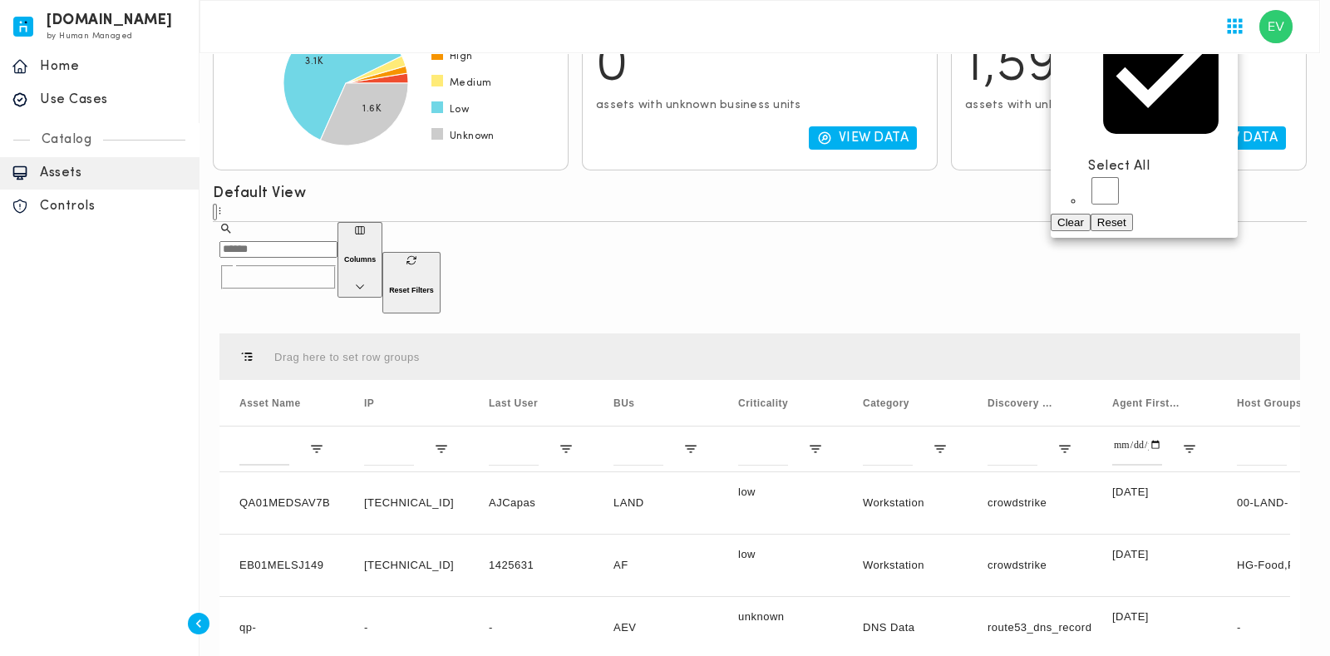
click at [877, 250] on div at bounding box center [665, 328] width 1330 height 656
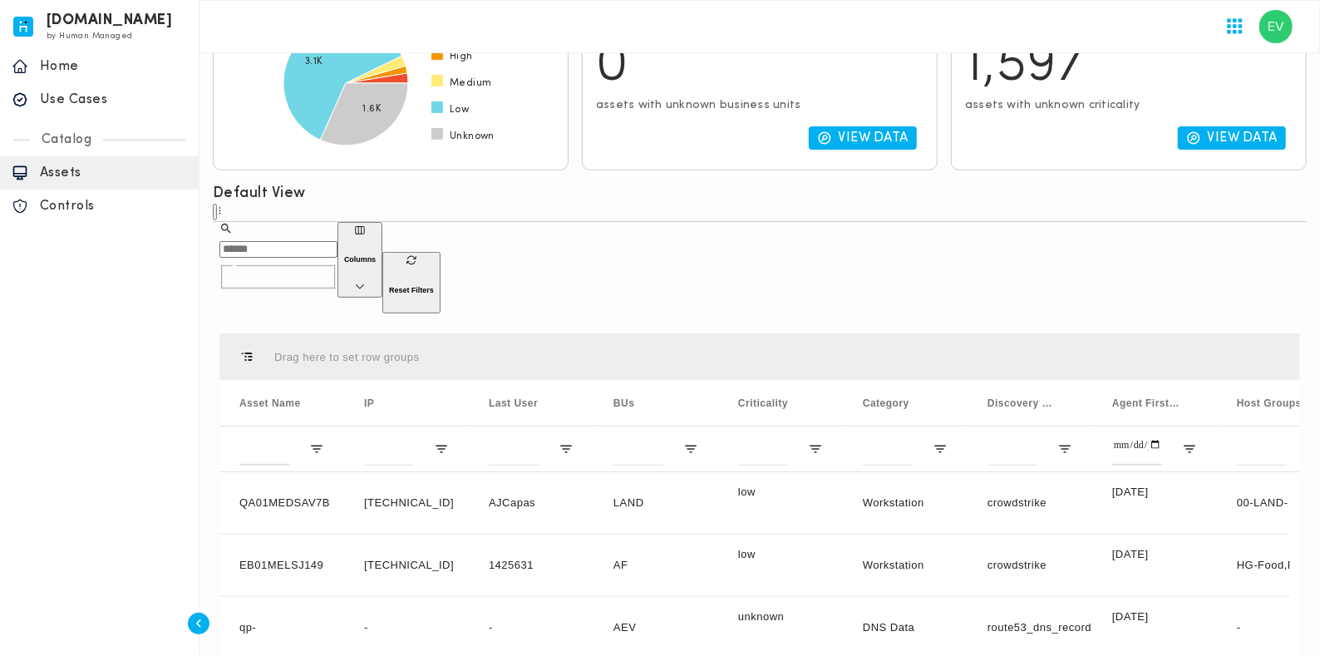
click at [687, 233] on div "Default View ​ ​ Columns Reset Filters Drag here to set row groups Drag here to…" at bounding box center [760, 527] width 1094 height 686
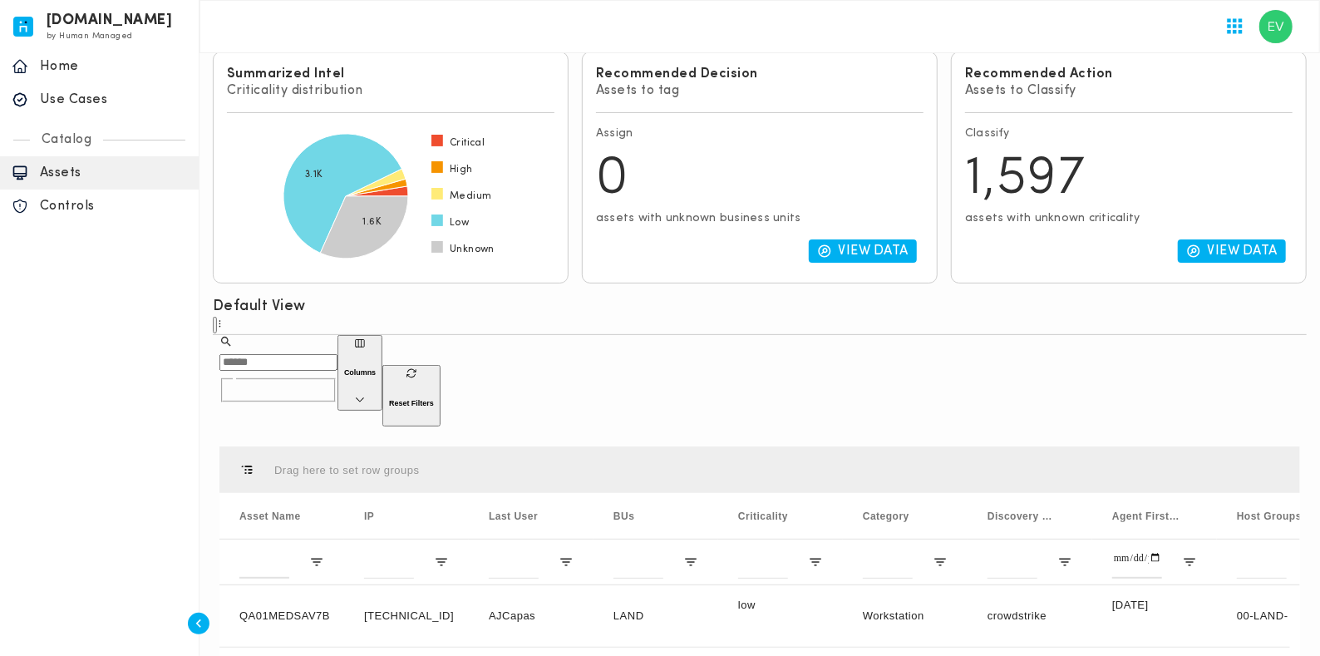
scroll to position [312, 0]
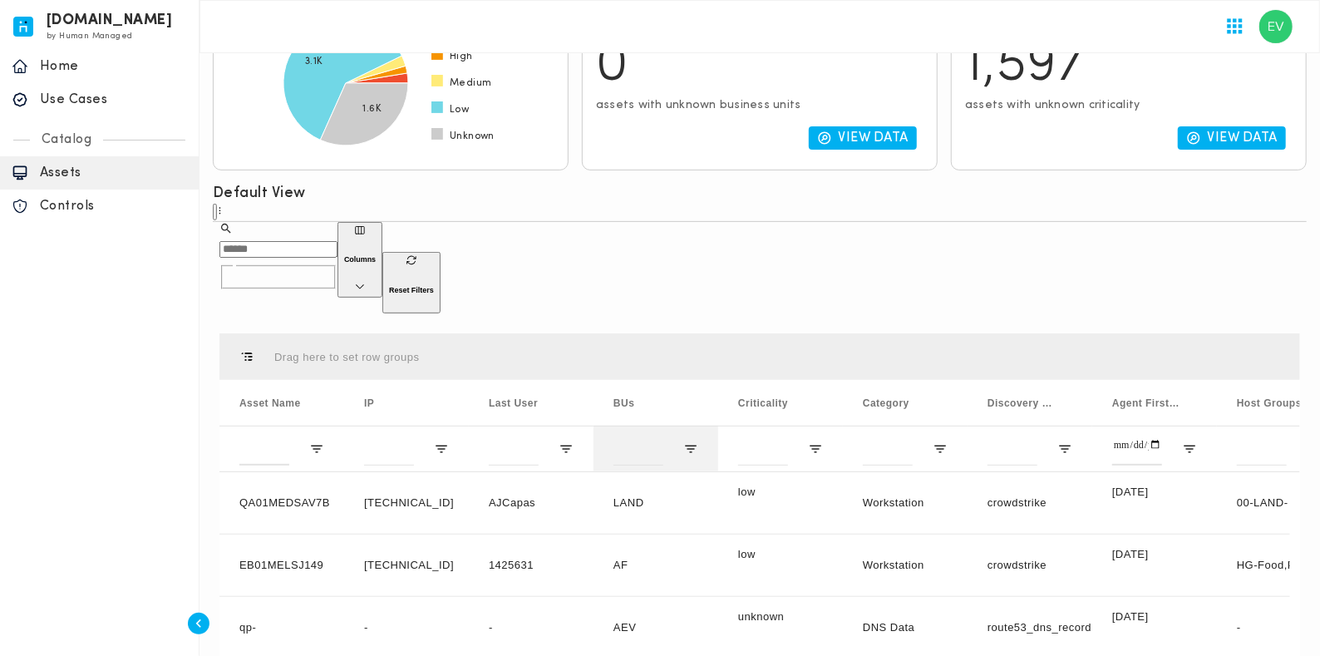
click at [675, 426] on div at bounding box center [656, 449] width 125 height 46
click at [684, 441] on span "Open Filter Menu" at bounding box center [690, 448] width 15 height 15
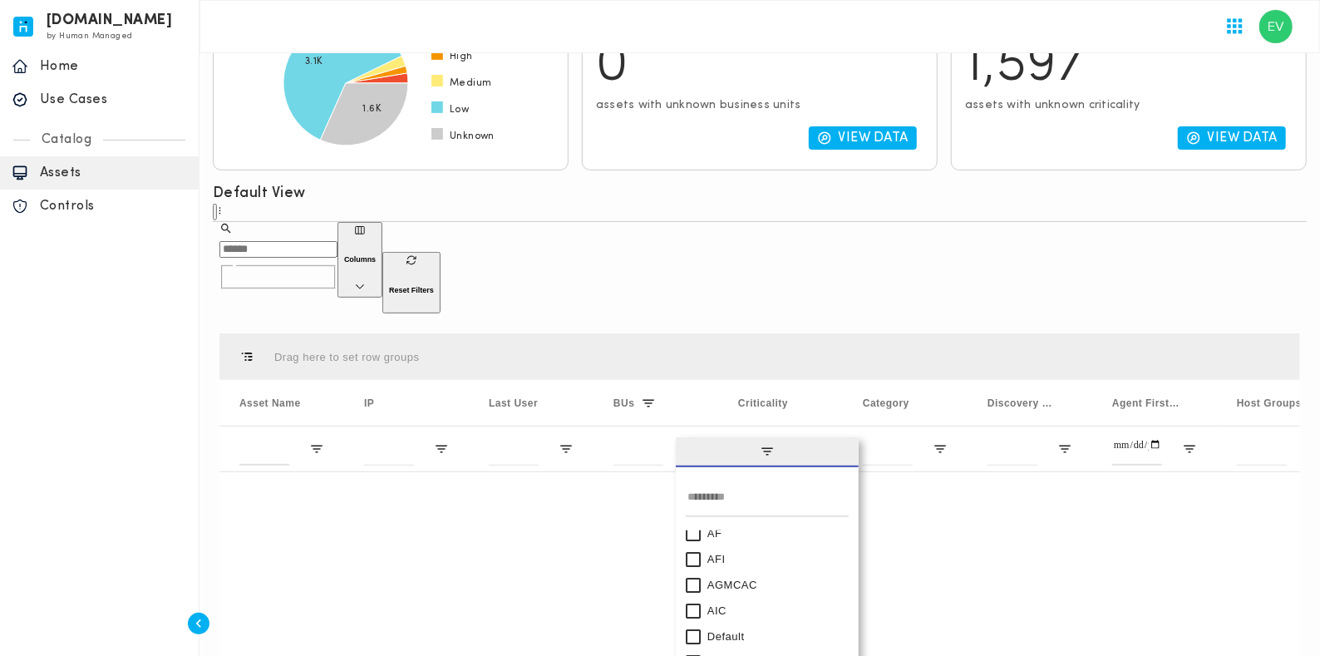
scroll to position [124, 0]
click at [702, 524] on div "Default" at bounding box center [767, 600] width 163 height 26
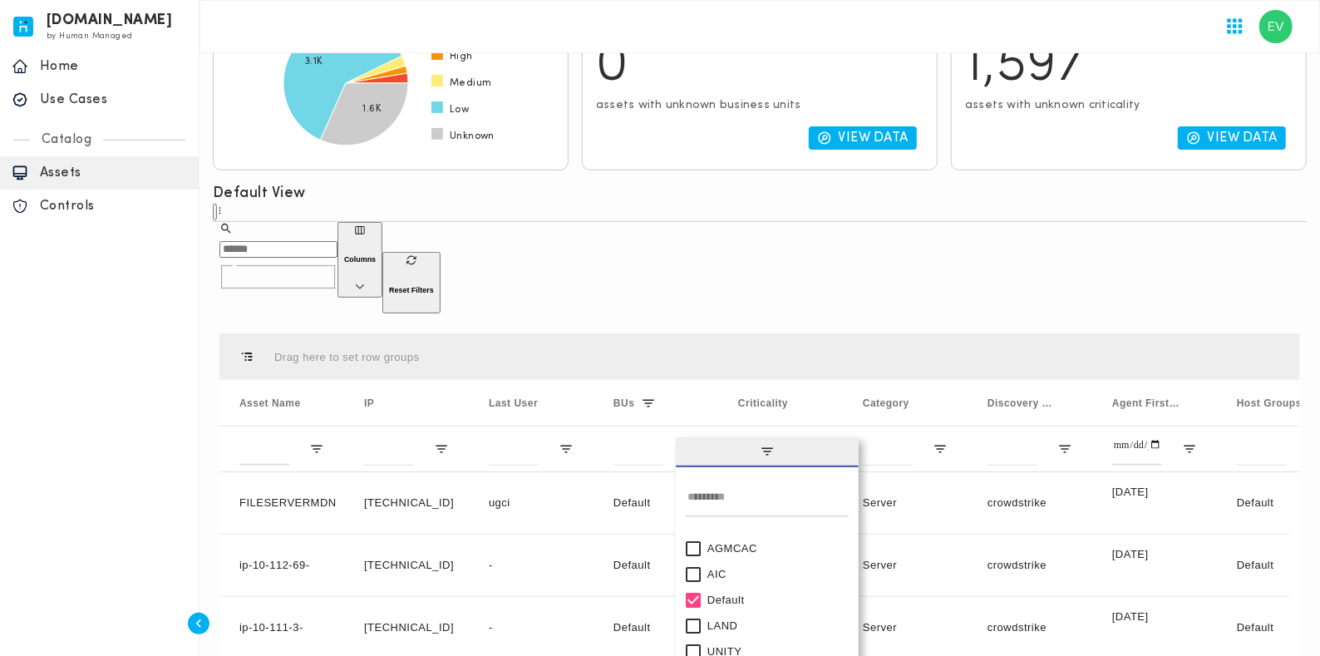
click at [127, 471] on div "[DOMAIN_NAME] by Human Managed {"resourceSet":[{"resourceId":"invicta-io/web/na…" at bounding box center [99, 328] width 199 height 656
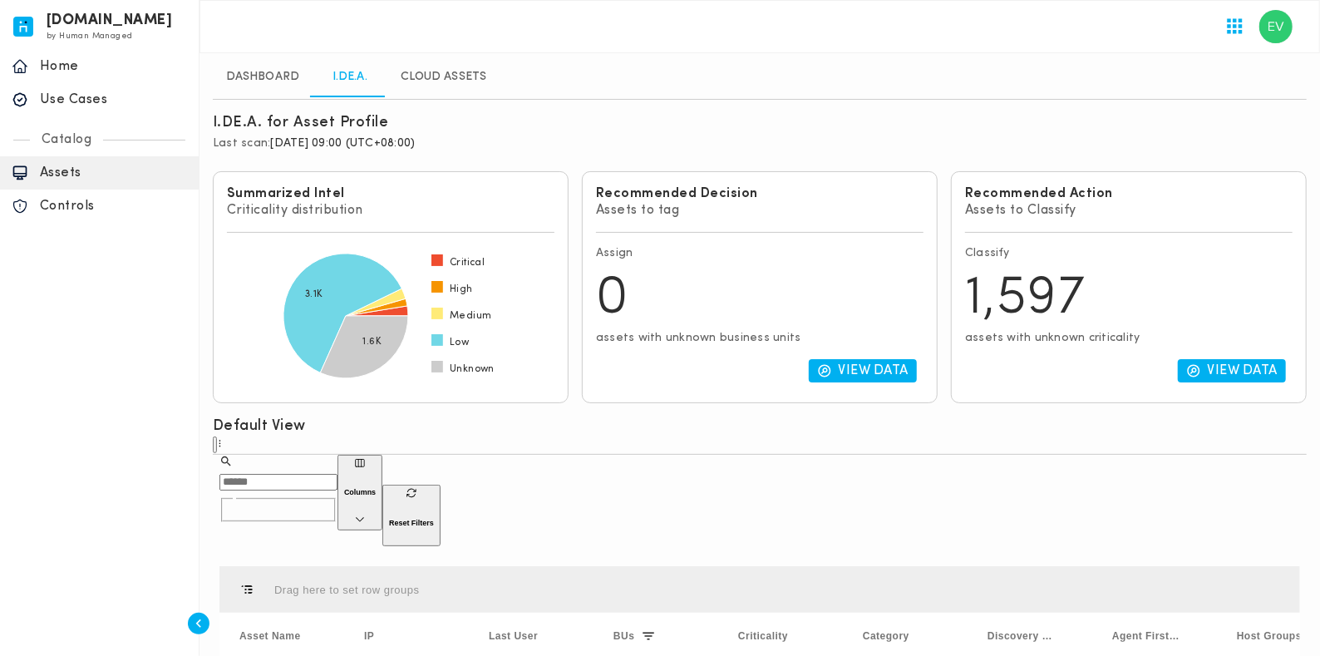
scroll to position [0, 0]
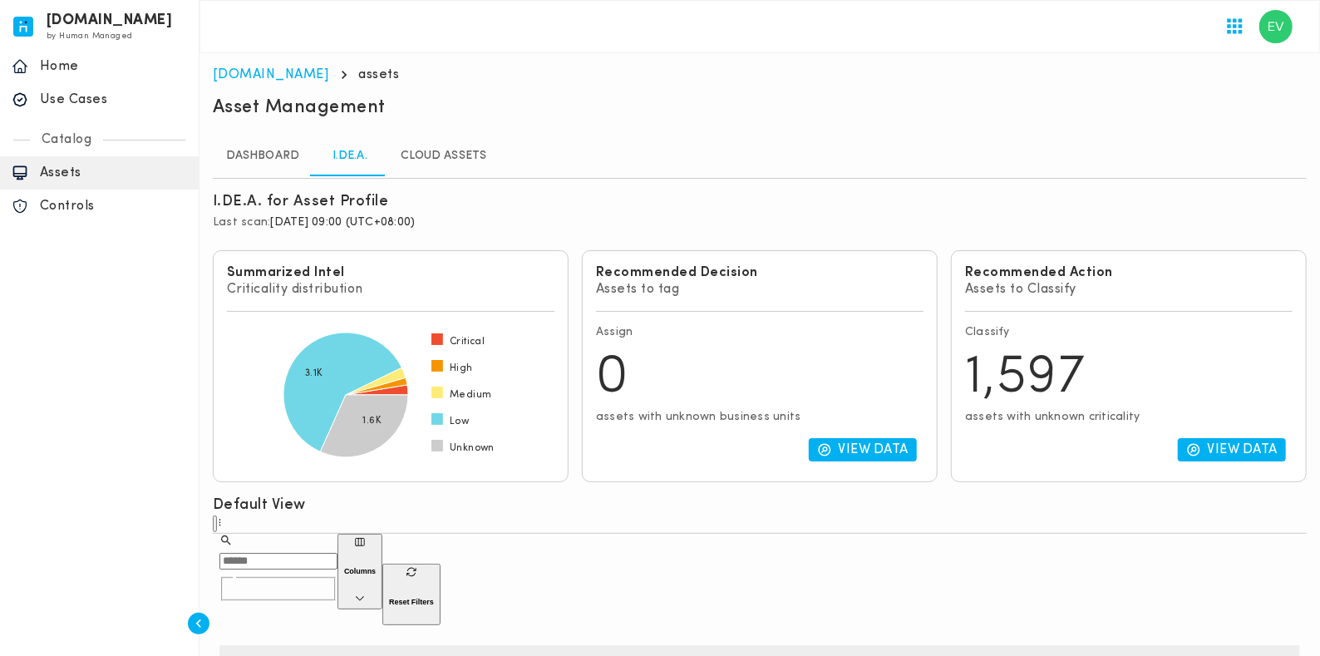
click at [62, 64] on p "Home" at bounding box center [113, 66] width 147 height 17
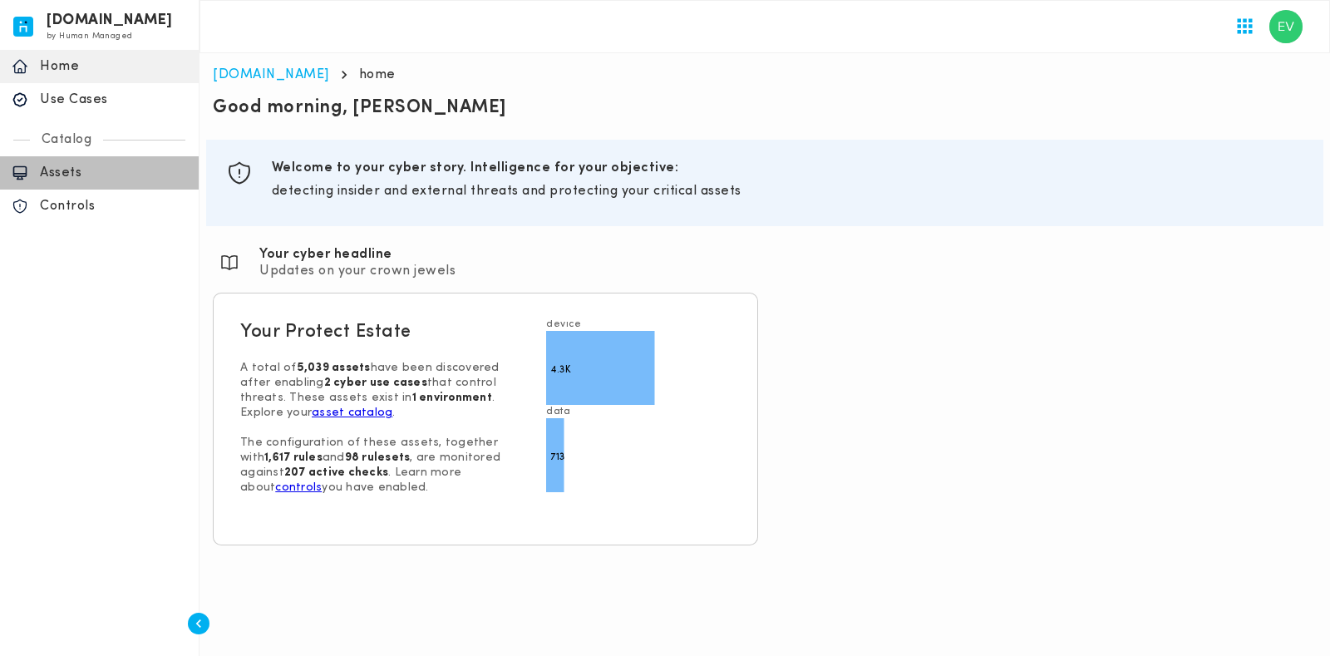
click at [55, 180] on p "Assets" at bounding box center [113, 173] width 147 height 17
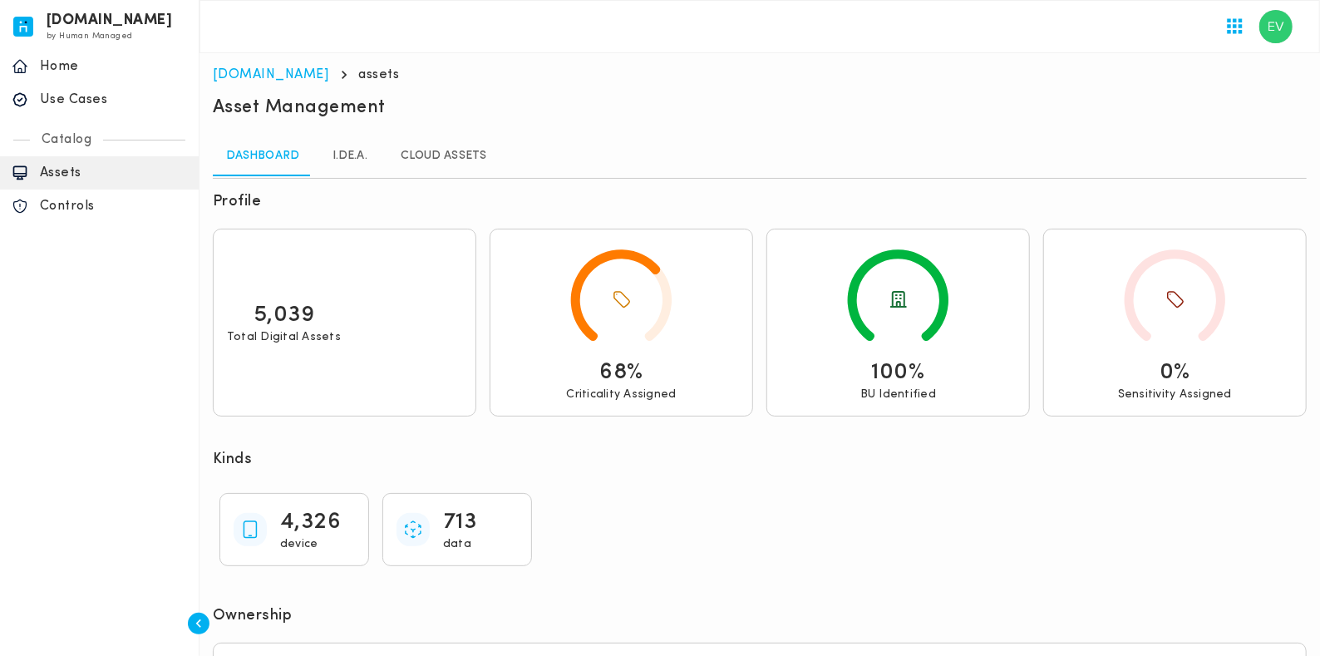
click at [738, 110] on div "Asset Management" at bounding box center [760, 109] width 1094 height 27
click at [361, 166] on link "I.DE.A." at bounding box center [350, 156] width 75 height 40
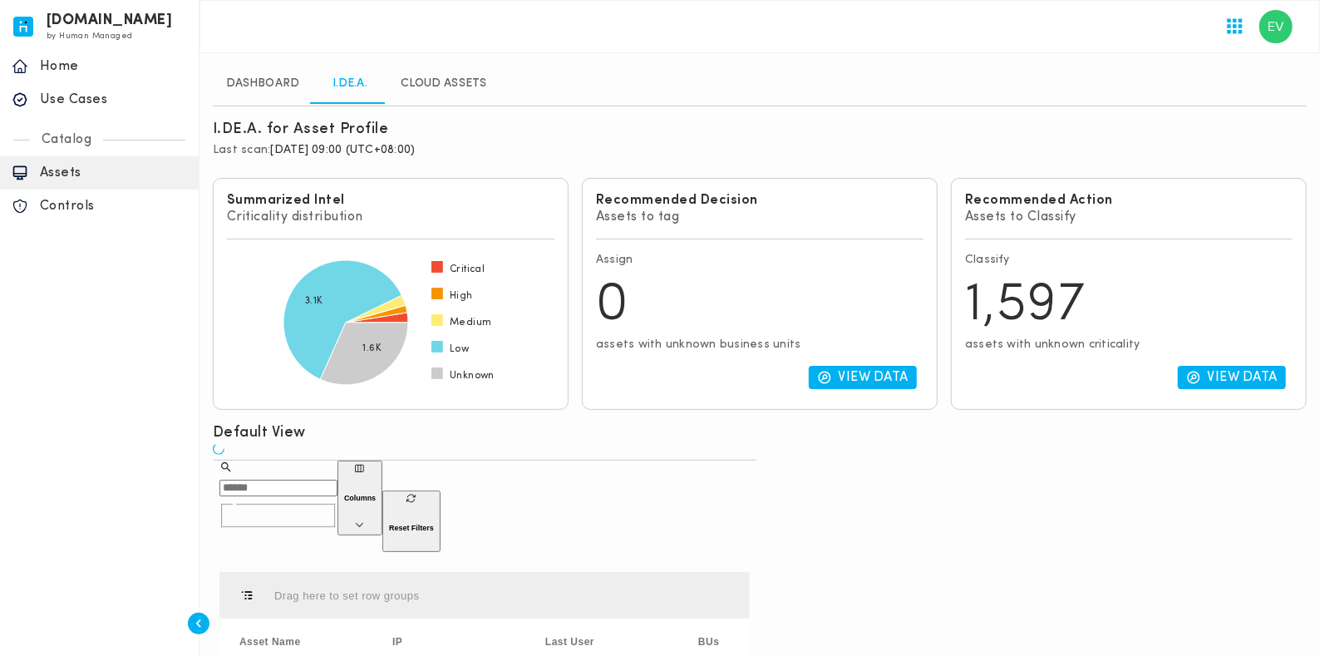
scroll to position [103, 0]
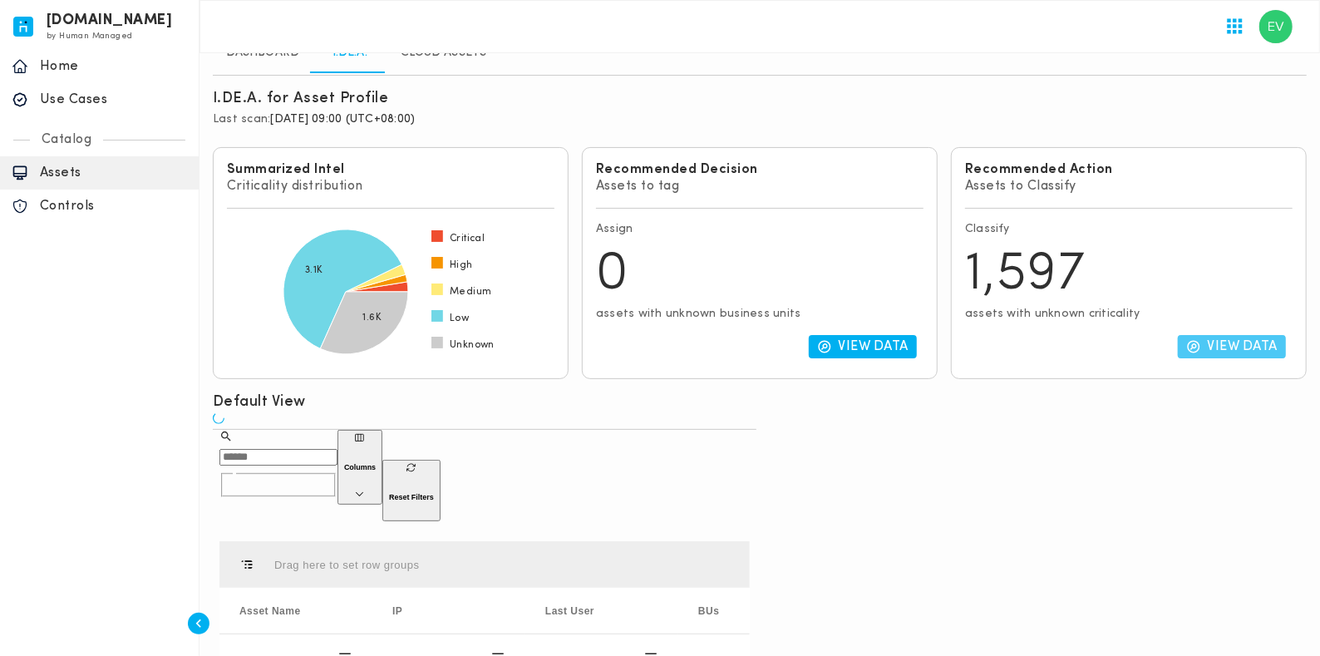
click at [1063, 351] on p "View Data" at bounding box center [1243, 346] width 71 height 17
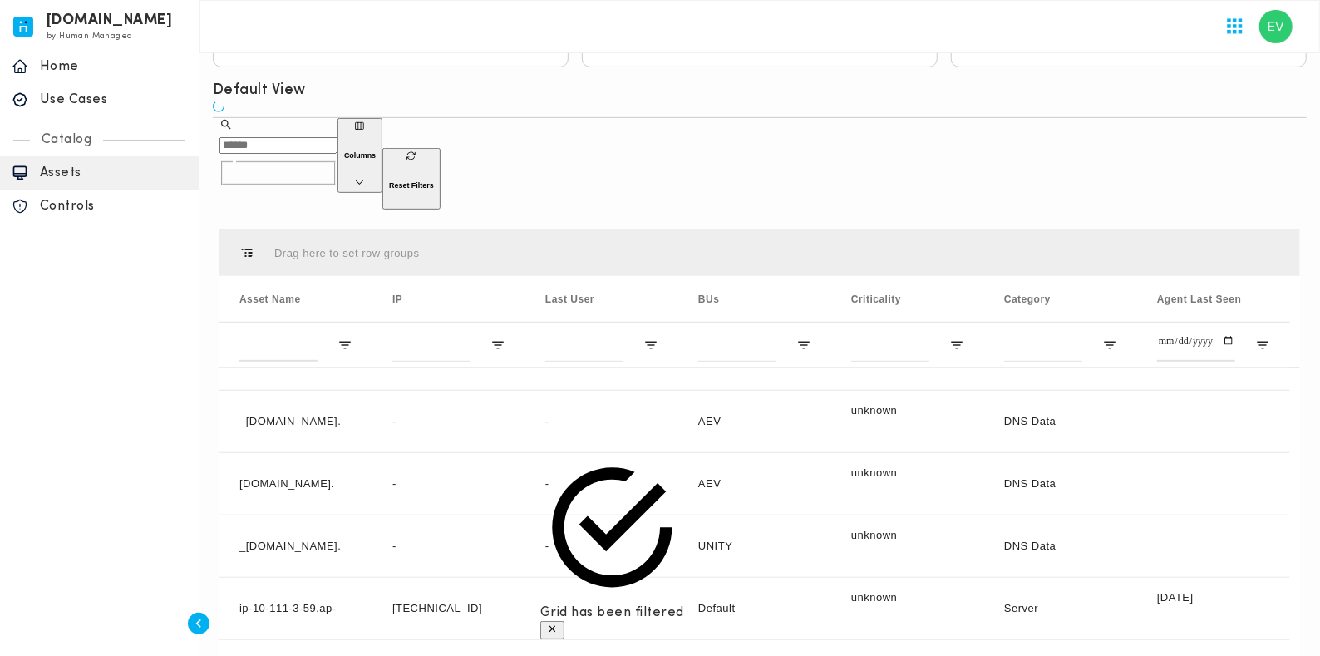
scroll to position [289, 0]
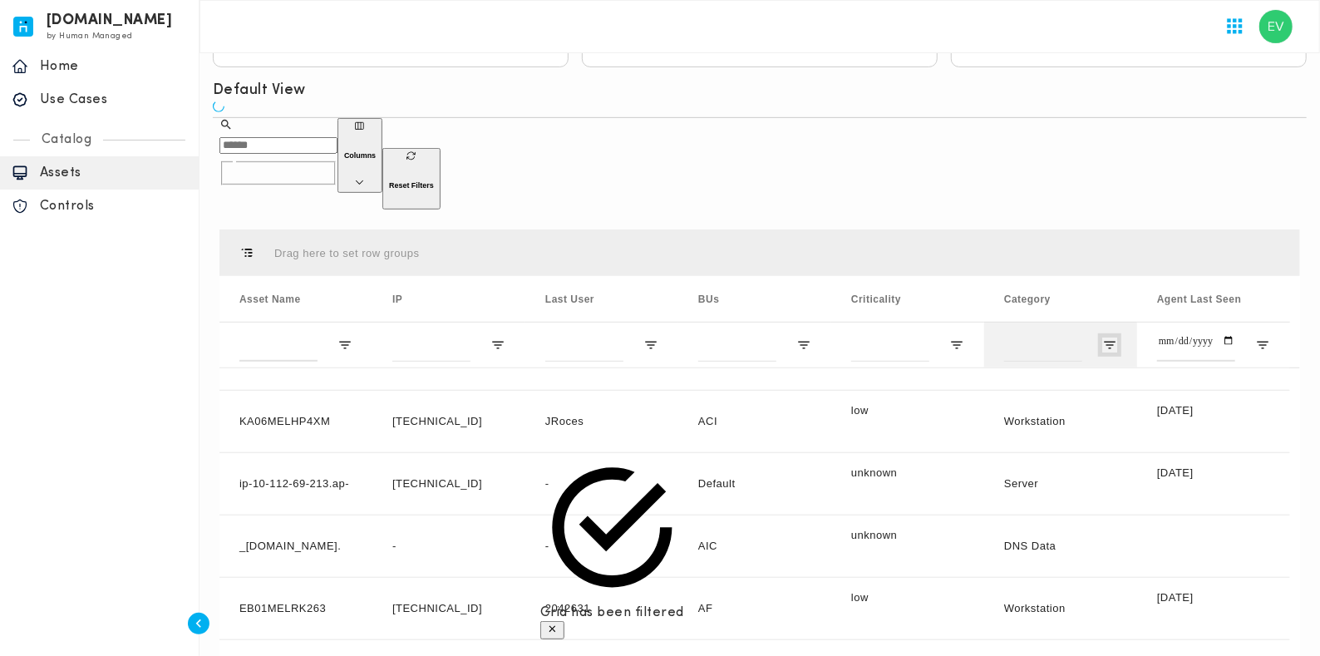
click at [1063, 337] on span "Open Filter Menu" at bounding box center [1109, 344] width 15 height 15
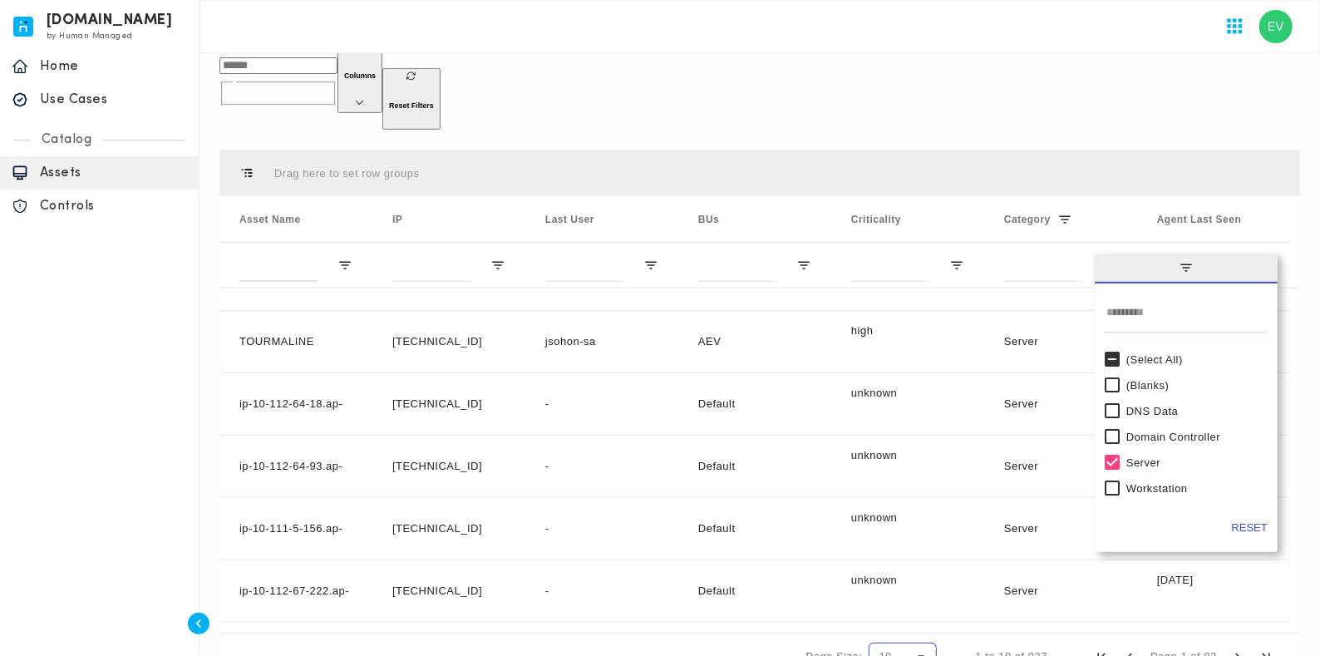
click at [907, 524] on div "10" at bounding box center [896, 656] width 35 height 12
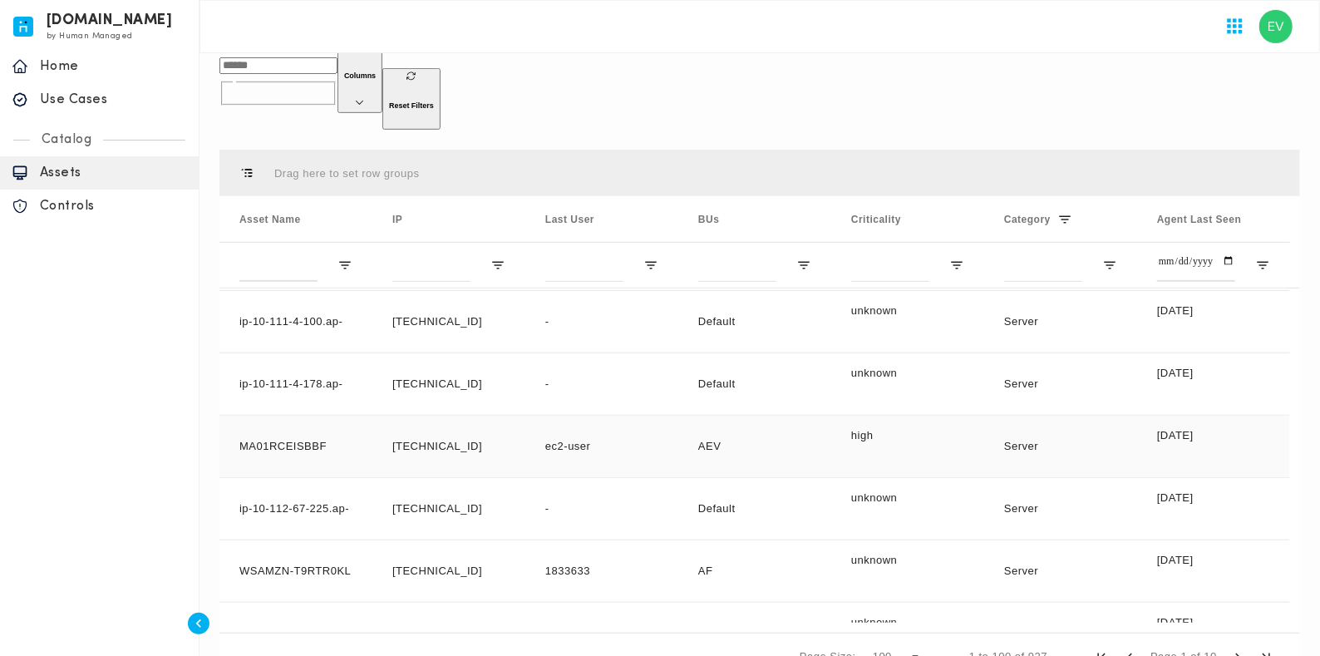
scroll to position [2367, 0]
click at [341, 258] on span "Open Filter Menu" at bounding box center [344, 265] width 15 height 15
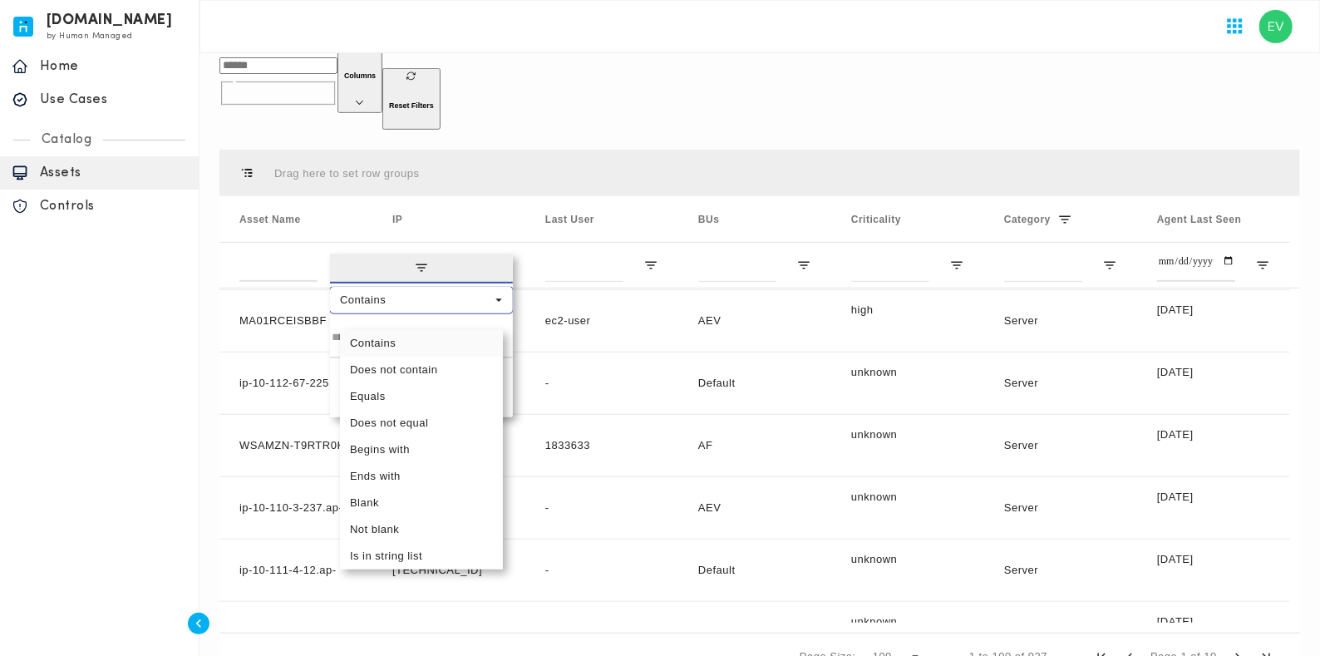
click at [426, 293] on div "Contains" at bounding box center [415, 299] width 151 height 12
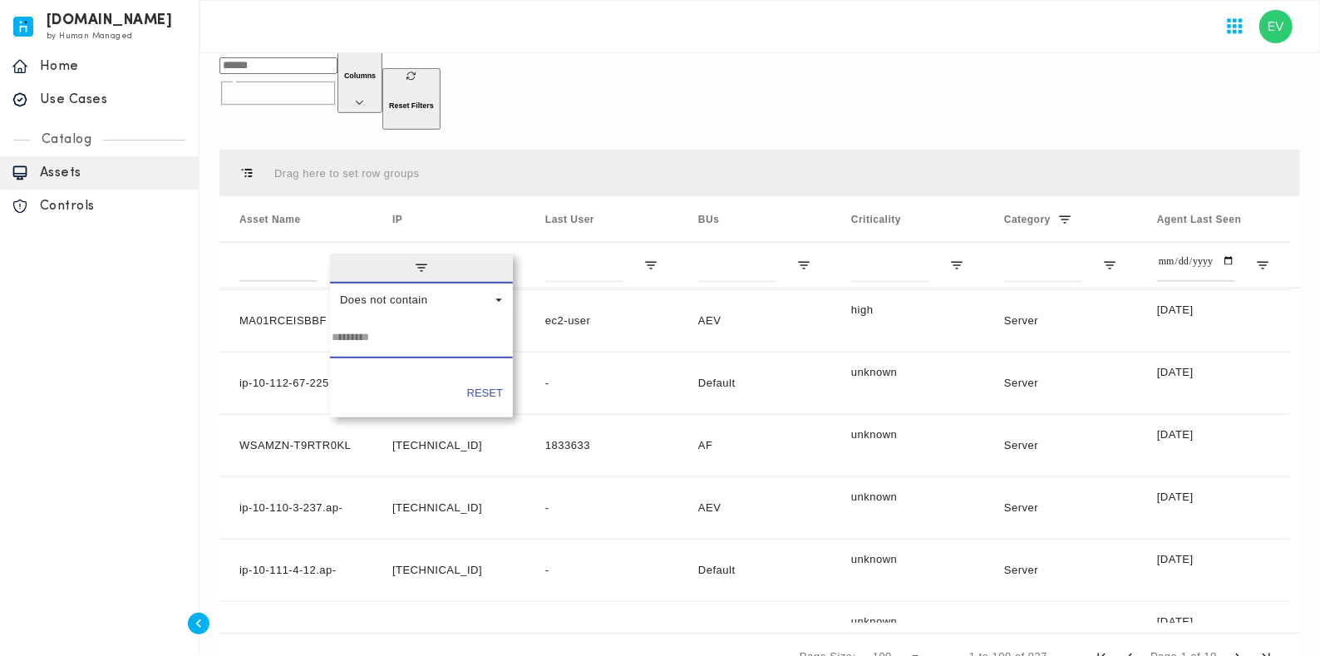
click at [383, 325] on input "Filter Value" at bounding box center [421, 341] width 183 height 33
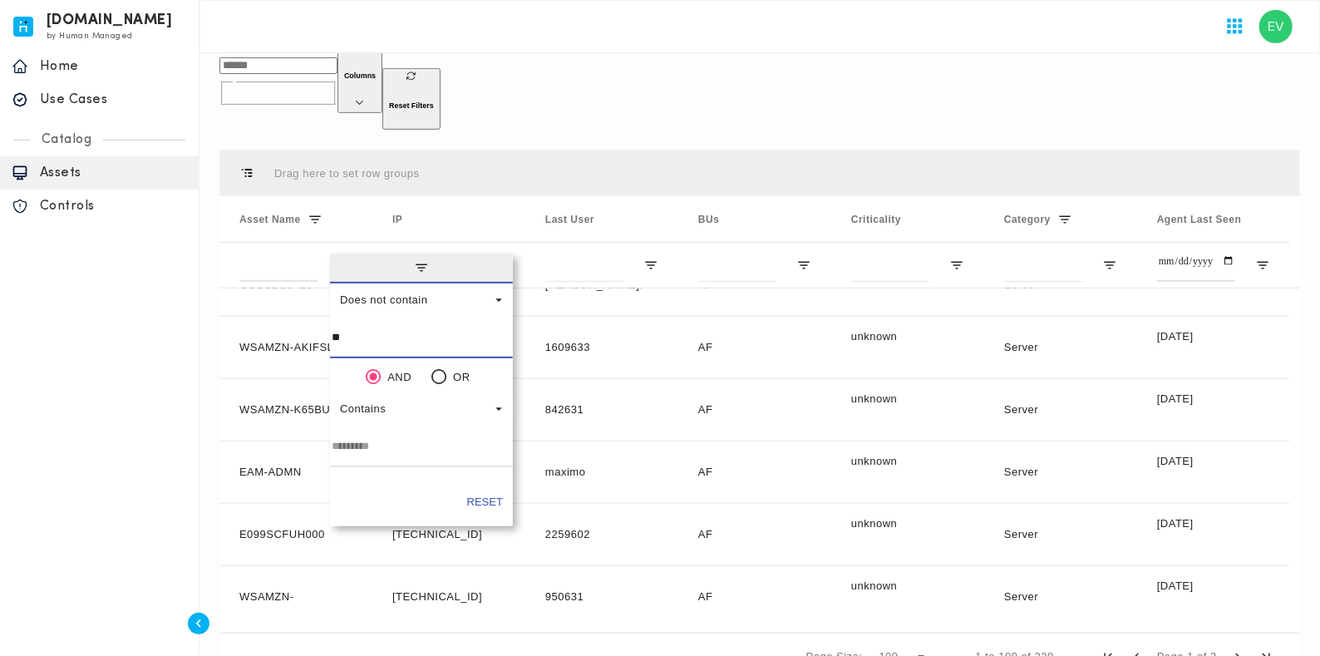
type input "***"
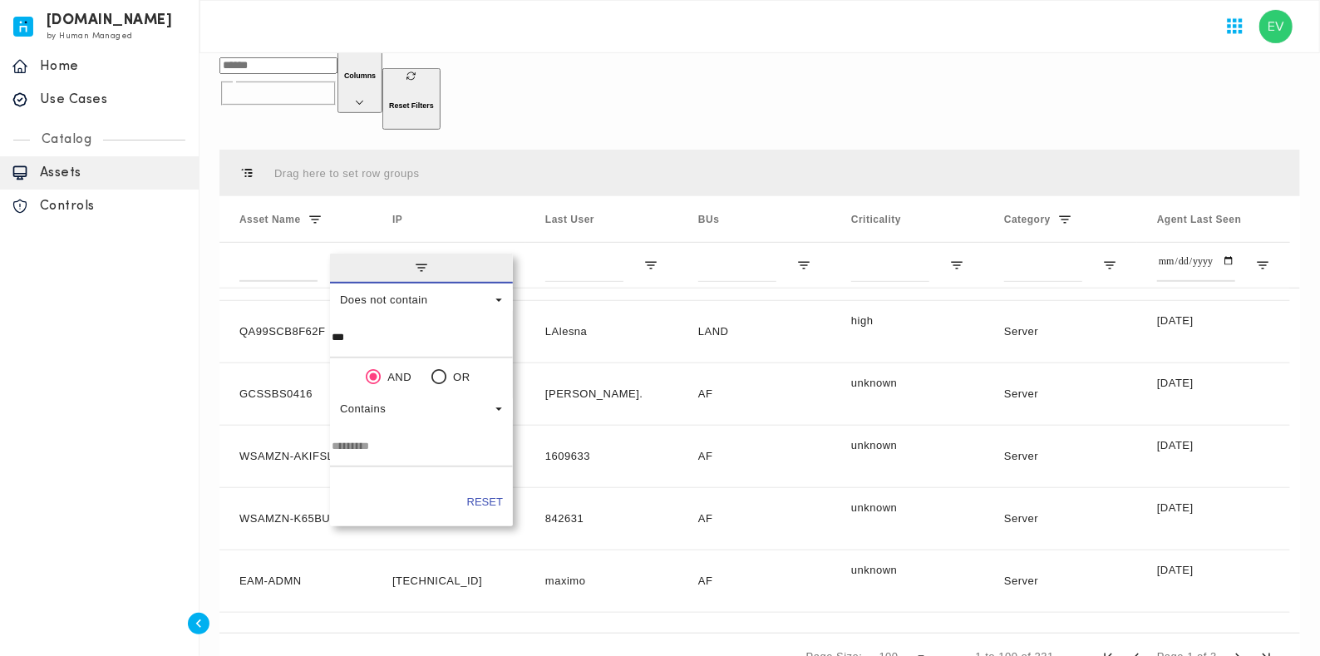
click at [337, 62] on div "​ ​" at bounding box center [278, 83] width 118 height 91
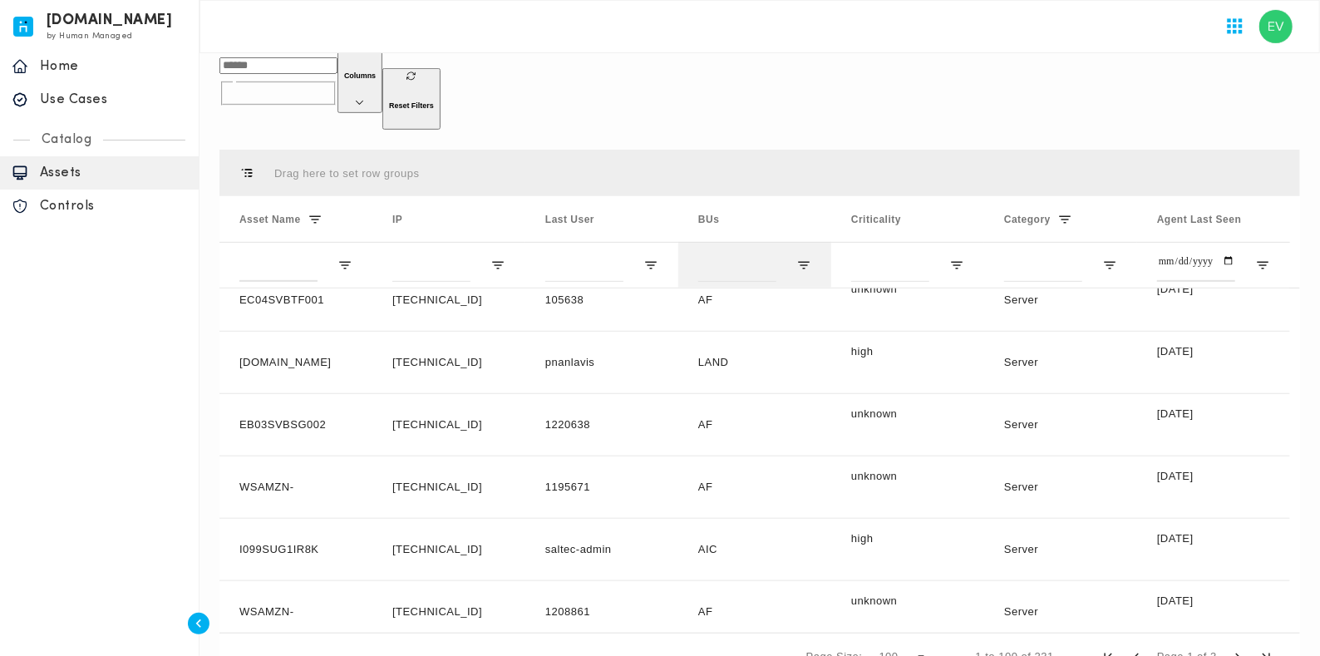
click at [794, 242] on div at bounding box center [754, 265] width 153 height 46
click at [802, 258] on span "Open Filter Menu" at bounding box center [803, 265] width 15 height 15
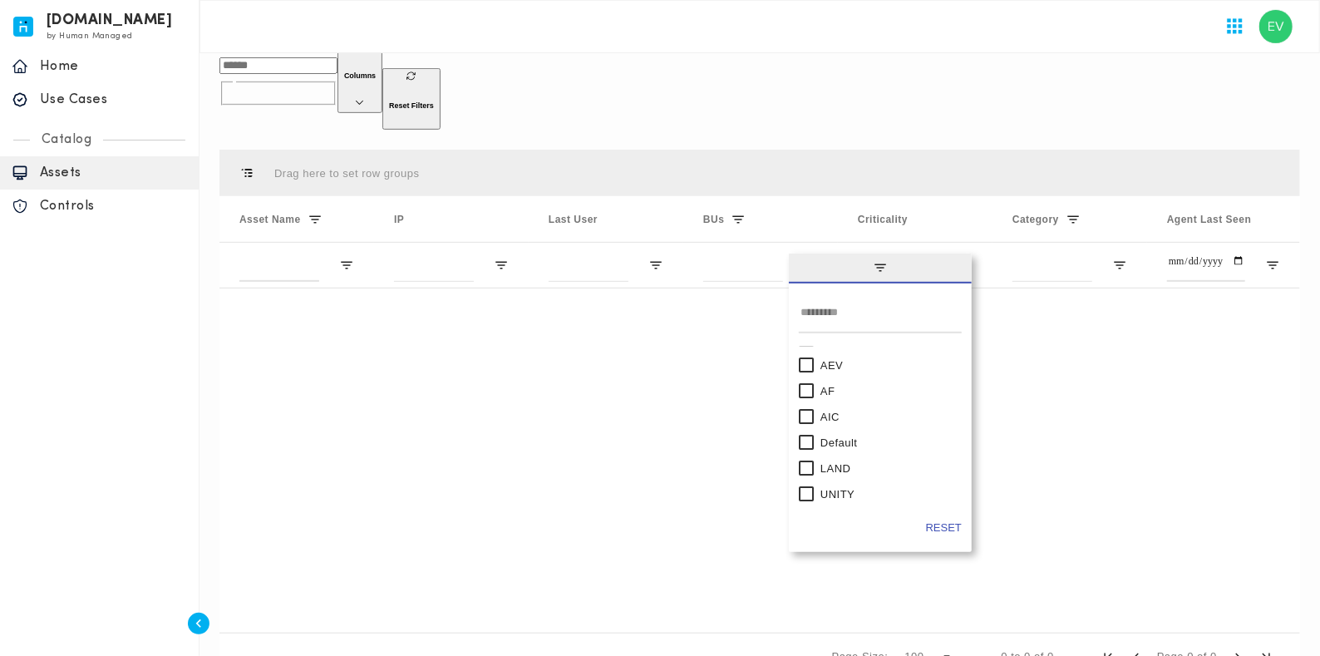
click at [773, 35] on div at bounding box center [759, 26] width 1121 height 53
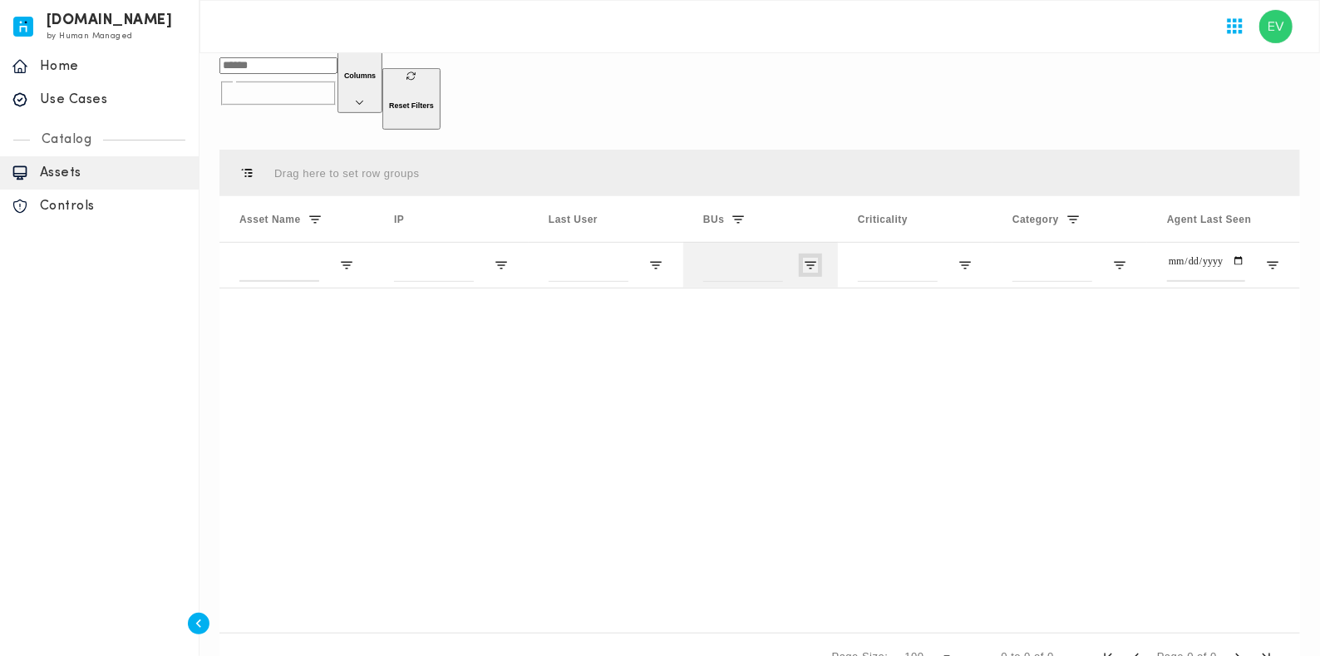
click at [812, 258] on span "Open Filter Menu" at bounding box center [810, 265] width 15 height 15
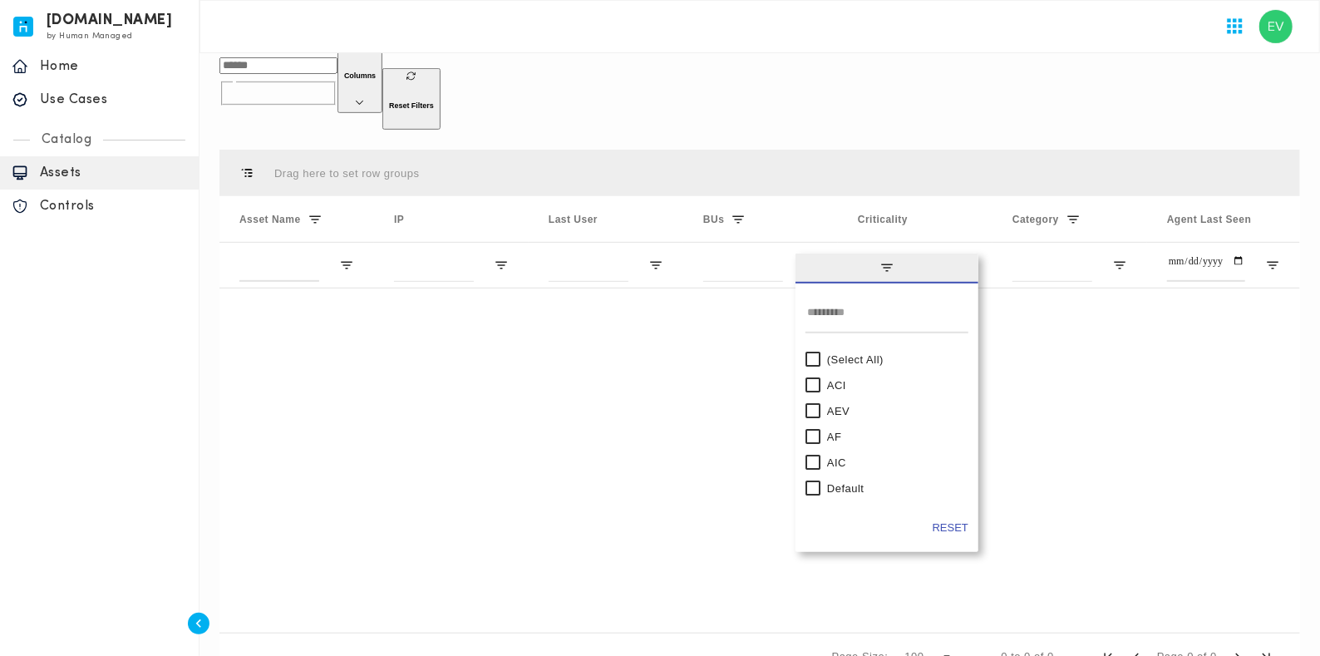
click at [815, 347] on div "(Select All)" at bounding box center [886, 360] width 163 height 26
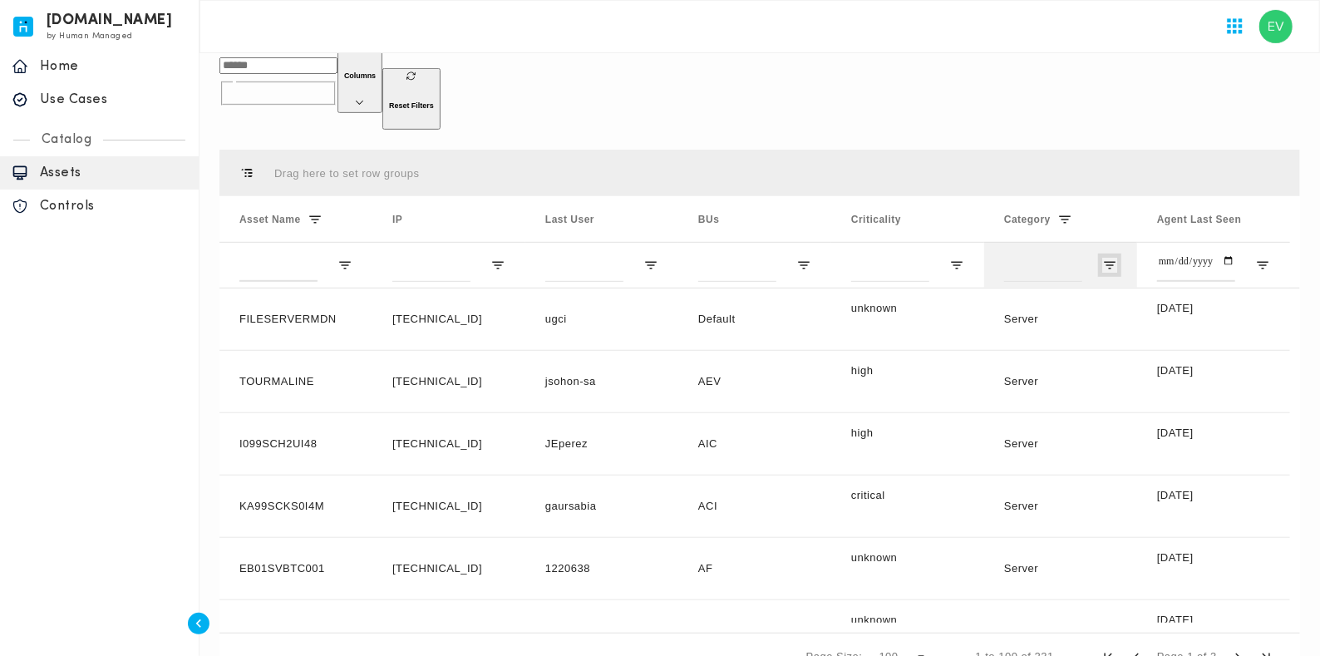
click at [1063, 258] on span "Open Filter Menu" at bounding box center [1109, 265] width 15 height 15
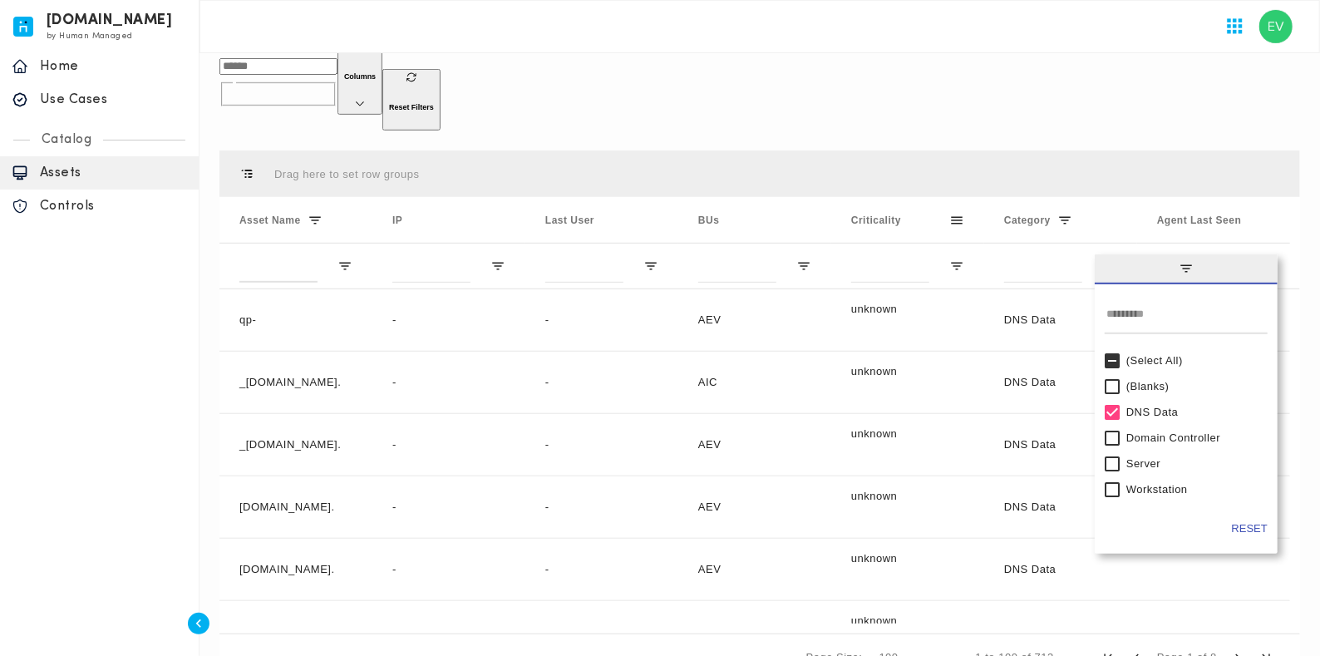
click at [845, 150] on div "Drag here to set row groups" at bounding box center [759, 173] width 1081 height 47
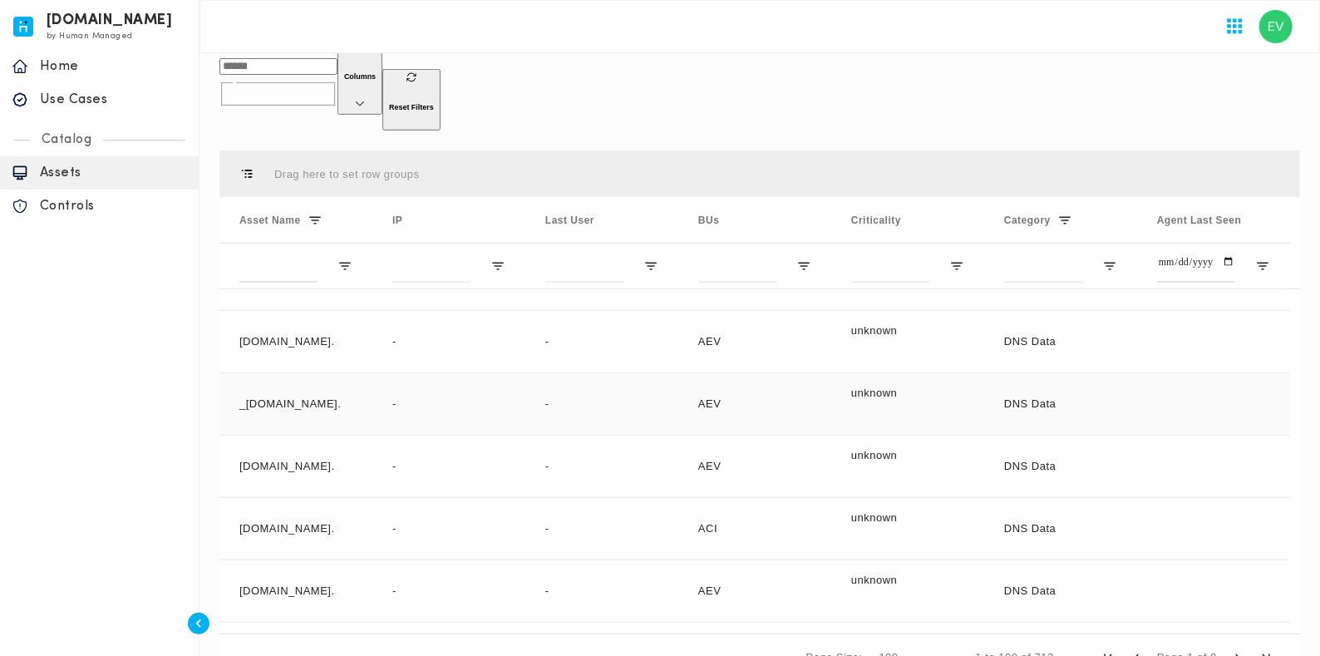
scroll to position [312, 0]
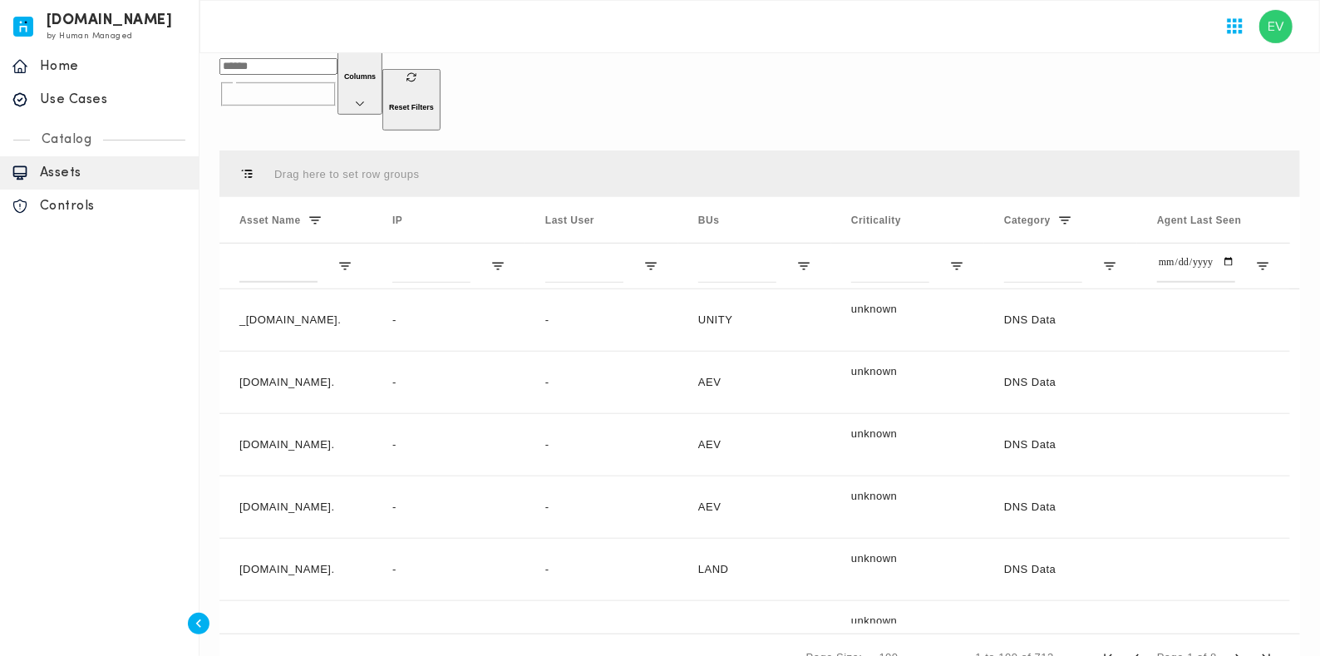
click at [376, 72] on h6 "Columns" at bounding box center [360, 76] width 32 height 8
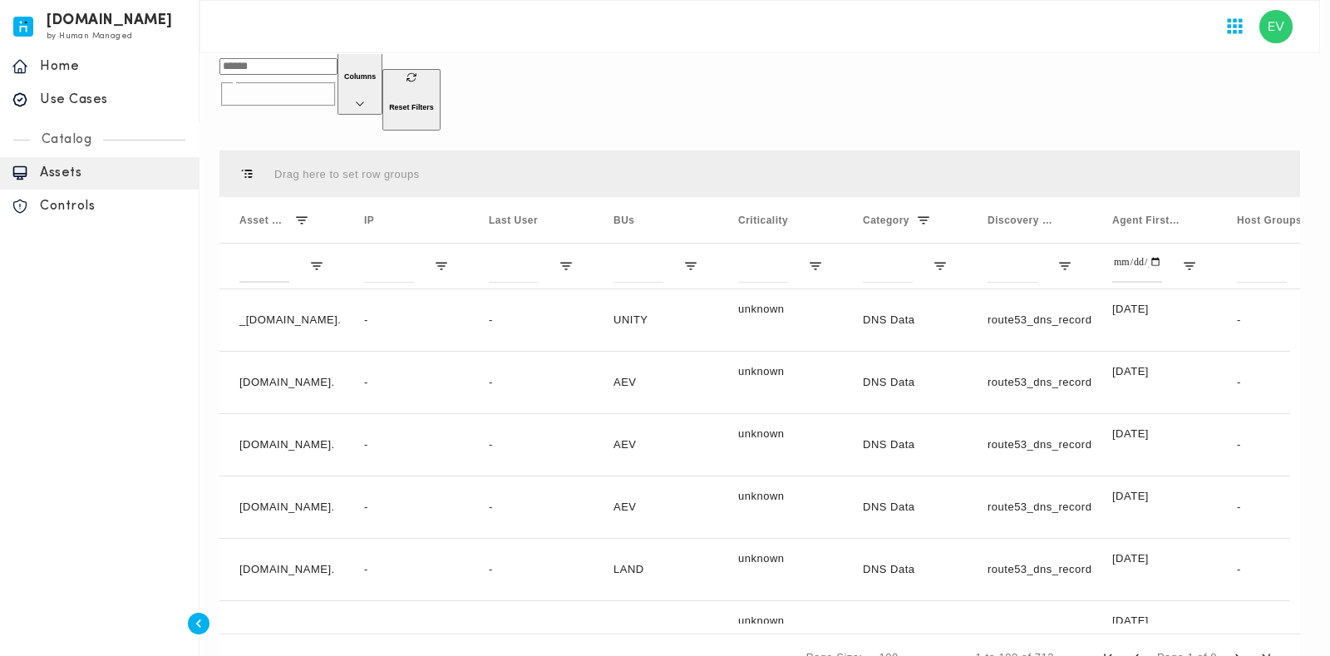
click at [937, 80] on div at bounding box center [665, 328] width 1330 height 656
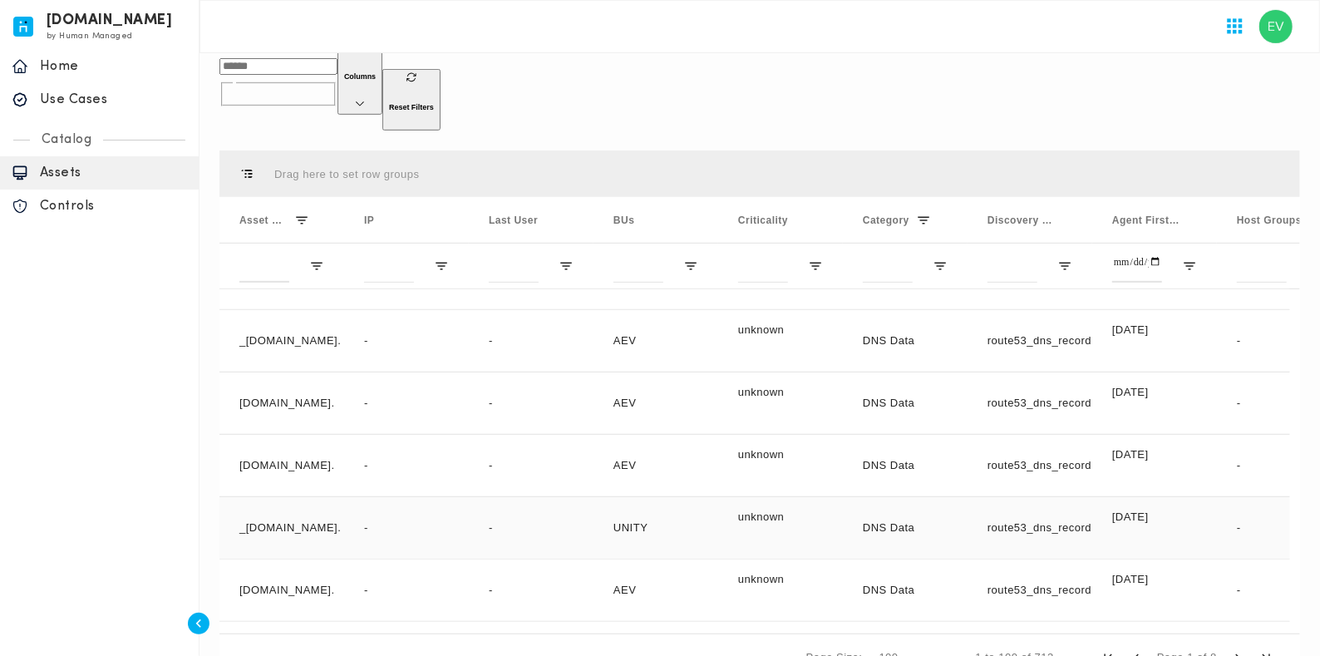
scroll to position [103, 0]
click at [1061, 259] on span "Open Filter Menu" at bounding box center [1064, 266] width 15 height 15
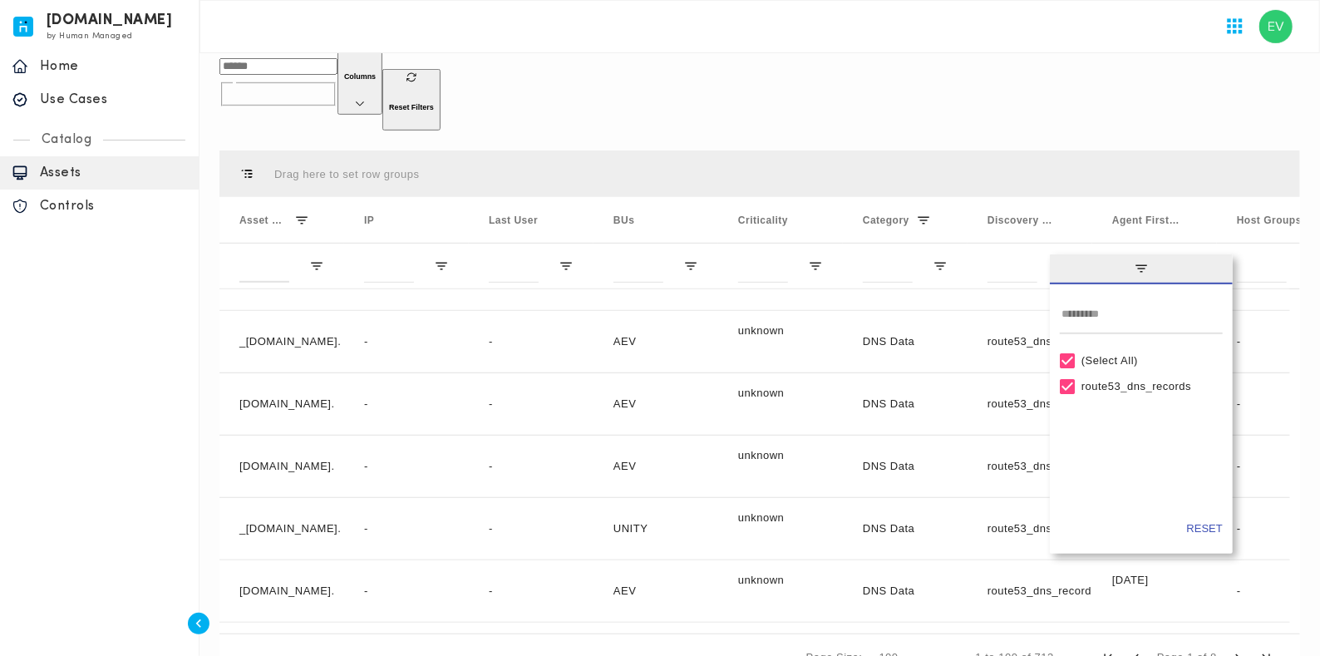
click at [337, 66] on div "​ ​" at bounding box center [278, 84] width 118 height 91
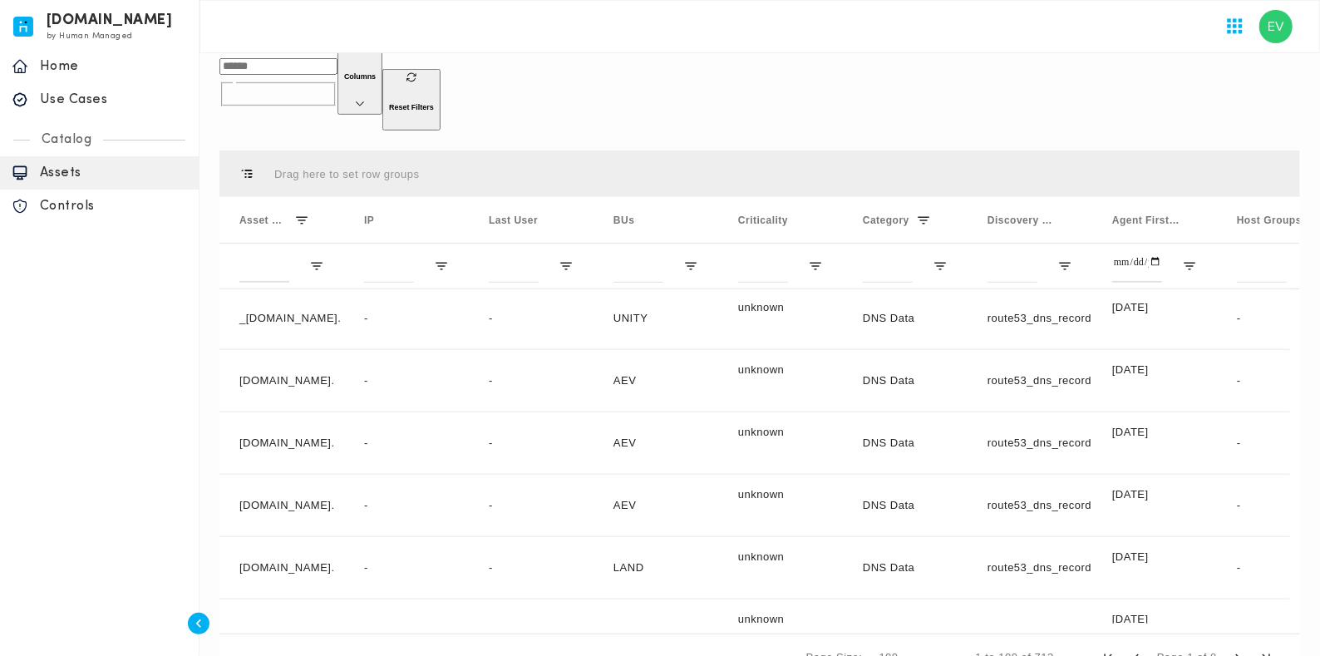
scroll to position [415, 0]
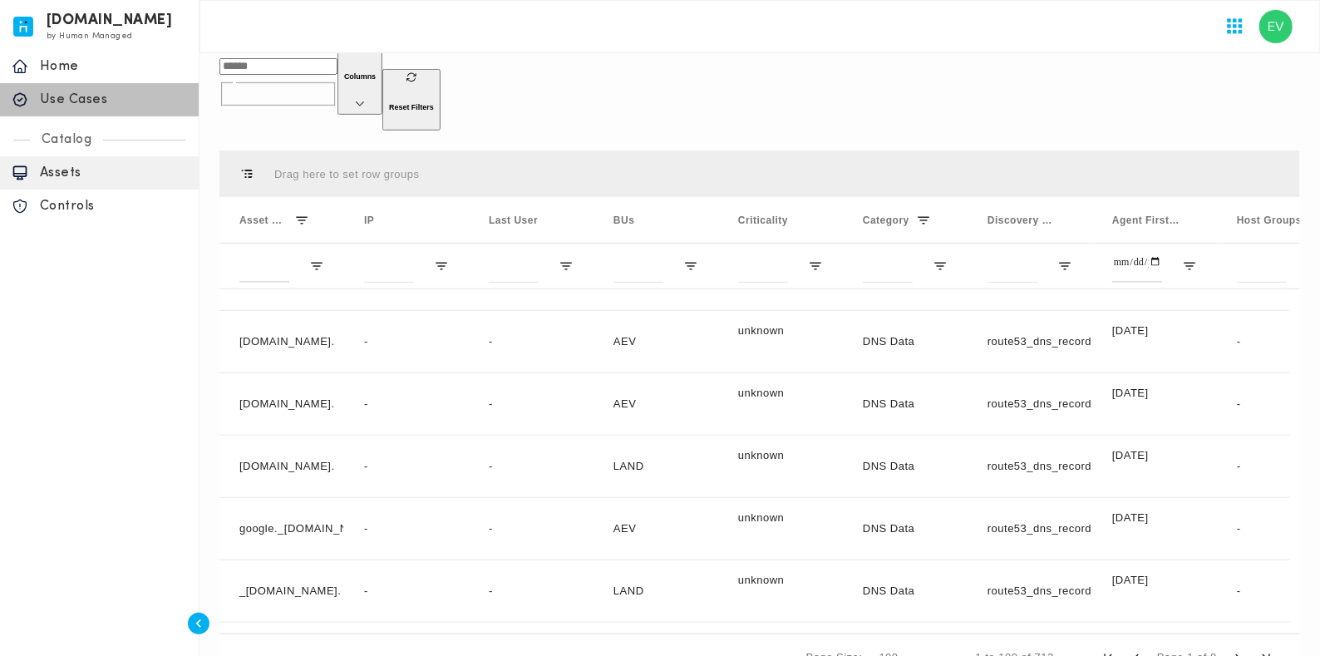
click at [60, 106] on p "Use Cases" at bounding box center [113, 99] width 147 height 17
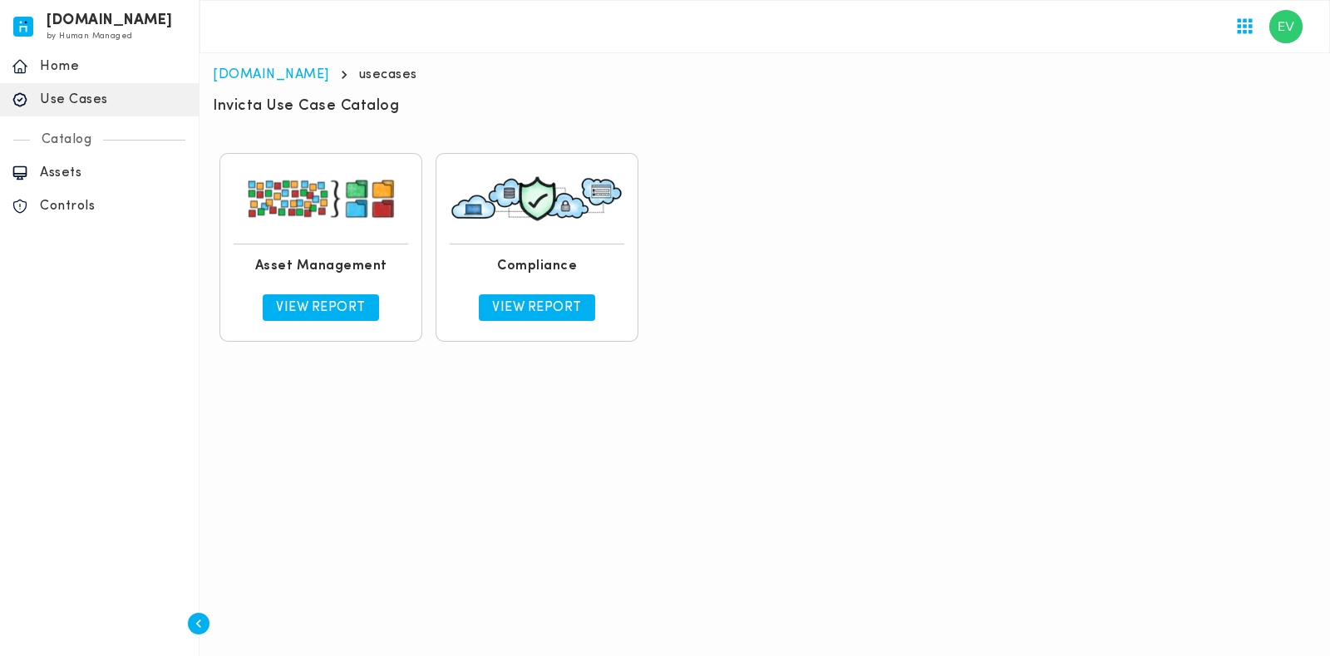
click at [508, 300] on p "View Report" at bounding box center [537, 307] width 90 height 17
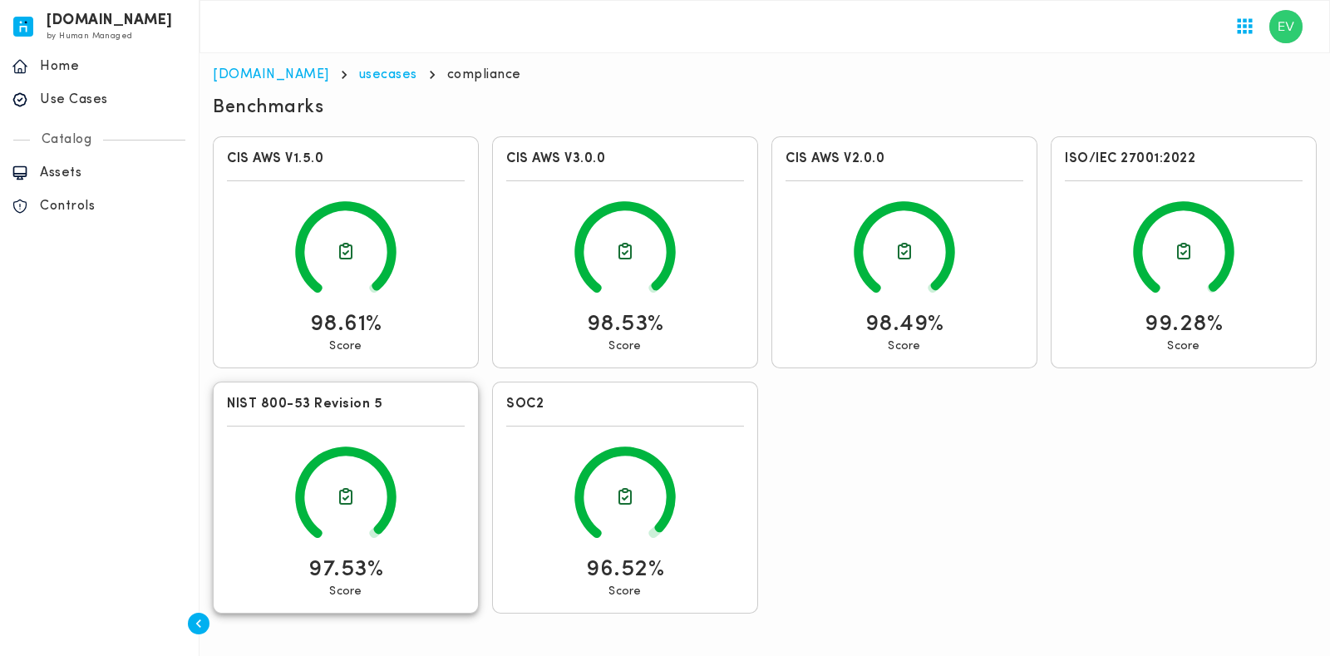
click at [349, 489] on icon at bounding box center [346, 496] width 20 height 20
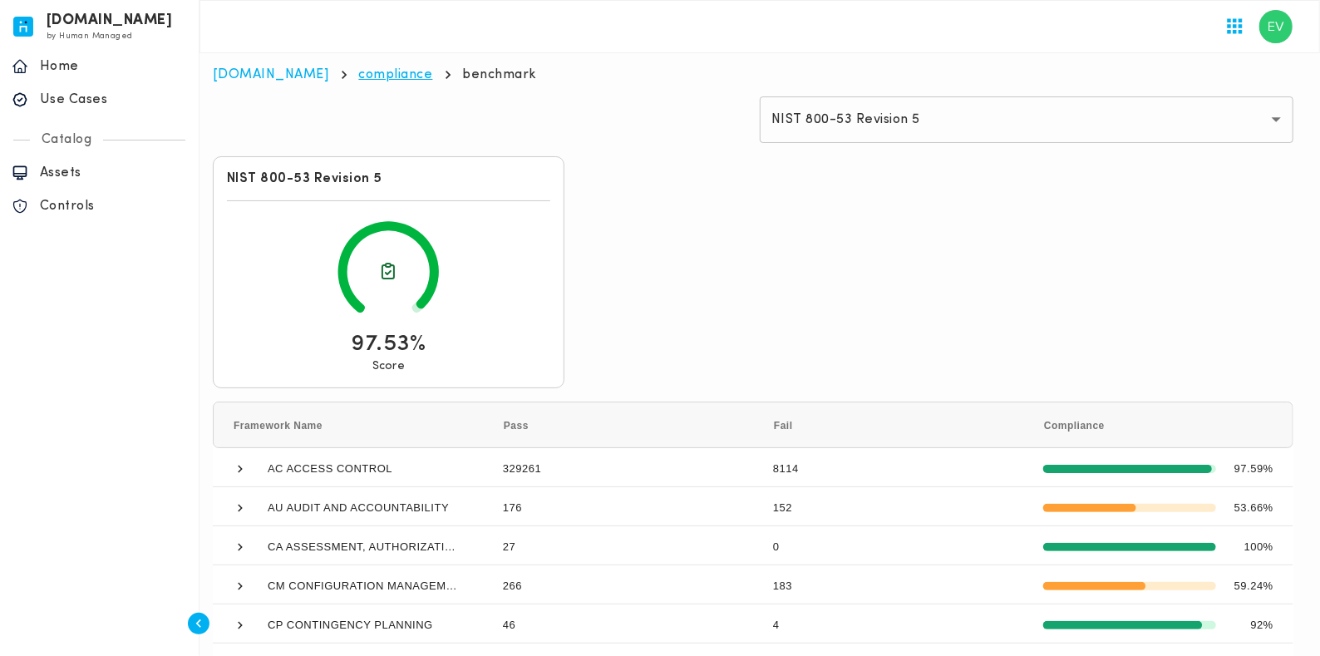
click at [359, 68] on link "compliance" at bounding box center [396, 74] width 74 height 13
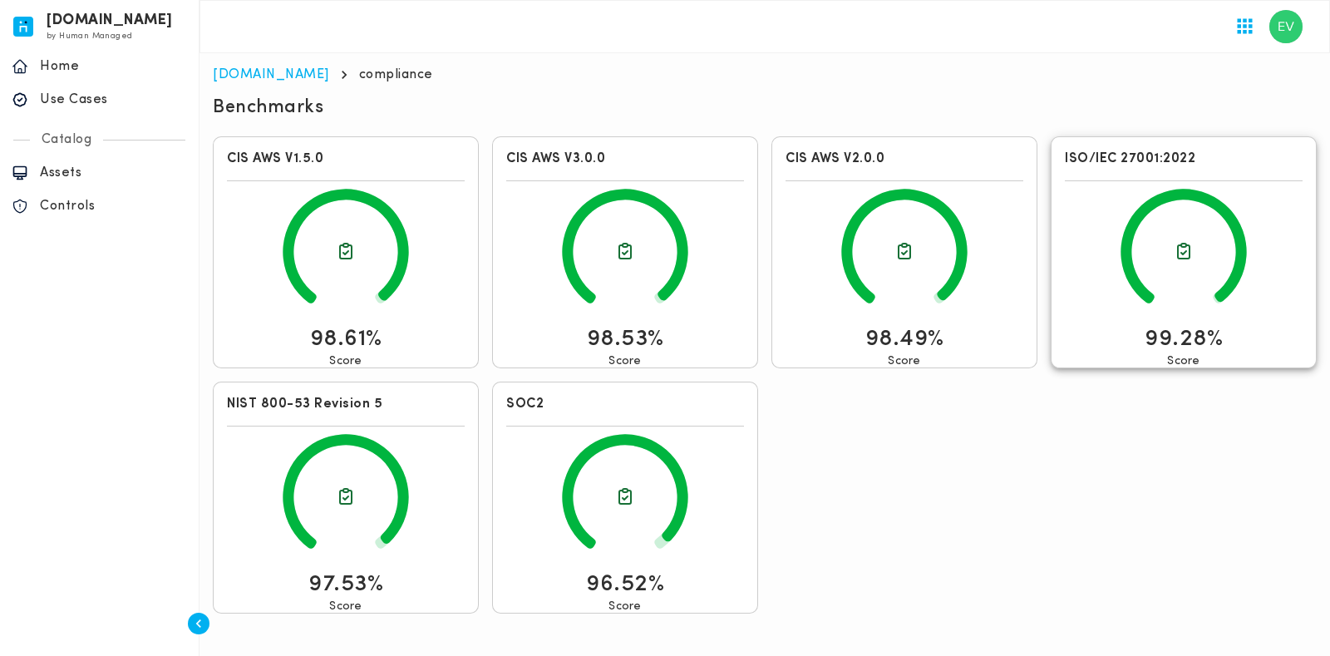
click at [1178, 254] on icon at bounding box center [1184, 251] width 12 height 15
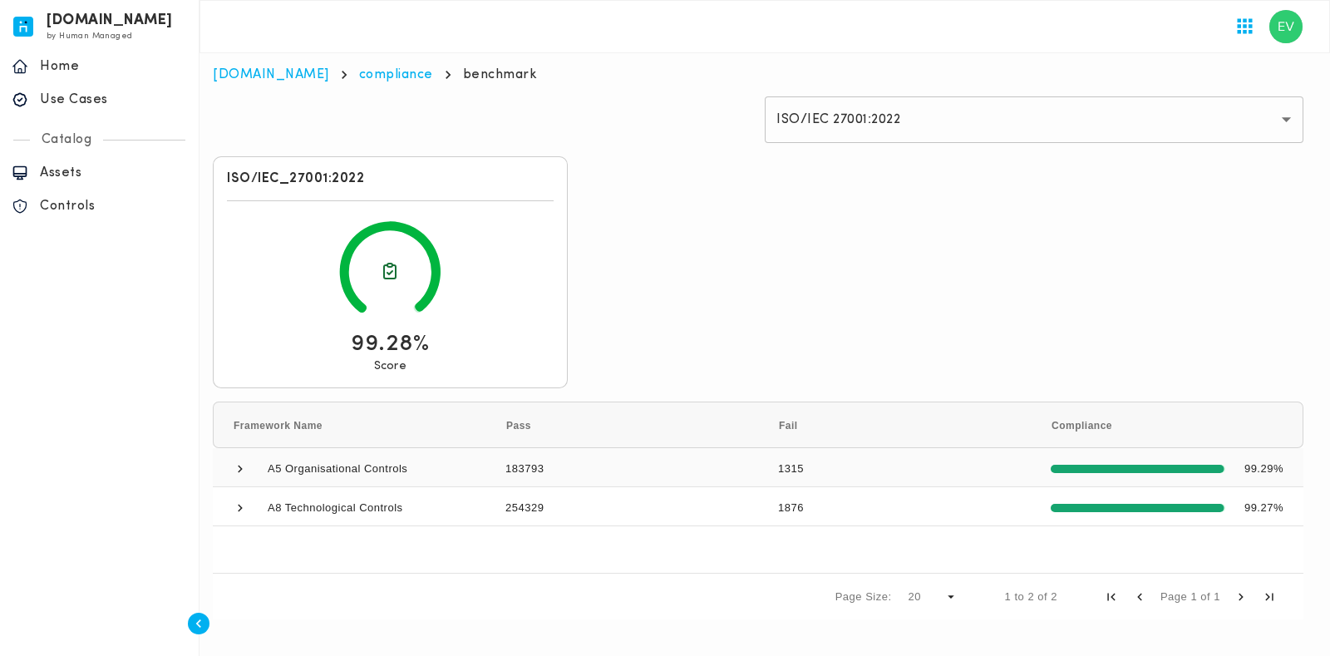
click at [241, 465] on span at bounding box center [240, 468] width 15 height 15
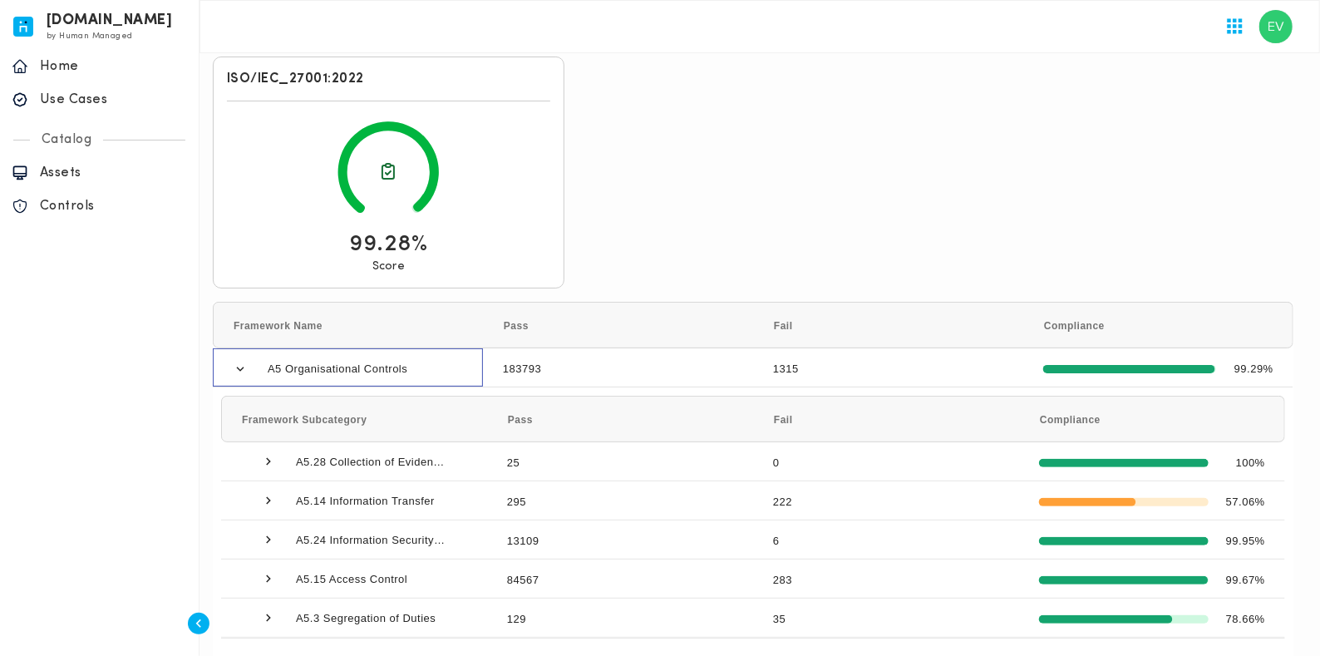
scroll to position [234, 0]
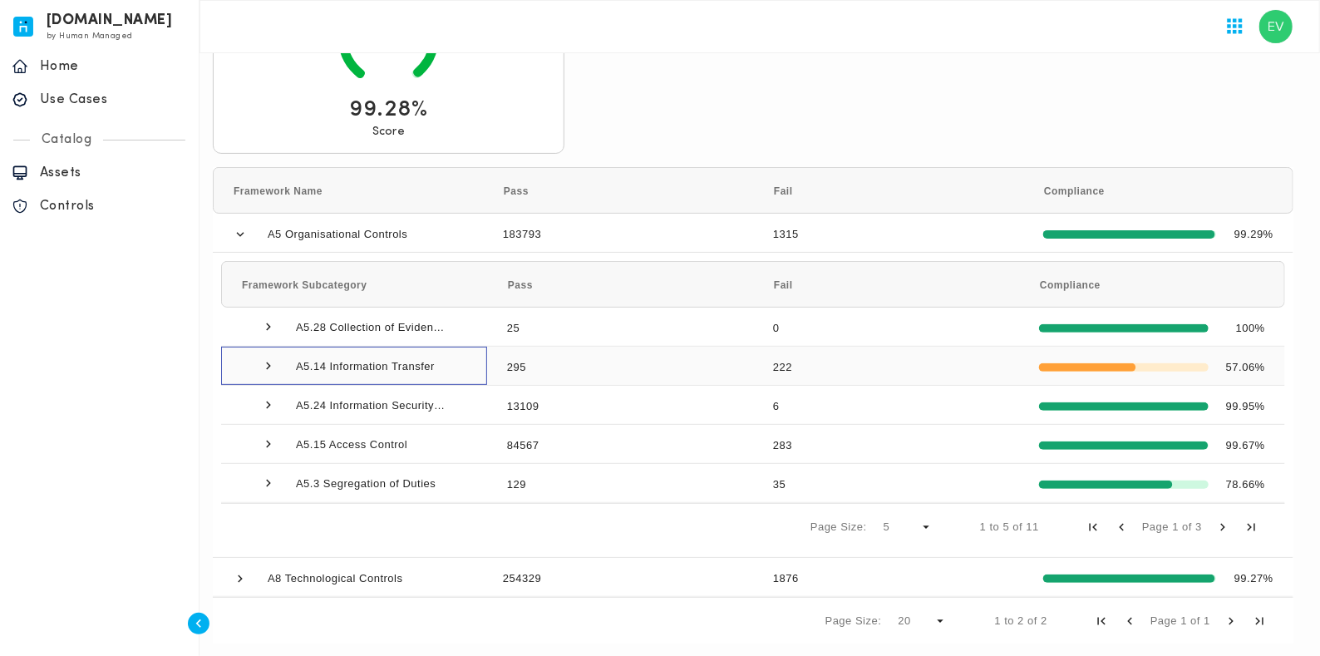
click at [267, 363] on span at bounding box center [268, 365] width 15 height 15
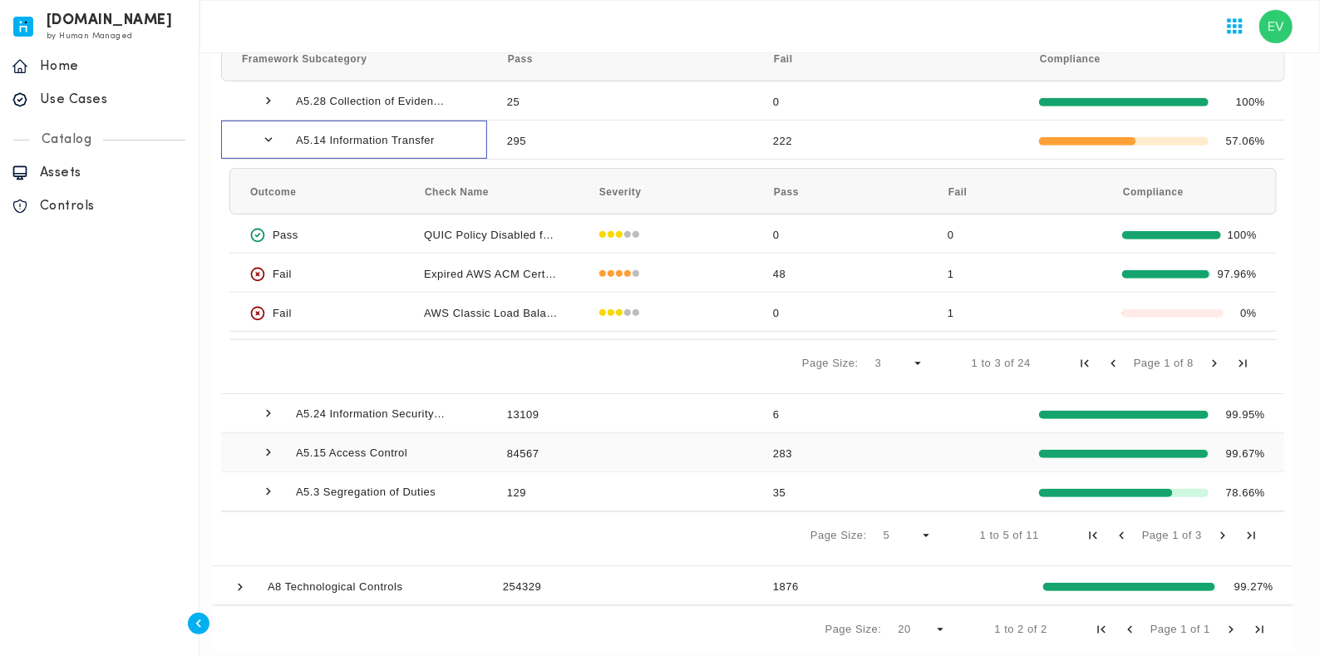
scroll to position [469, 0]
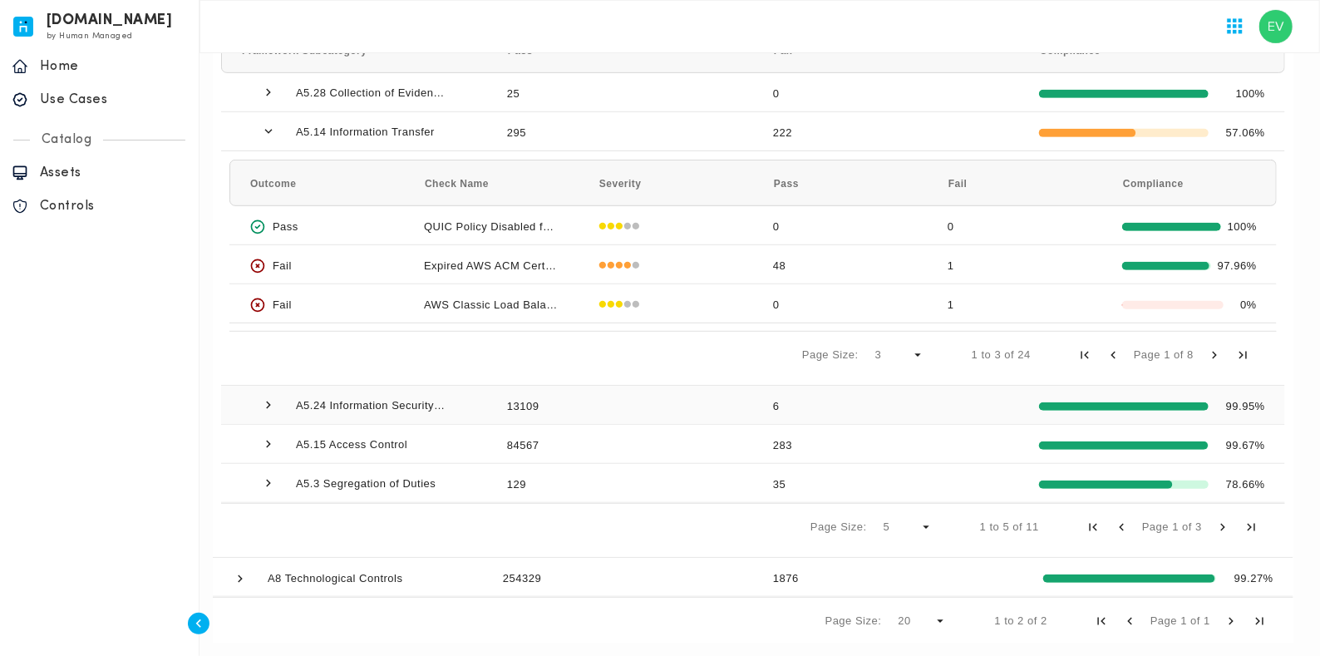
click at [273, 409] on span at bounding box center [268, 404] width 15 height 15
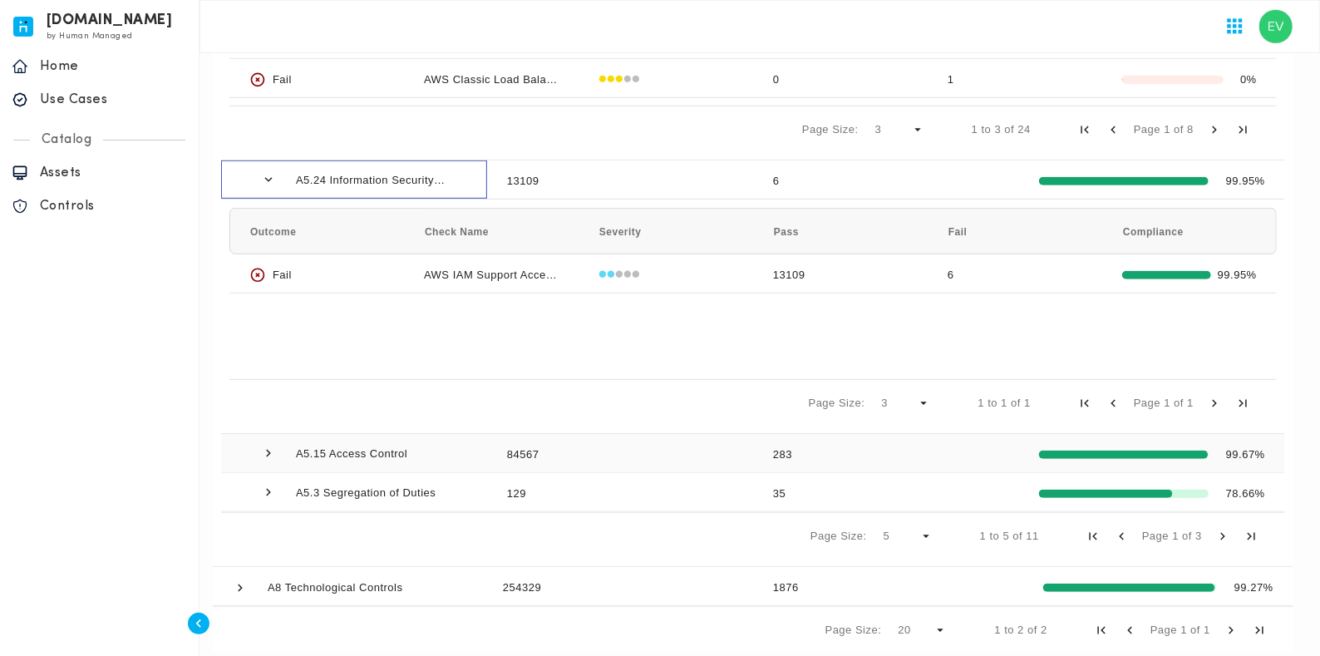
scroll to position [702, 0]
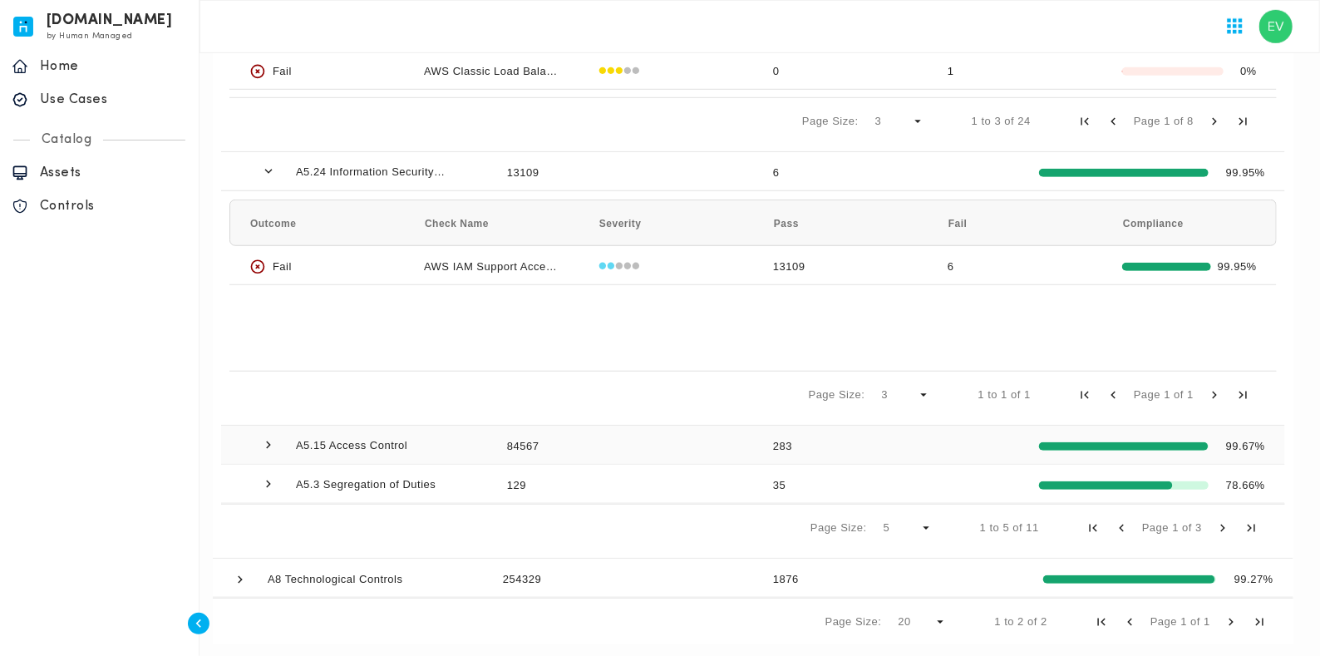
click at [273, 446] on span at bounding box center [268, 444] width 15 height 15
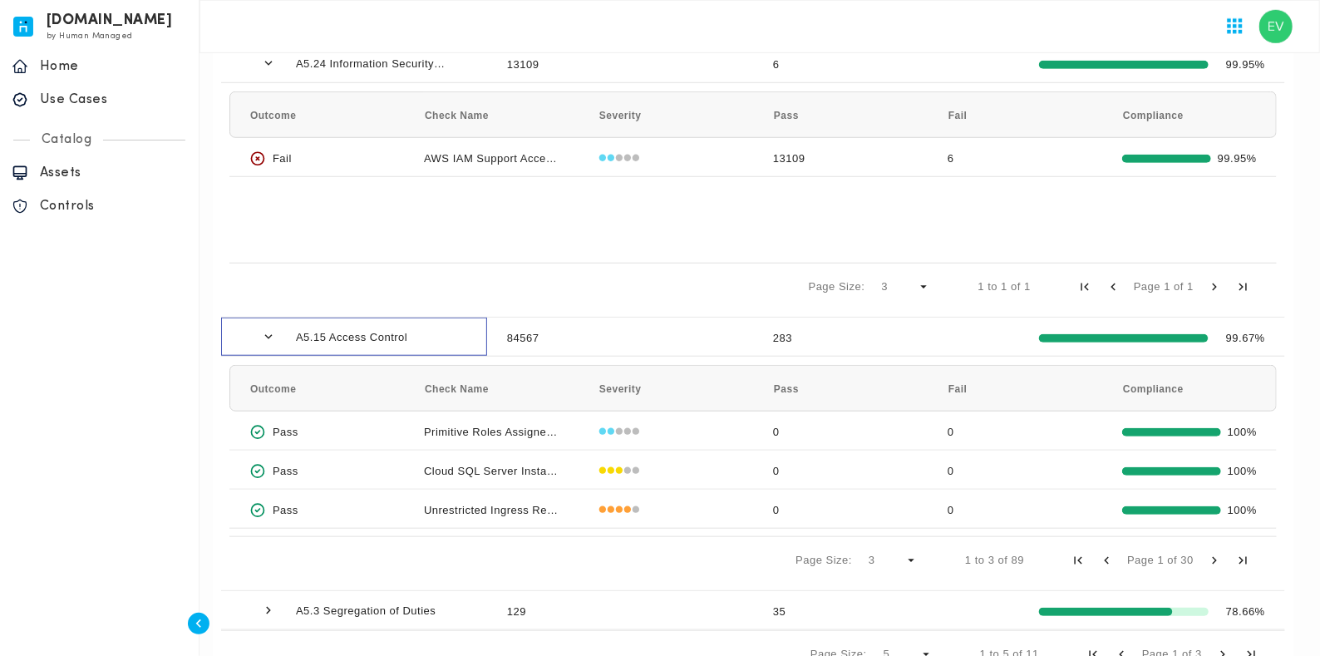
scroll to position [910, 0]
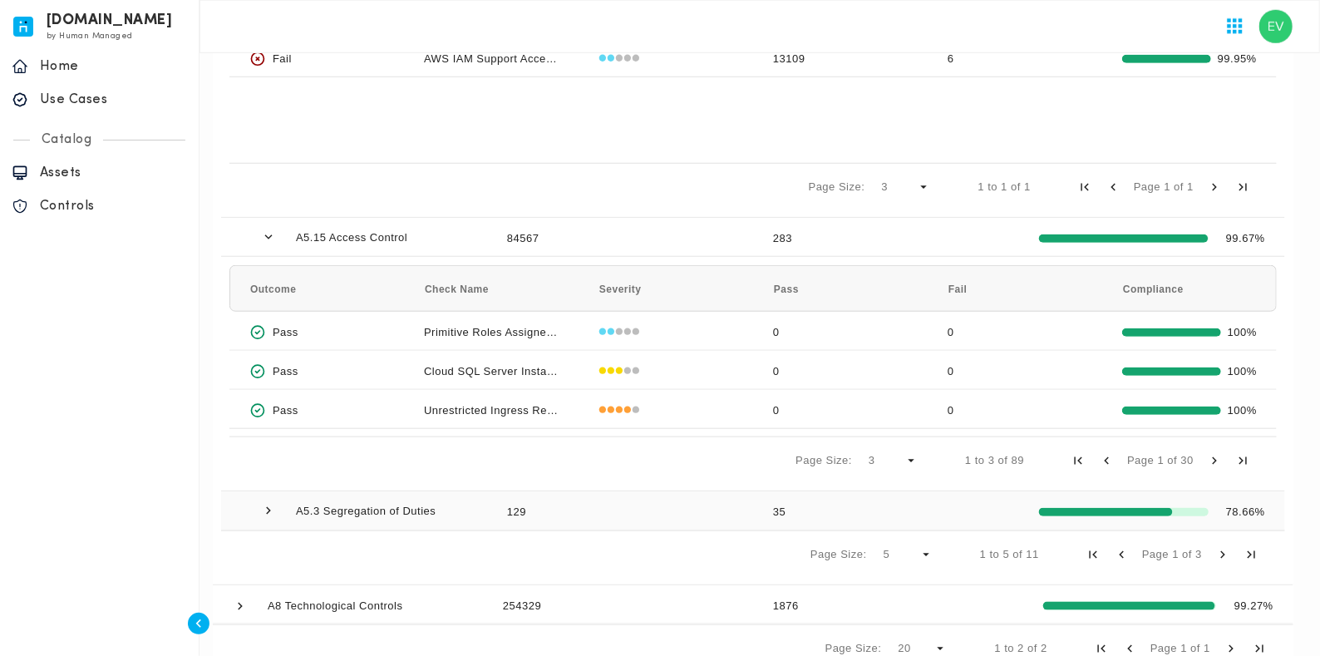
click at [256, 512] on span "A5.3 Segregation of Duties" at bounding box center [354, 510] width 226 height 37
click at [266, 506] on span at bounding box center [268, 510] width 15 height 15
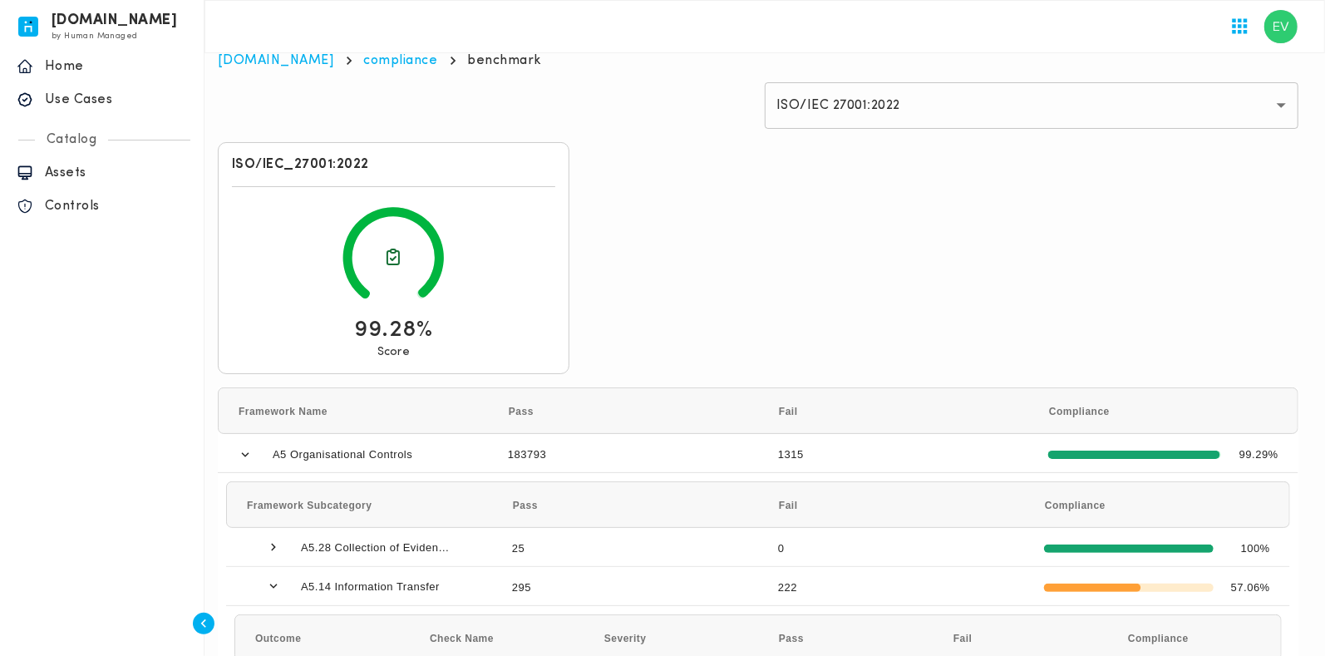
scroll to position [0, 0]
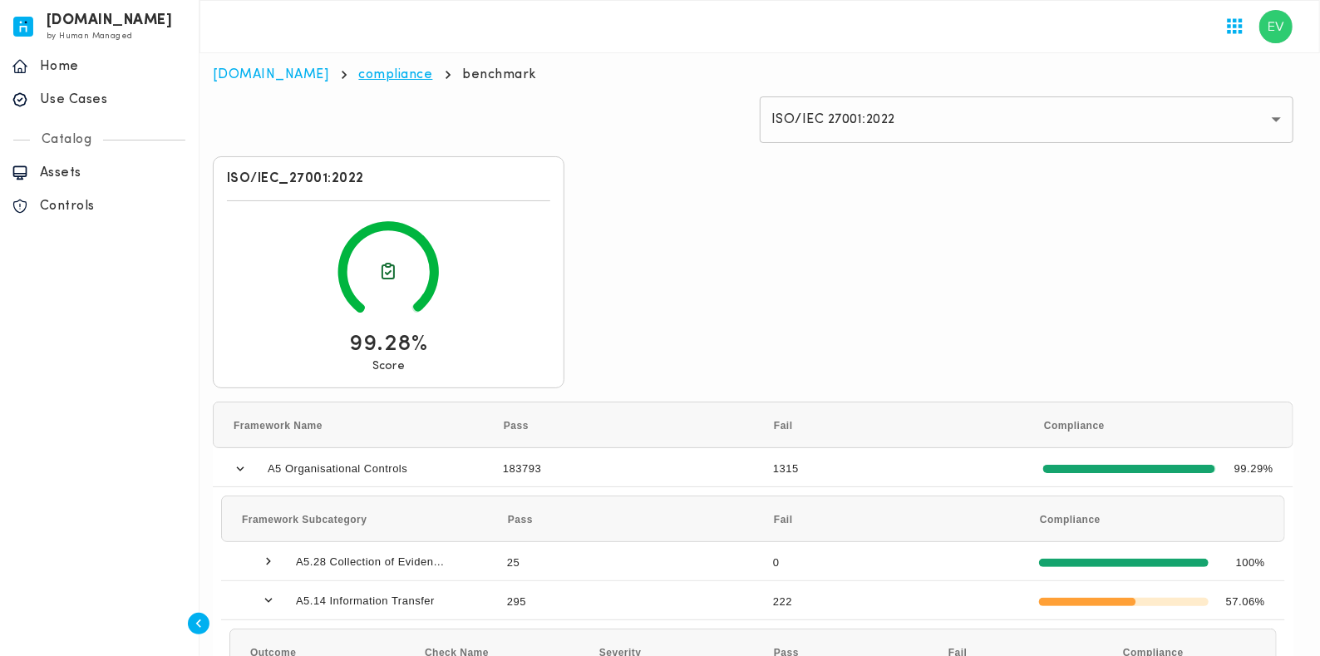
click at [359, 76] on link "compliance" at bounding box center [396, 74] width 74 height 13
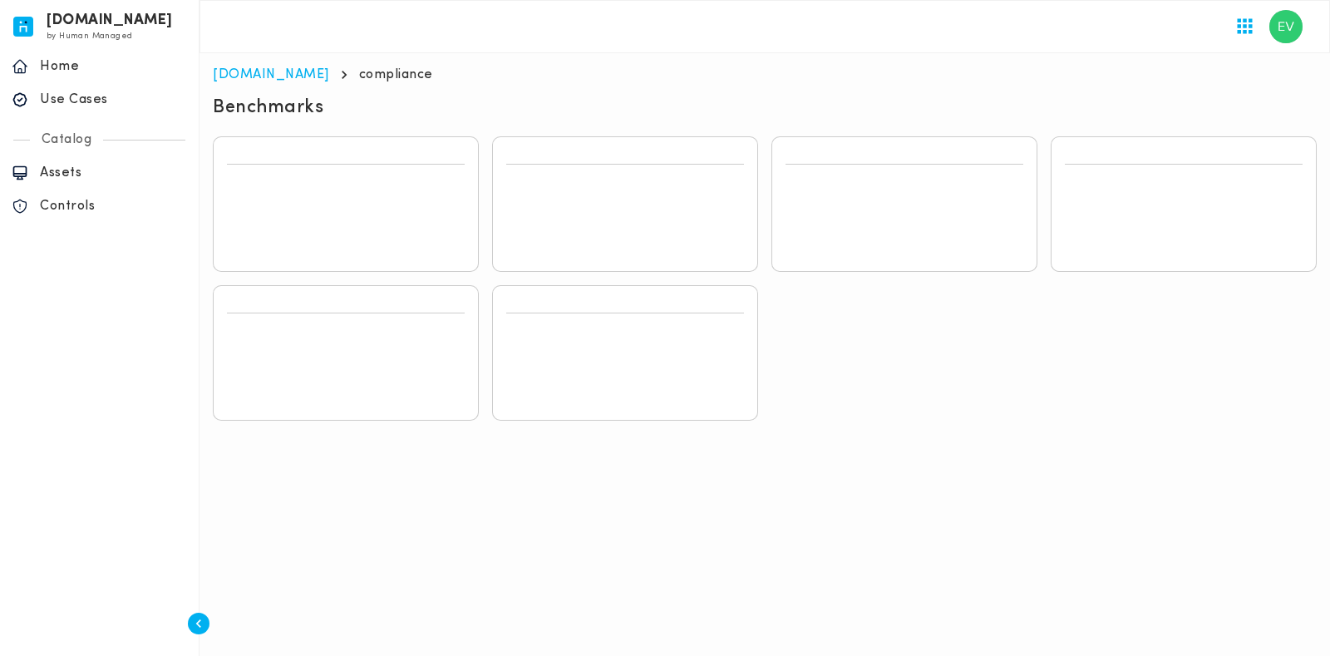
click at [663, 84] on main "invicta.io compliance Section ID: bb47ce5d-af30-433c-ad2b-a2442001d300 Section …" at bounding box center [764, 243] width 1130 height 381
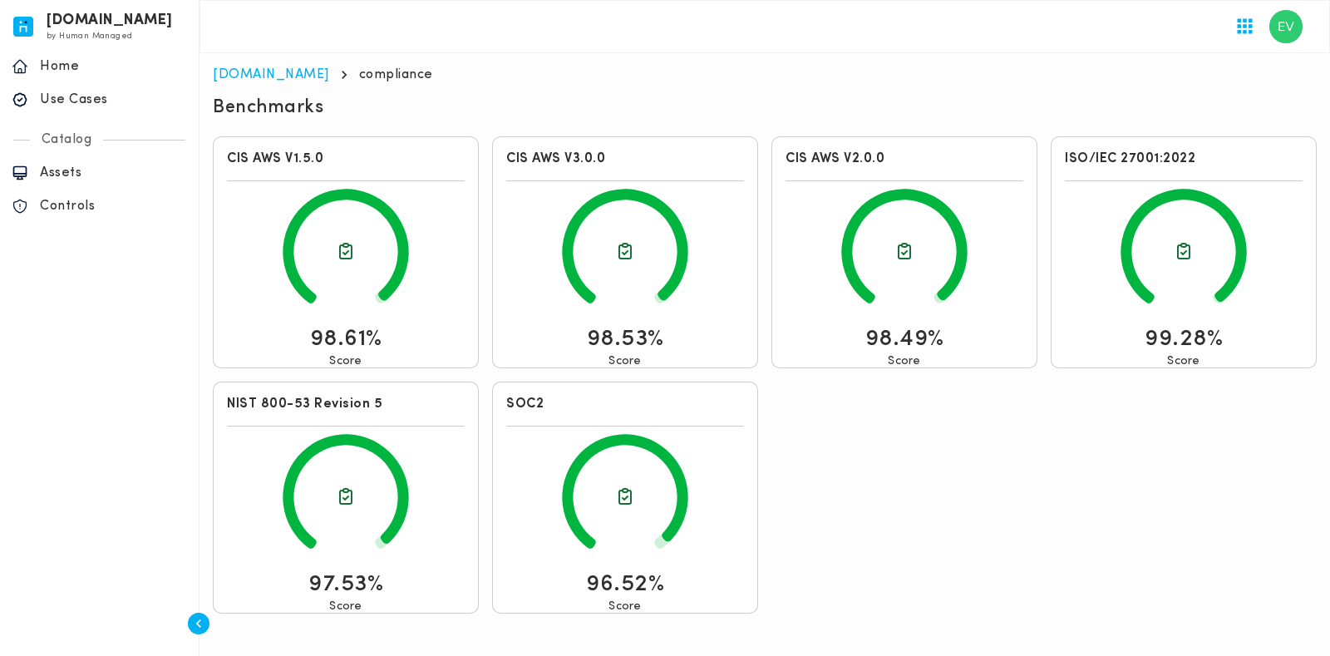
click at [893, 505] on div "CIS AWS V1.5.0 98.61% Score CIS AWS V3.0.0 98.53% Score CIS AWS V2.0.0 98.49% S…" at bounding box center [764, 375] width 1117 height 490
